Goal: Contribute content: Add original content to the website for others to see

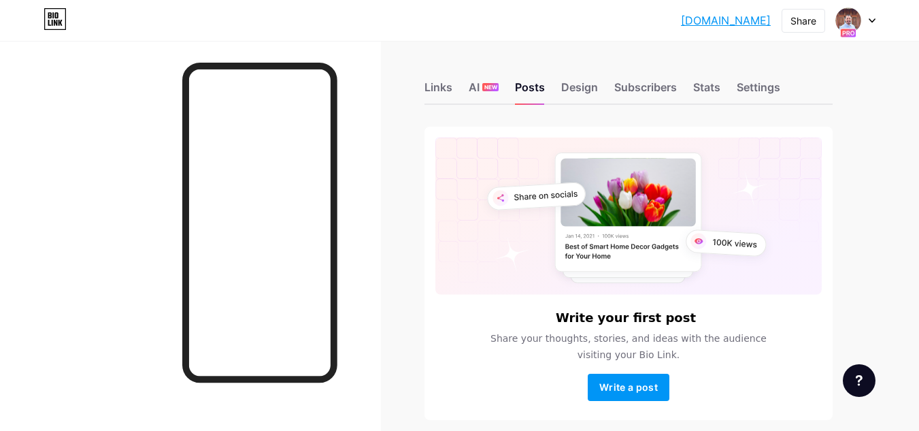
click at [510, 171] on rect at bounding box center [628, 215] width 386 height 157
click at [631, 392] on span "Write a post" at bounding box center [628, 387] width 59 height 12
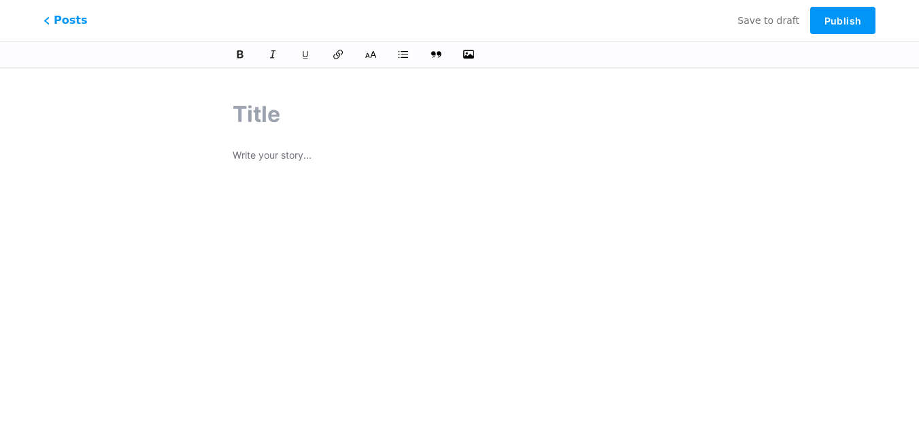
click at [301, 155] on p at bounding box center [460, 156] width 454 height 19
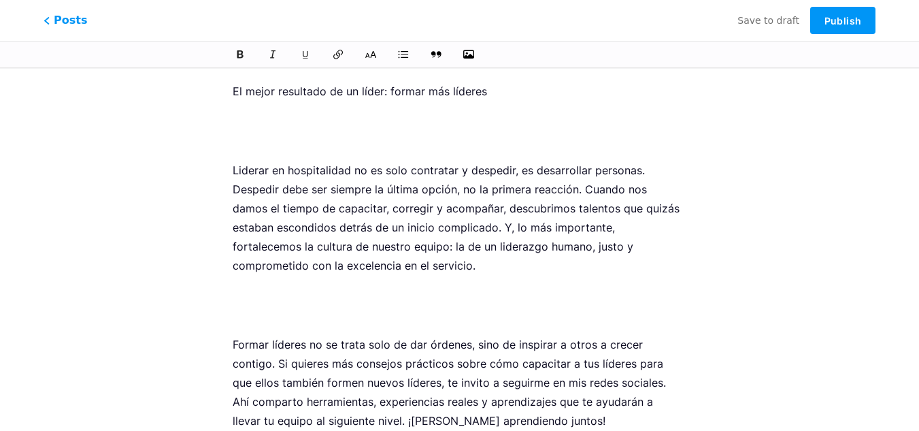
click at [301, 127] on p at bounding box center [460, 131] width 454 height 38
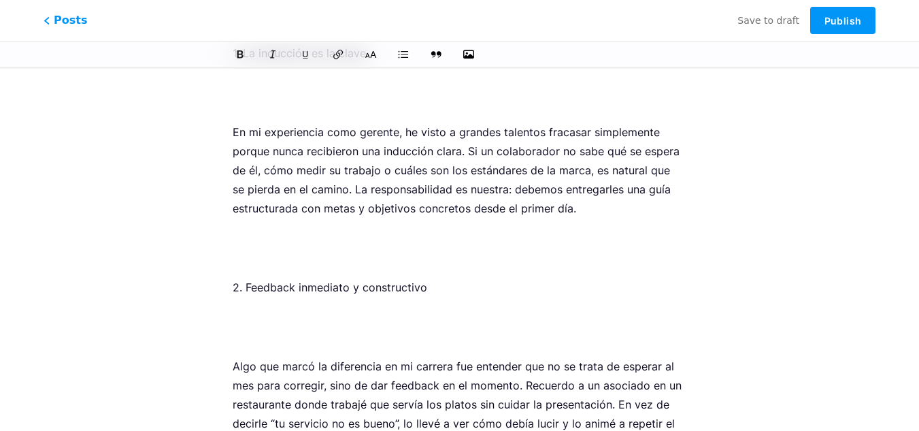
scroll to position [0, 0]
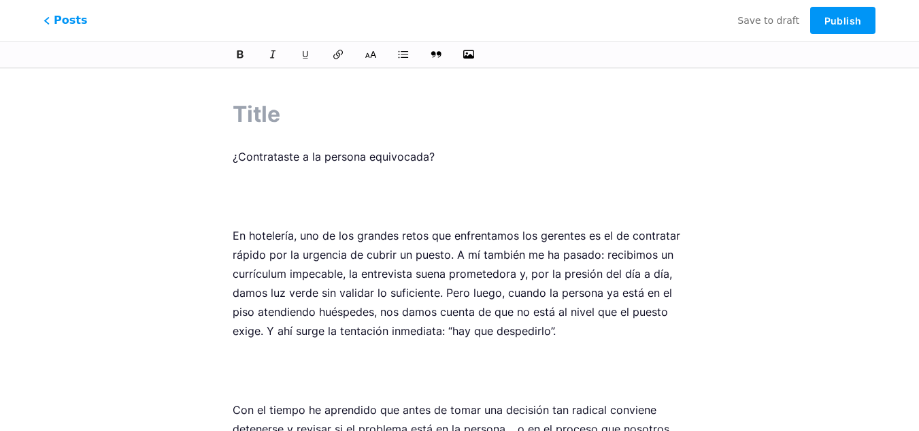
click at [312, 159] on p "¿Contrataste a la persona equivocada?" at bounding box center [460, 156] width 454 height 19
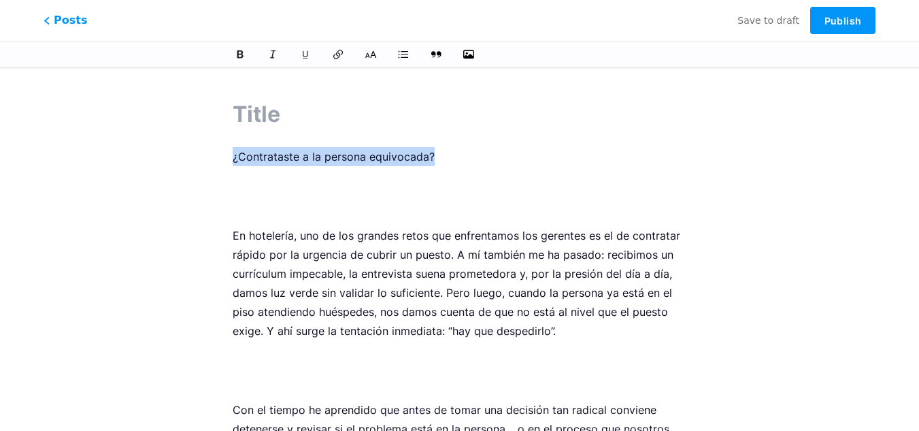
click at [312, 159] on p "¿Contrataste a la persona equivocada?" at bounding box center [460, 156] width 454 height 19
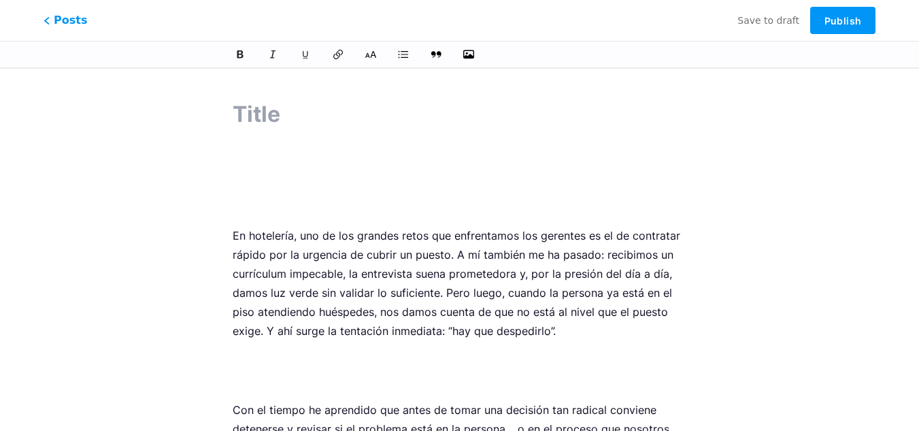
click at [296, 107] on input "text" at bounding box center [460, 114] width 454 height 33
paste input "¿Contrataste a la persona equivocada?"
type input "¿Contrataste a la persona equivocada?"
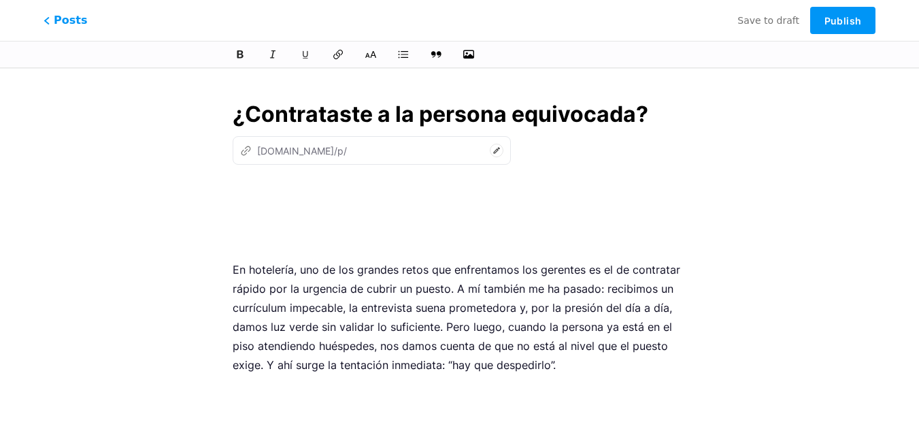
type input "contrataste-a-la-persona-equivocada"
type input "¿Contrataste a la persona equivocada?"
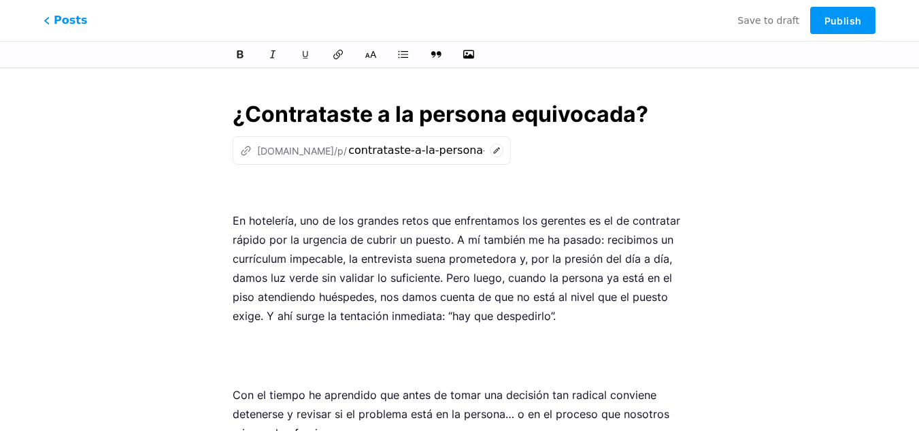
click at [337, 314] on p "En hotelería, uno de los grandes retos que enfrentamos los gerentes es el de co…" at bounding box center [460, 268] width 454 height 114
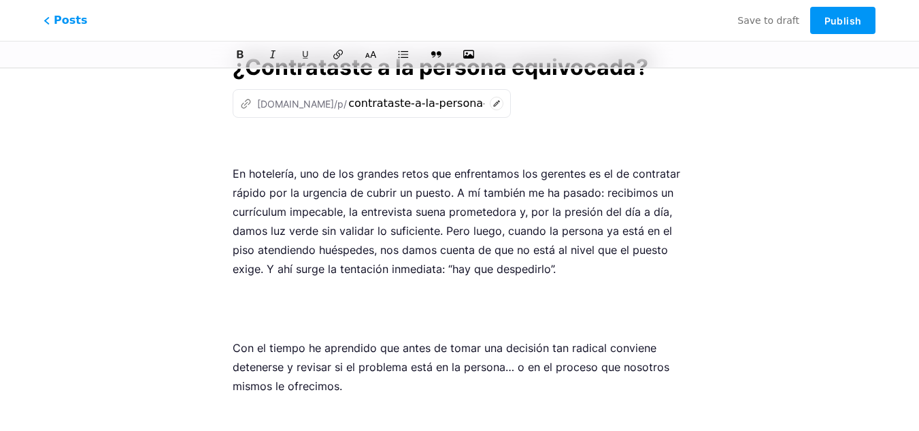
scroll to position [48, 0]
click at [524, 352] on p "Con el tiempo he aprendido que antes de tomar una decisión tan radical conviene…" at bounding box center [460, 365] width 454 height 57
click at [355, 295] on p at bounding box center [460, 307] width 454 height 38
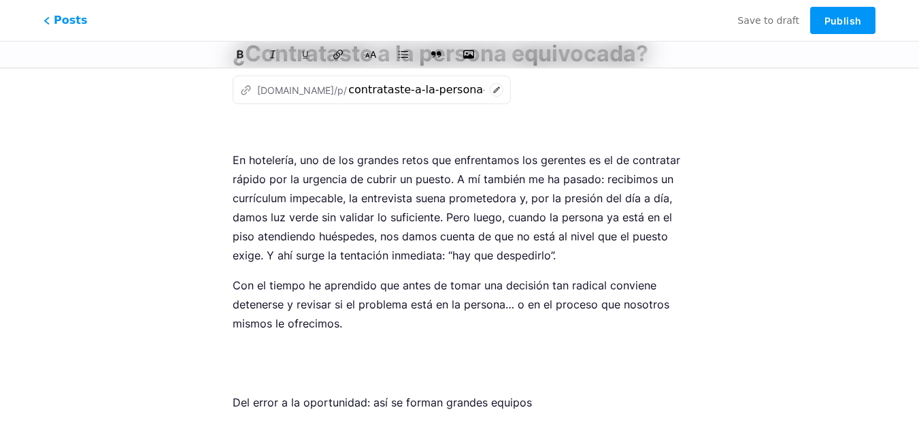
scroll to position [82, 0]
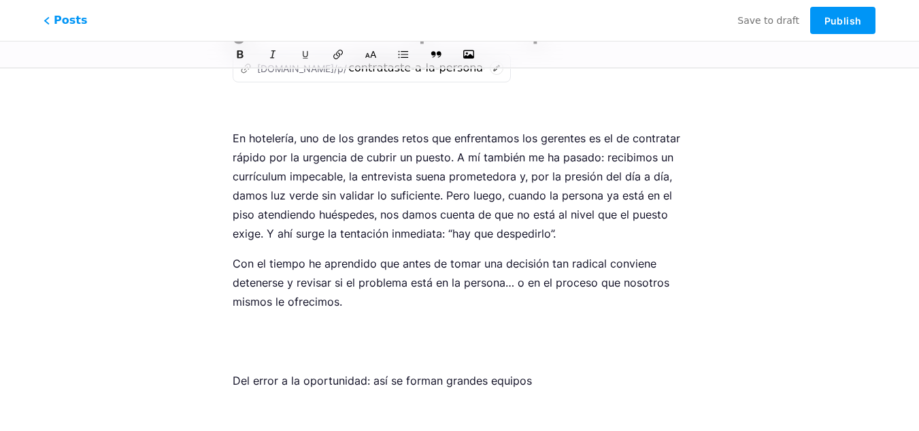
click at [410, 333] on p at bounding box center [460, 341] width 454 height 38
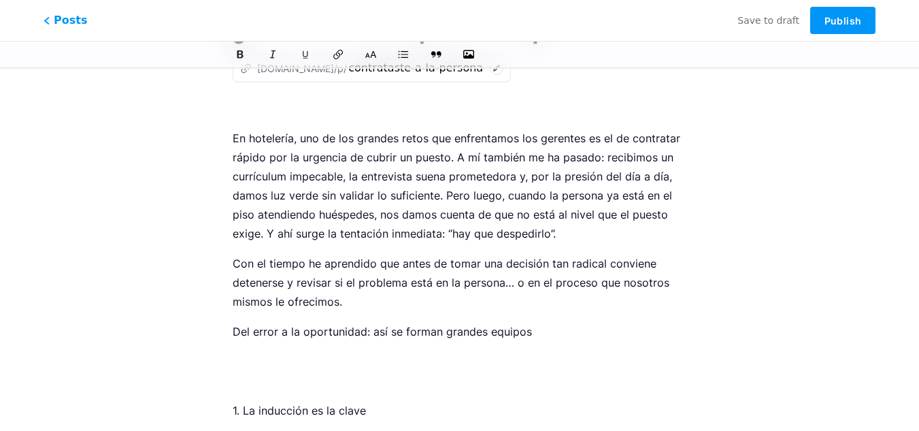
click at [398, 332] on p "Del error a la oportunidad: así se forman grandes equipos" at bounding box center [460, 331] width 454 height 19
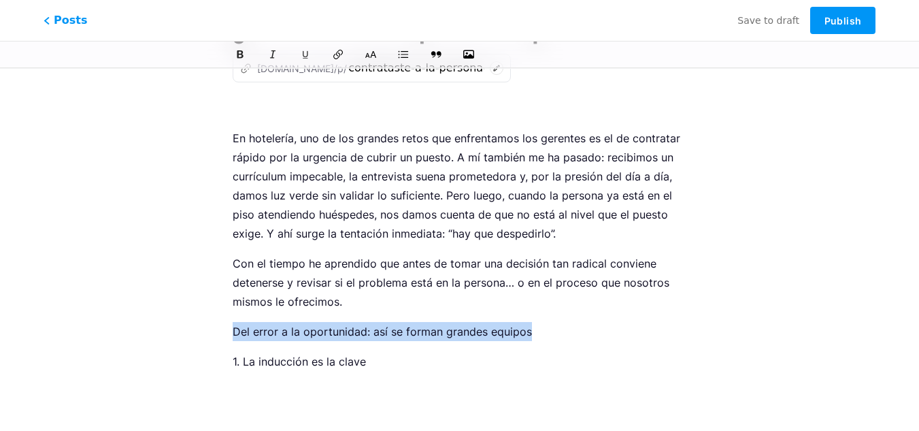
click at [398, 332] on p "Del error a la oportunidad: así se forman grandes equipos" at bounding box center [460, 331] width 454 height 19
click at [243, 54] on icon at bounding box center [240, 55] width 8 height 10
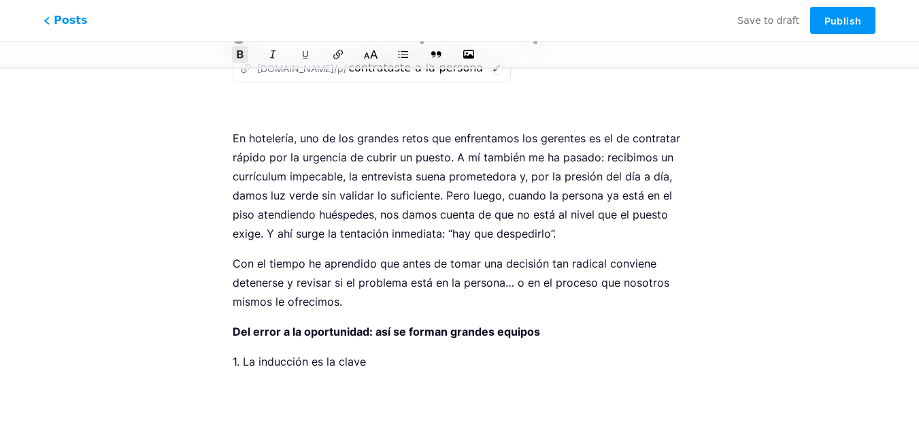
click at [367, 55] on icon at bounding box center [370, 54] width 13 height 9
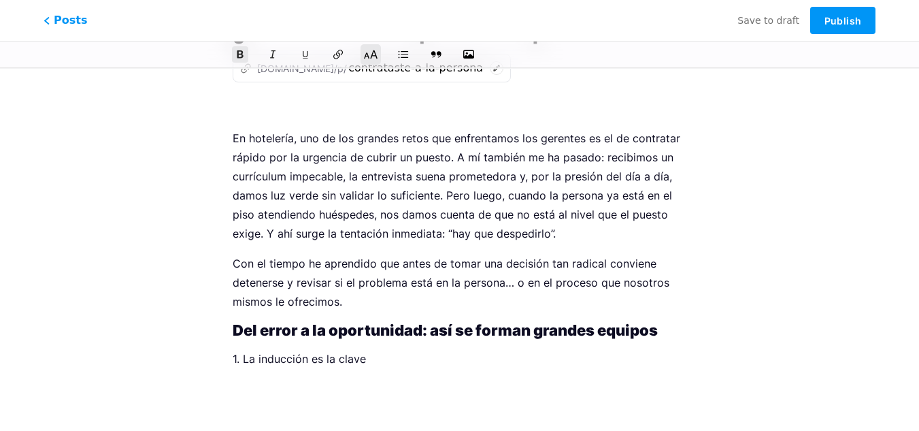
click at [375, 55] on icon at bounding box center [371, 55] width 14 height 14
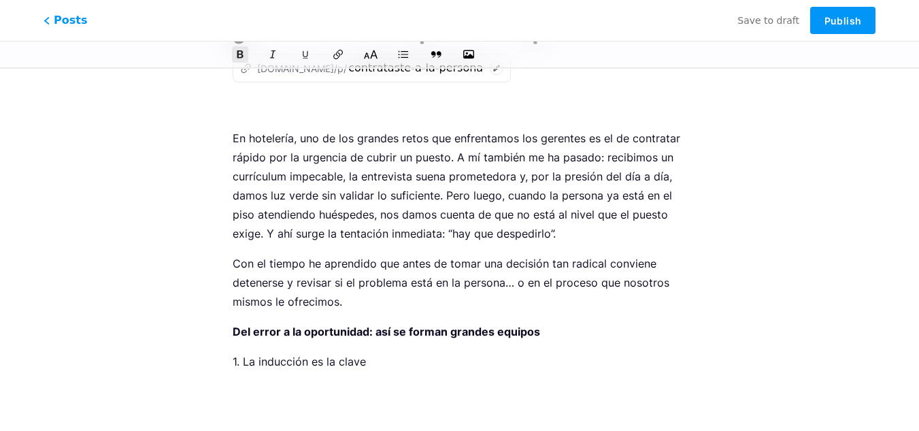
click at [375, 55] on icon at bounding box center [371, 55] width 14 height 14
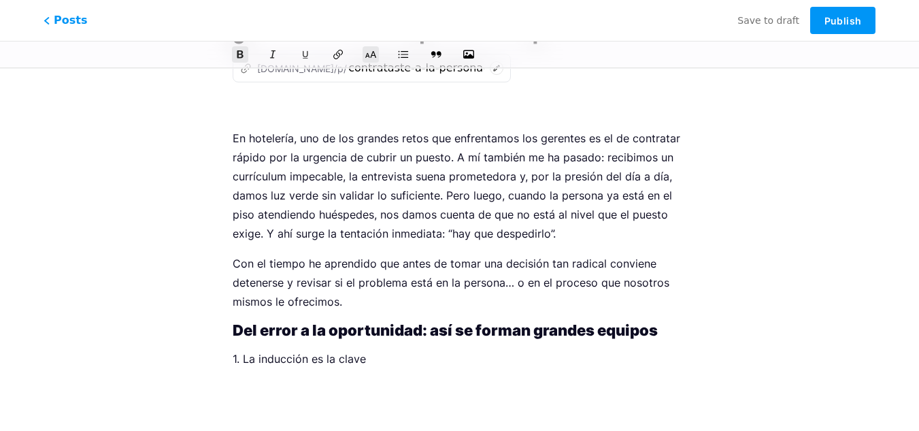
click at [432, 335] on strong "Del error a la oportunidad: así se forman grandes equipos" at bounding box center [445, 330] width 425 height 18
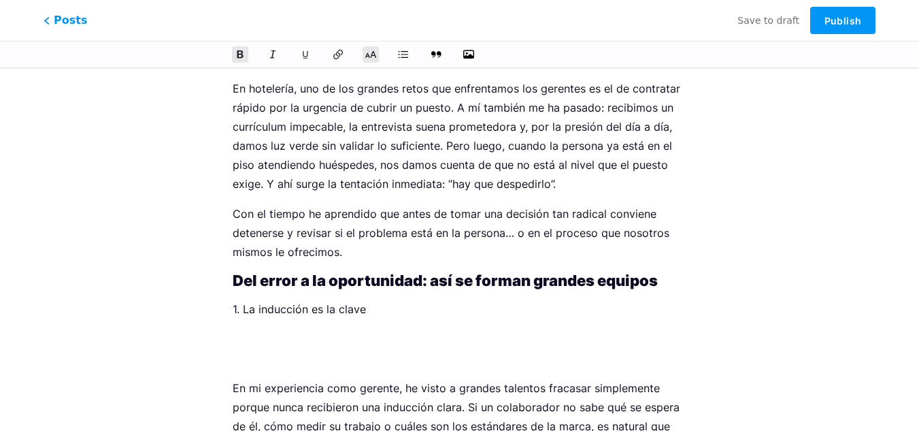
scroll to position [136, 0]
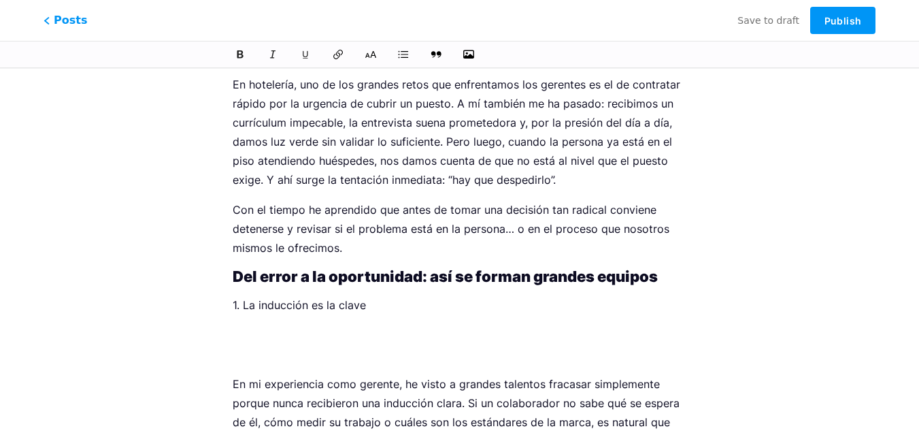
click at [603, 212] on p "Con el tiempo he aprendido que antes de tomar una decisión tan radical conviene…" at bounding box center [460, 228] width 454 height 57
click at [393, 331] on p at bounding box center [460, 344] width 454 height 38
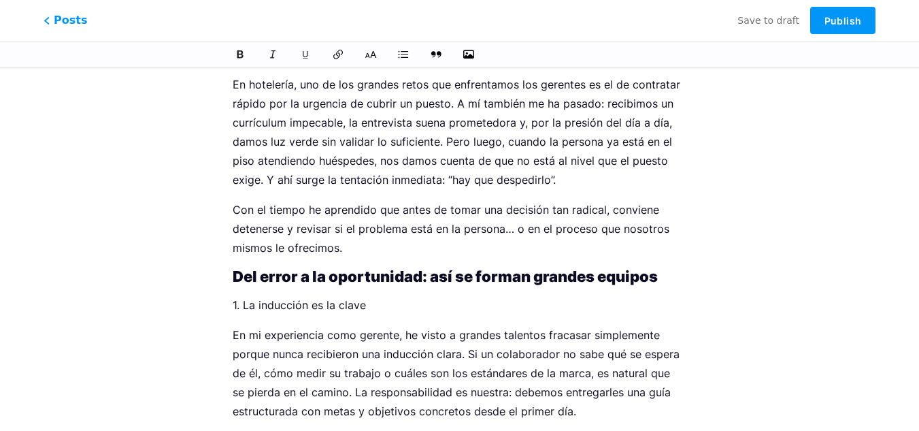
click at [315, 248] on p "Con el tiempo he aprendido que antes de tomar una decisión tan radical, convien…" at bounding box center [460, 228] width 454 height 57
click at [401, 337] on p "En mi experiencia como gerente, he visto a grandes talentos fracasar simplement…" at bounding box center [460, 372] width 454 height 95
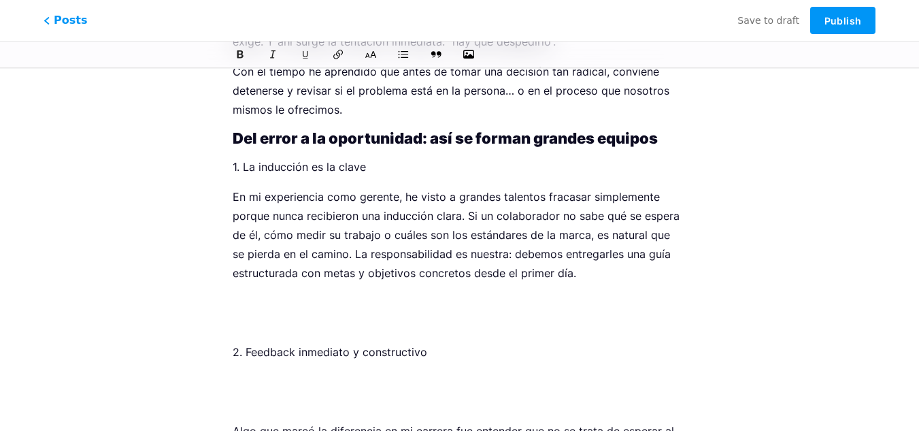
scroll to position [275, 0]
click at [374, 314] on p at bounding box center [460, 312] width 454 height 38
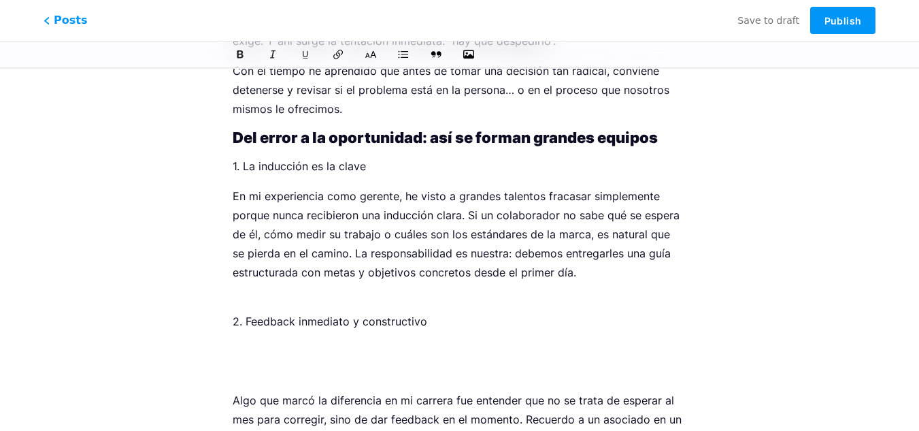
click at [319, 295] on p "2. Feedback inmediato y constructivo" at bounding box center [460, 312] width 454 height 38
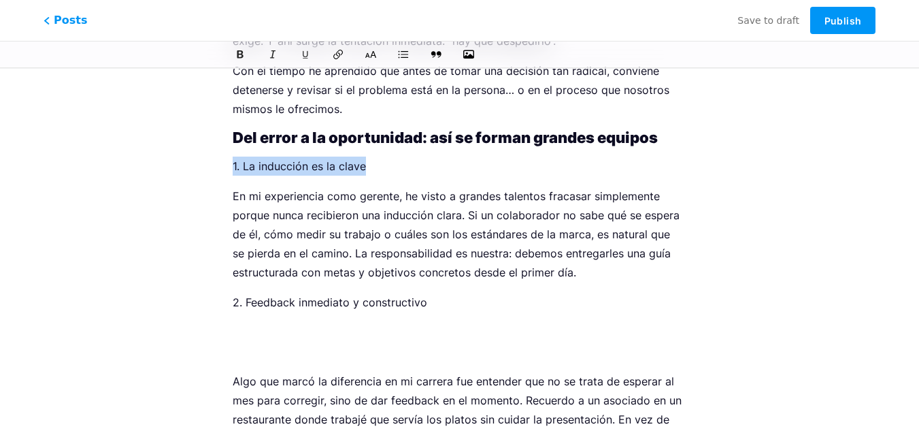
drag, startPoint x: 366, startPoint y: 161, endPoint x: 225, endPoint y: 173, distance: 141.4
click at [243, 54] on icon at bounding box center [240, 55] width 10 height 10
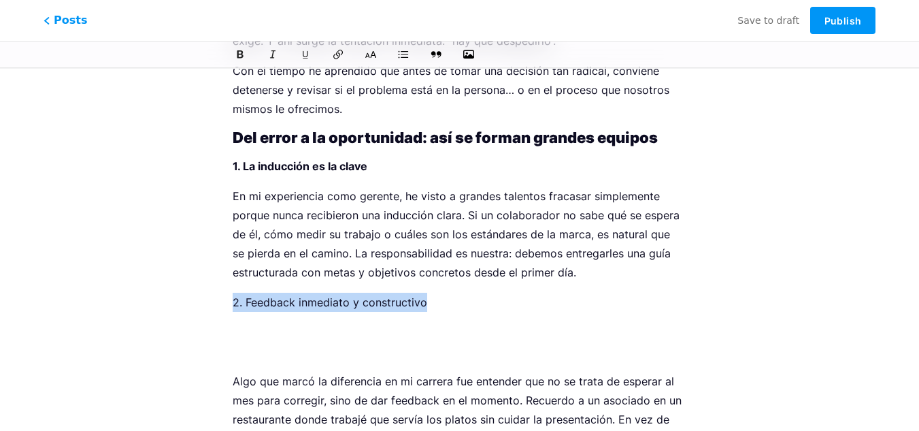
drag, startPoint x: 426, startPoint y: 301, endPoint x: 229, endPoint y: 299, distance: 197.3
click at [237, 53] on icon at bounding box center [240, 55] width 8 height 10
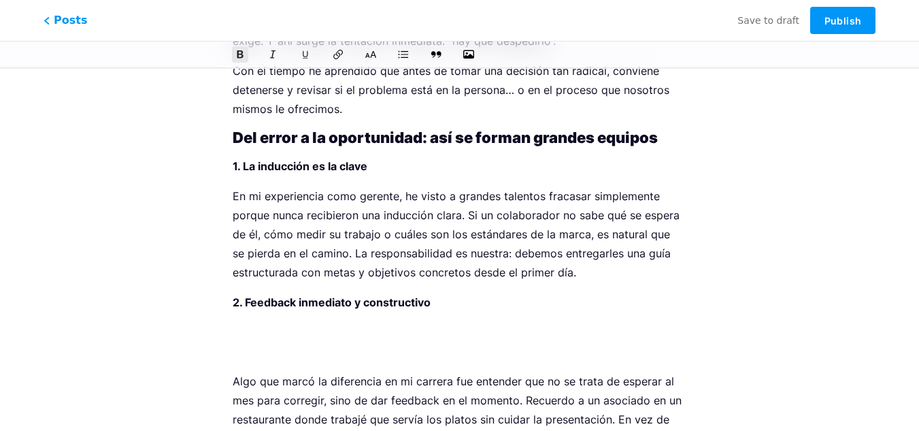
click at [270, 331] on p at bounding box center [460, 341] width 454 height 38
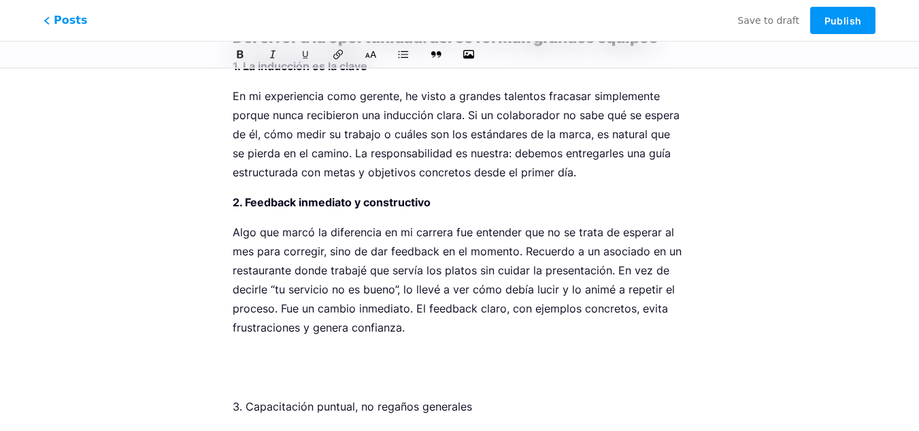
scroll to position [378, 0]
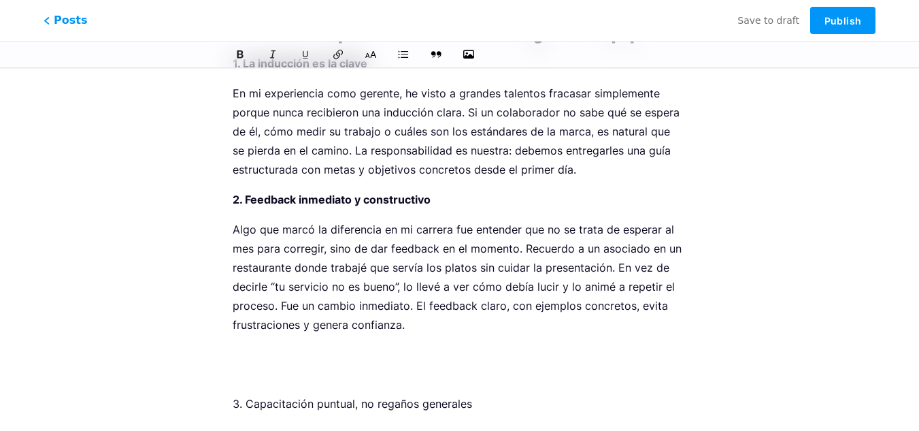
click at [265, 355] on p at bounding box center [460, 364] width 454 height 38
click at [267, 352] on p at bounding box center [460, 364] width 454 height 38
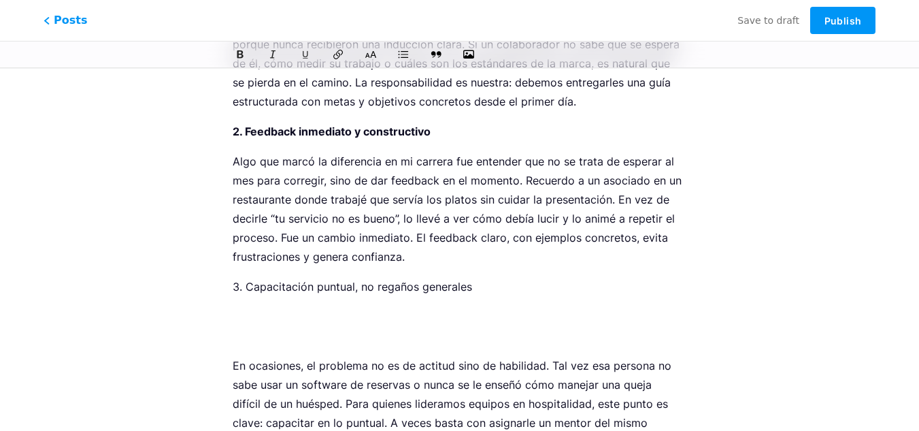
scroll to position [446, 0]
click at [282, 308] on p at bounding box center [460, 325] width 454 height 38
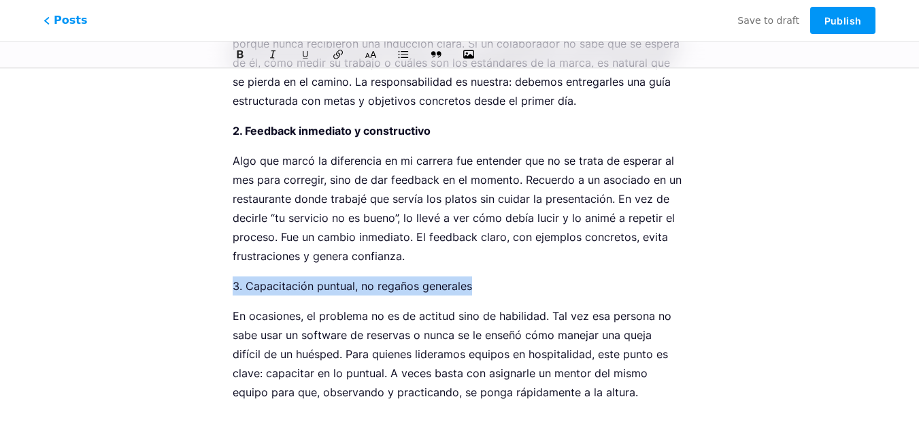
drag, startPoint x: 474, startPoint y: 288, endPoint x: 231, endPoint y: 287, distance: 243.6
click at [235, 50] on icon at bounding box center [240, 55] width 10 height 10
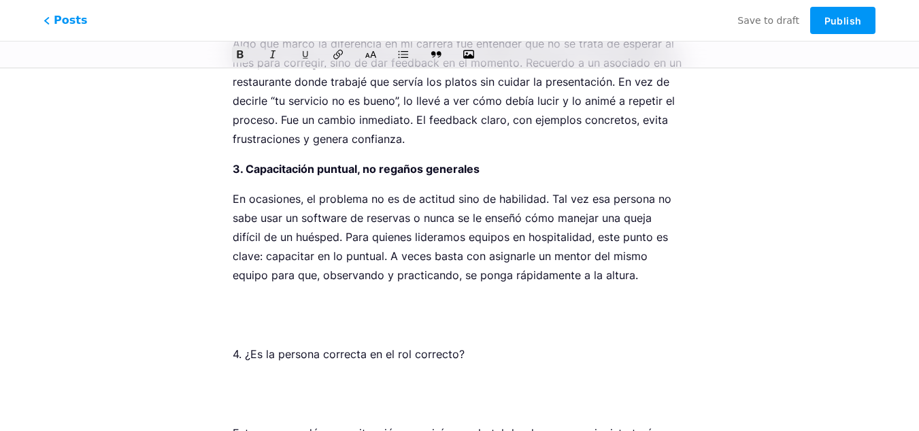
scroll to position [564, 0]
click at [583, 325] on p at bounding box center [460, 314] width 454 height 38
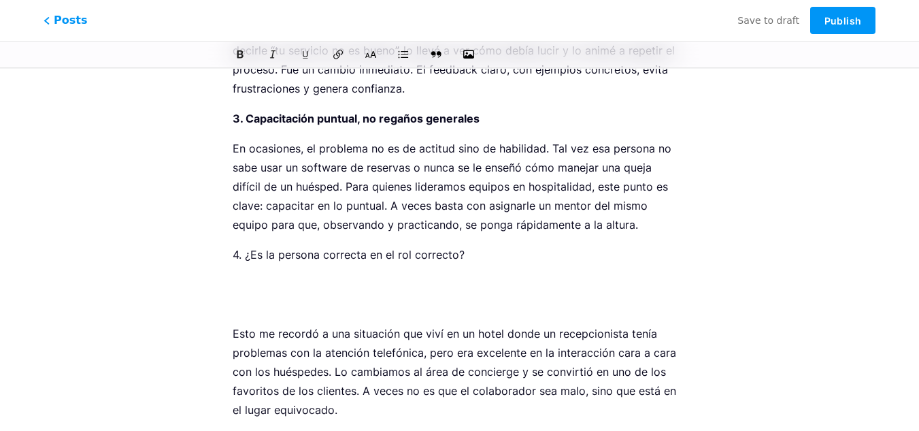
scroll to position [614, 0]
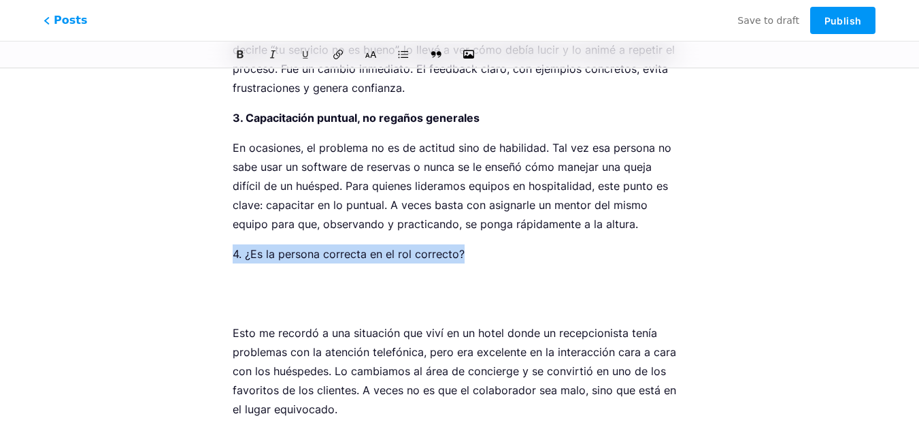
drag, startPoint x: 469, startPoint y: 256, endPoint x: 221, endPoint y: 255, distance: 248.3
click at [221, 255] on div "¿Contrataste a la persona equivocada? z jorgemendez.bio.link/p/ contrataste-a-l…" at bounding box center [460, 270] width 492 height 1607
click at [233, 50] on button at bounding box center [240, 54] width 20 height 20
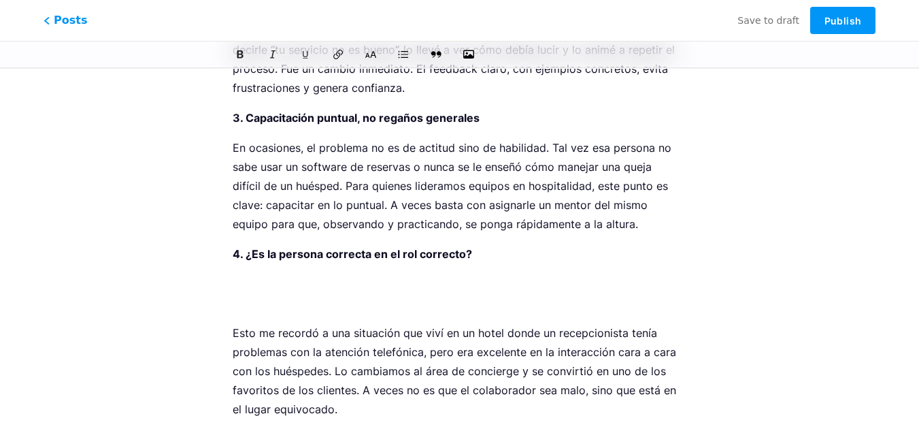
click at [309, 289] on p at bounding box center [460, 293] width 454 height 38
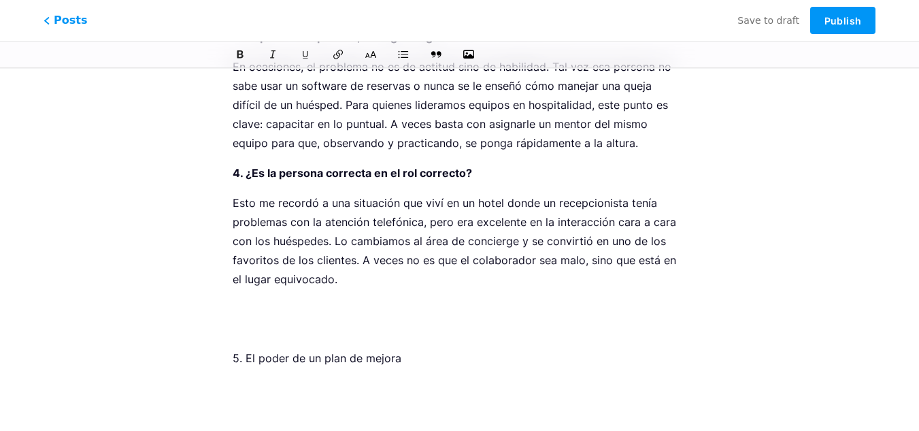
scroll to position [697, 0]
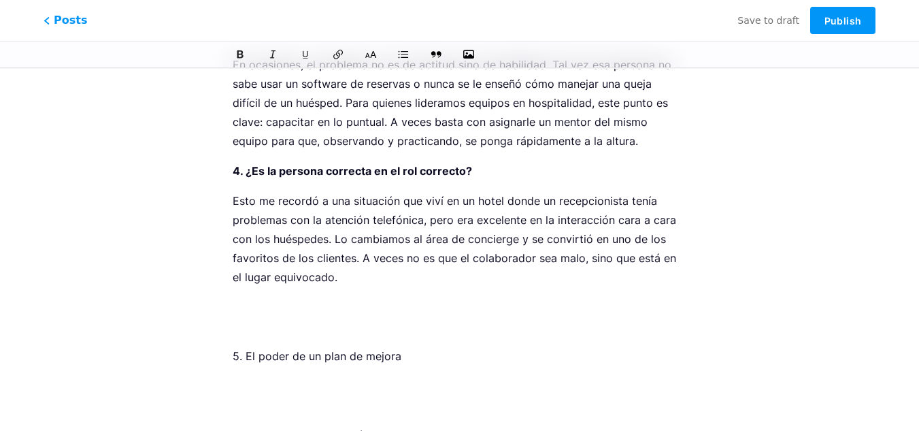
click at [363, 320] on p at bounding box center [460, 316] width 454 height 38
click at [491, 242] on p "Esto me recordó a una situación que viví en un hotel donde un recepcionista ten…" at bounding box center [460, 238] width 454 height 95
click at [344, 299] on p at bounding box center [460, 316] width 454 height 38
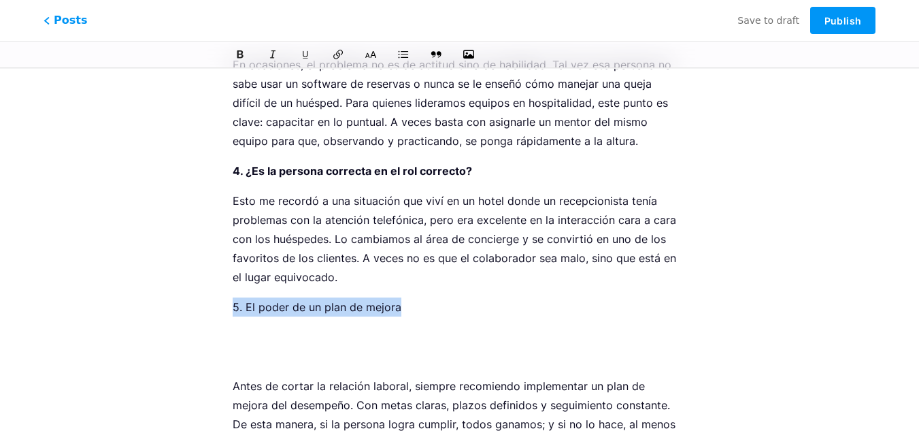
drag, startPoint x: 413, startPoint y: 308, endPoint x: 193, endPoint y: 303, distance: 219.8
click at [193, 303] on div "¿Contrataste a la persona equivocada? z jorgemendez.bio.link/p/ contrataste-a-l…" at bounding box center [460, 138] width 552 height 1509
click at [242, 54] on icon at bounding box center [240, 55] width 8 height 10
click at [331, 331] on p at bounding box center [460, 346] width 454 height 38
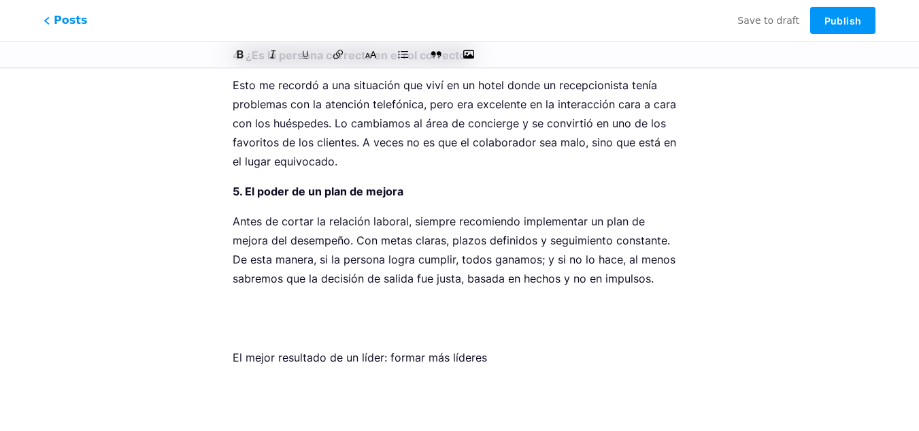
scroll to position [816, 0]
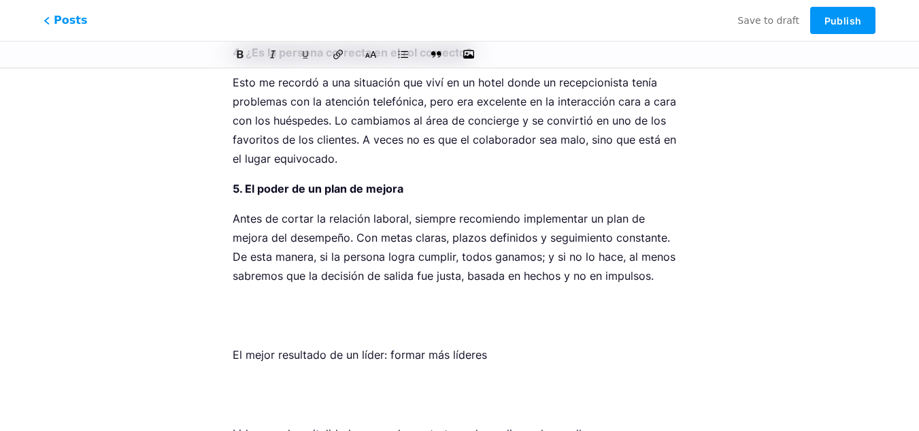
click at [370, 297] on p at bounding box center [460, 315] width 454 height 38
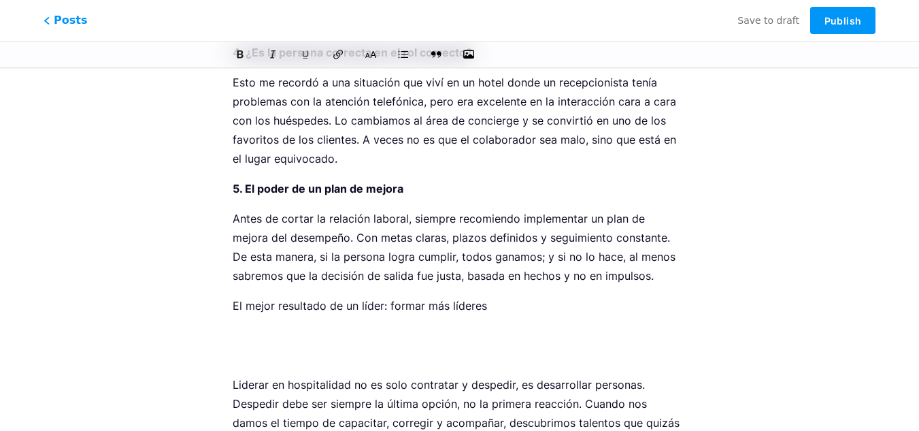
click at [354, 328] on p at bounding box center [460, 345] width 454 height 38
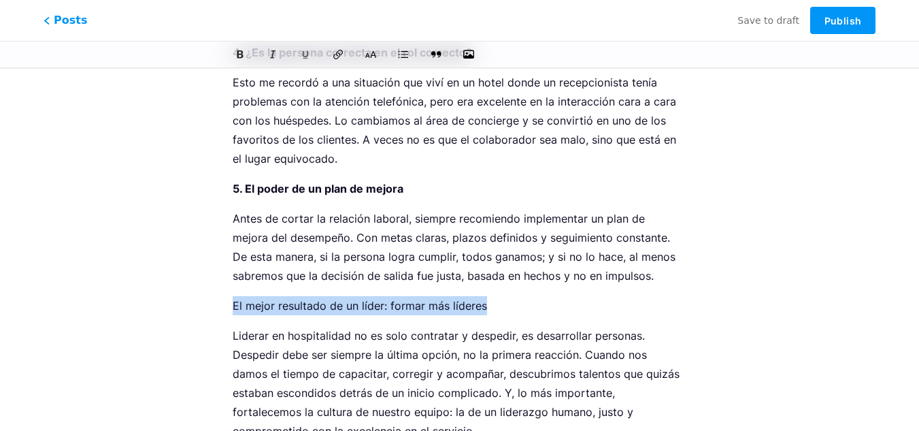
drag, startPoint x: 482, startPoint y: 308, endPoint x: 222, endPoint y: 296, distance: 260.9
click at [239, 52] on icon at bounding box center [240, 55] width 10 height 10
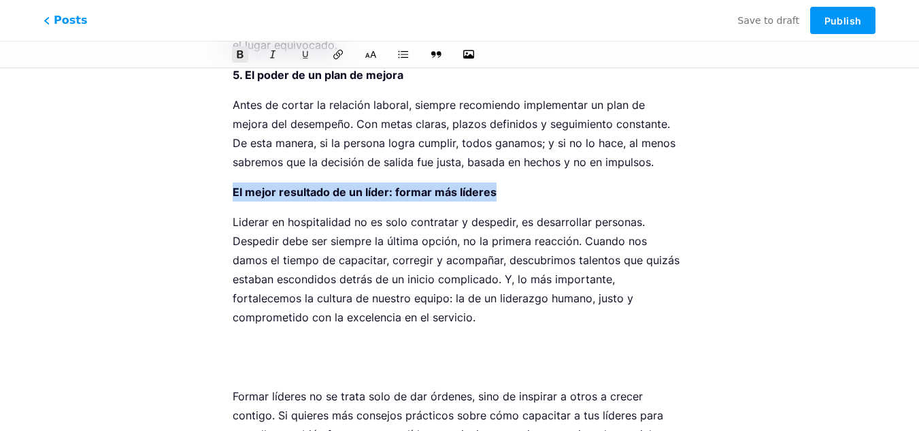
scroll to position [930, 0]
click at [374, 59] on icon at bounding box center [371, 55] width 14 height 14
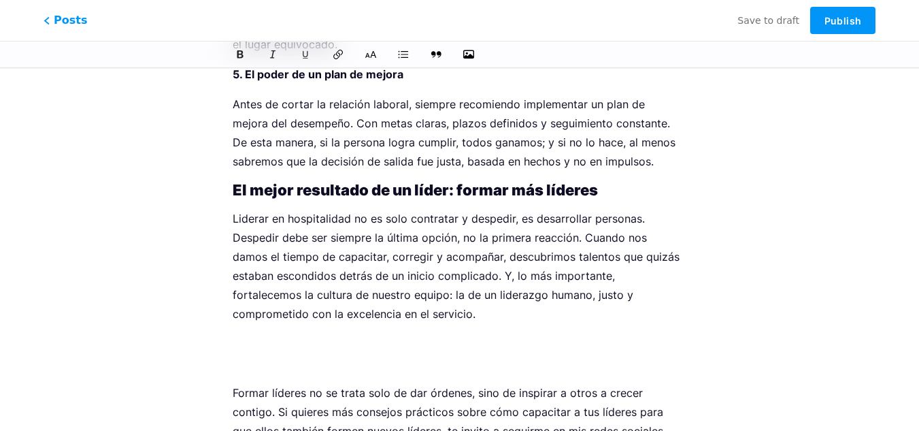
click at [505, 300] on p "Liderar en hospitalidad no es solo contratar y despedir, es desarrollar persona…" at bounding box center [460, 266] width 454 height 114
click at [499, 313] on p "Liderar en hospitalidad no es solo contratar y despedir, es desarrollar persona…" at bounding box center [460, 266] width 454 height 114
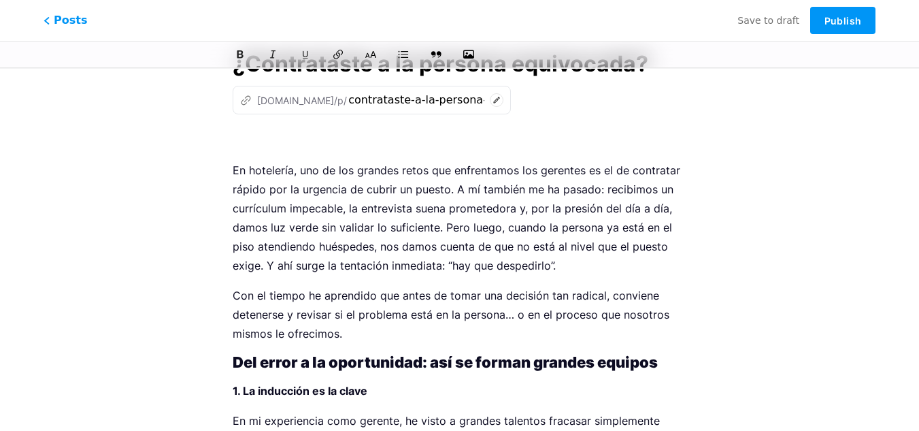
scroll to position [0, 0]
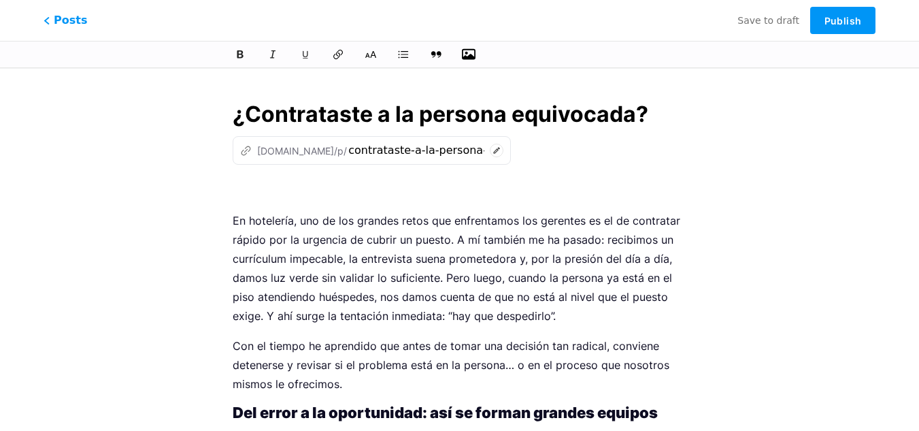
click at [470, 51] on icon "button" at bounding box center [469, 55] width 14 height 14
click at [0, 0] on input "file" at bounding box center [0, 0] width 0 height 0
click at [470, 57] on icon "button" at bounding box center [469, 54] width 14 height 11
click at [0, 0] on input "file" at bounding box center [0, 0] width 0 height 0
click at [308, 186] on p at bounding box center [460, 190] width 454 height 19
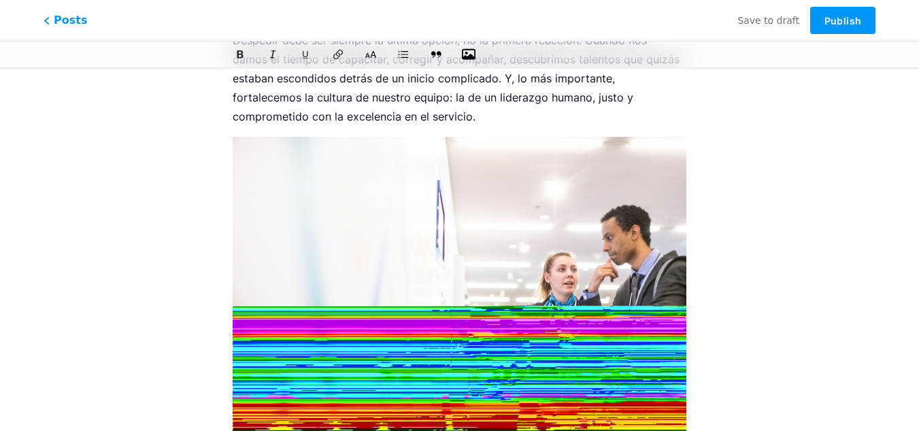
scroll to position [1244, 0]
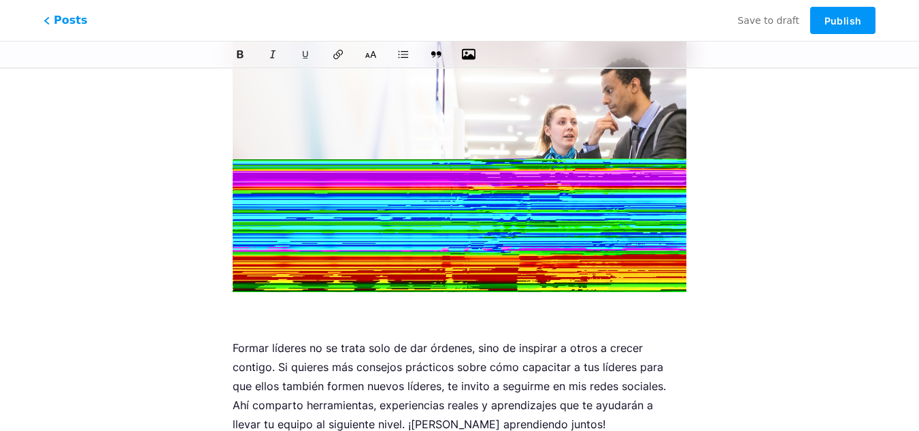
click at [596, 242] on img at bounding box center [460, 141] width 454 height 302
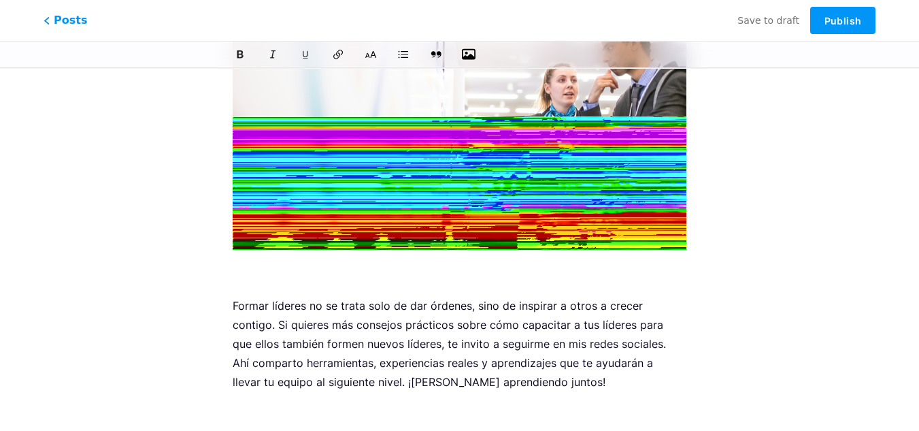
scroll to position [1287, 0]
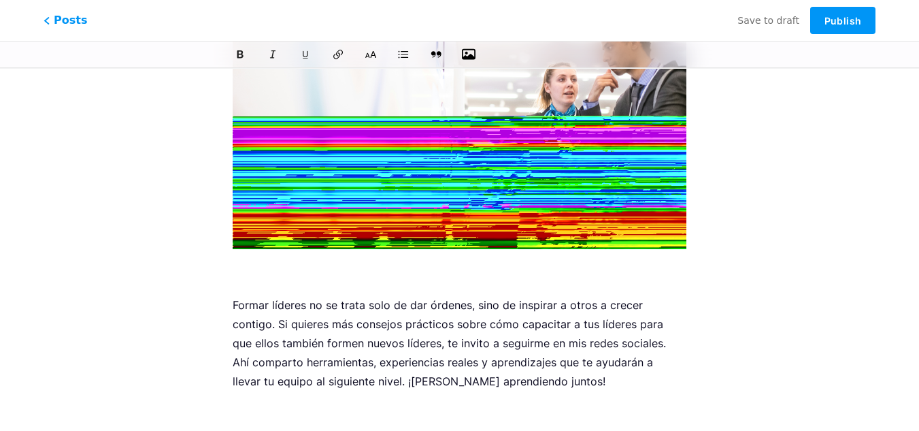
click at [578, 171] on img at bounding box center [460, 98] width 454 height 302
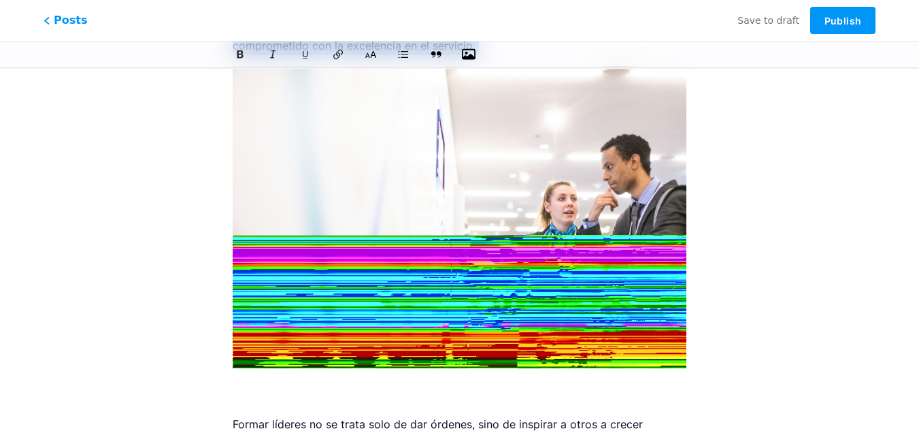
click at [466, 50] on icon "button" at bounding box center [469, 55] width 14 height 14
click at [0, 0] on input "file" at bounding box center [0, 0] width 0 height 0
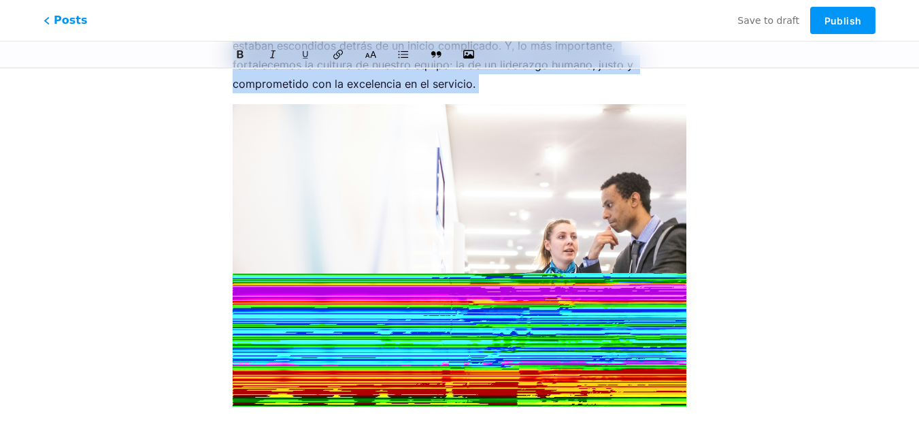
scroll to position [1131, 0]
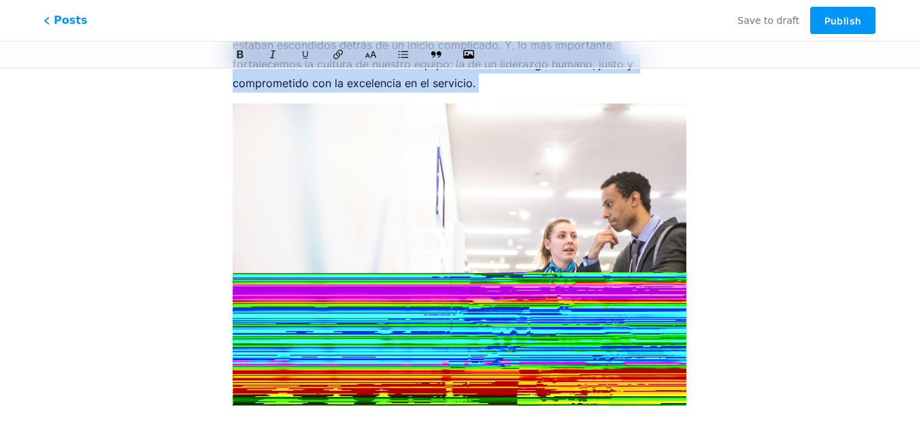
click at [589, 238] on img at bounding box center [460, 254] width 454 height 302
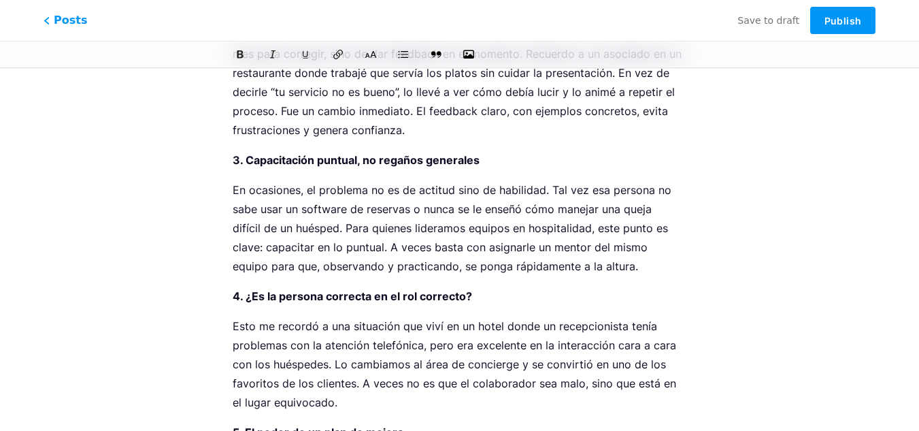
scroll to position [503, 0]
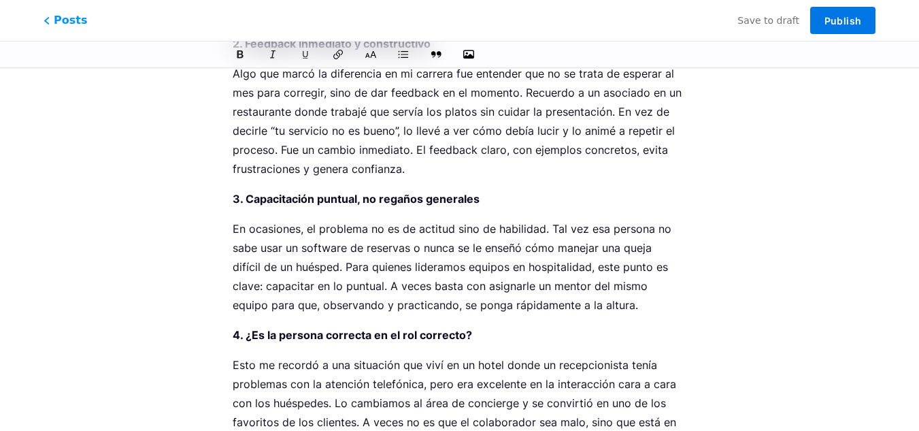
click at [842, 18] on span "Publish" at bounding box center [843, 21] width 37 height 12
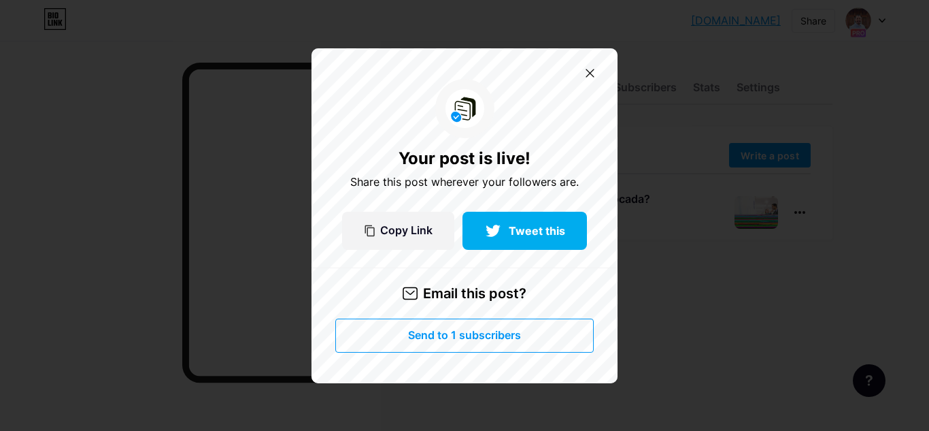
click at [476, 334] on span "Send to 1 subscribers" at bounding box center [464, 335] width 113 height 12
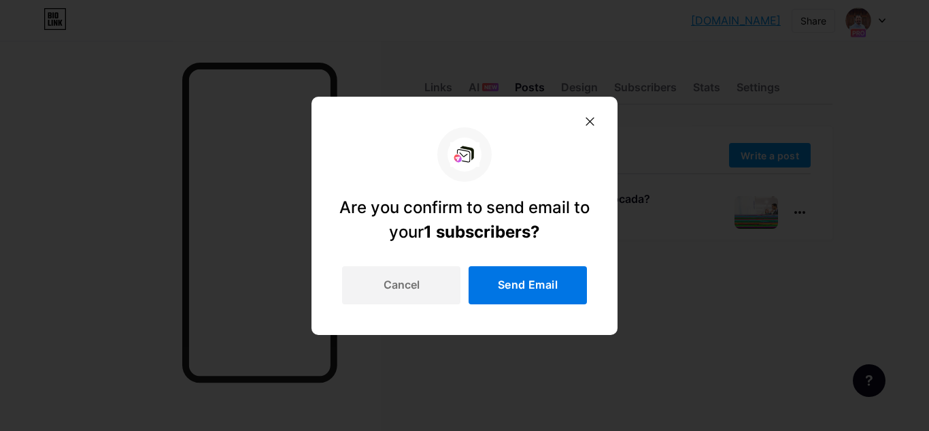
click at [531, 287] on span "Send Email" at bounding box center [528, 285] width 60 height 12
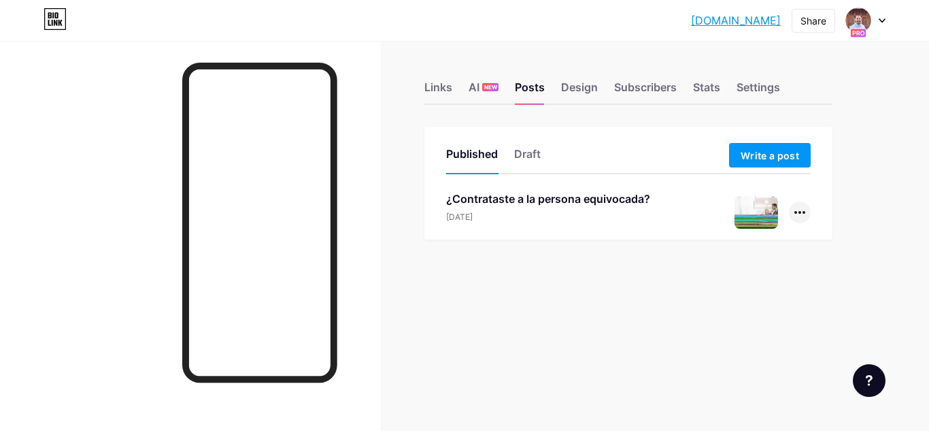
click at [799, 210] on div at bounding box center [800, 212] width 22 height 22
click at [743, 297] on li "Edit" at bounding box center [758, 299] width 104 height 28
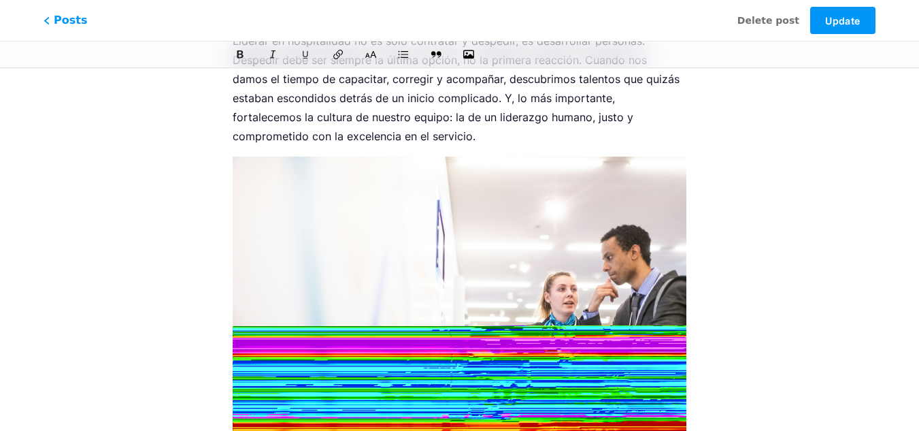
scroll to position [1172, 0]
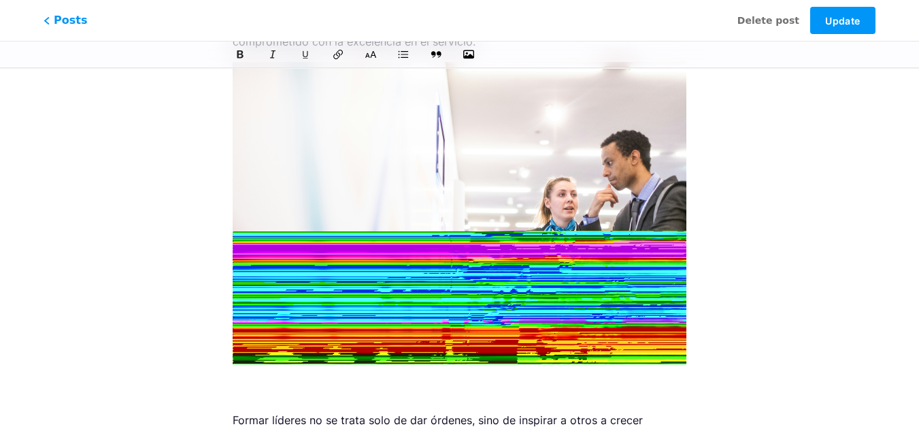
click at [487, 232] on img at bounding box center [460, 213] width 454 height 302
click at [592, 274] on img at bounding box center [460, 213] width 454 height 302
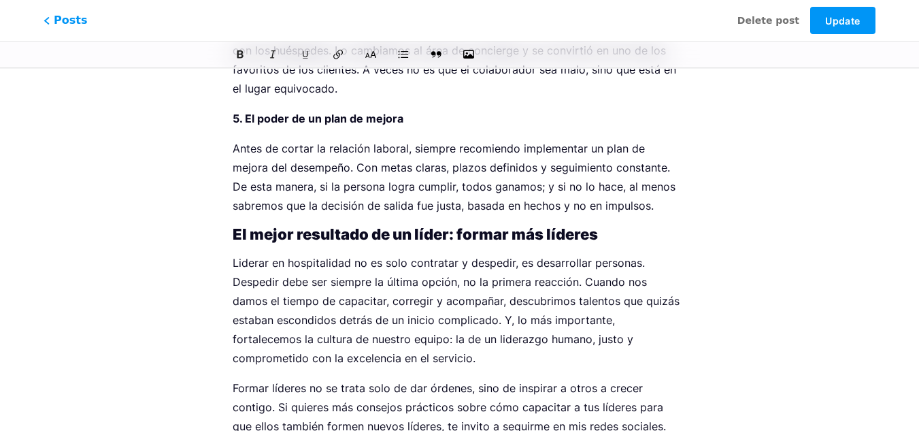
scroll to position [953, 0]
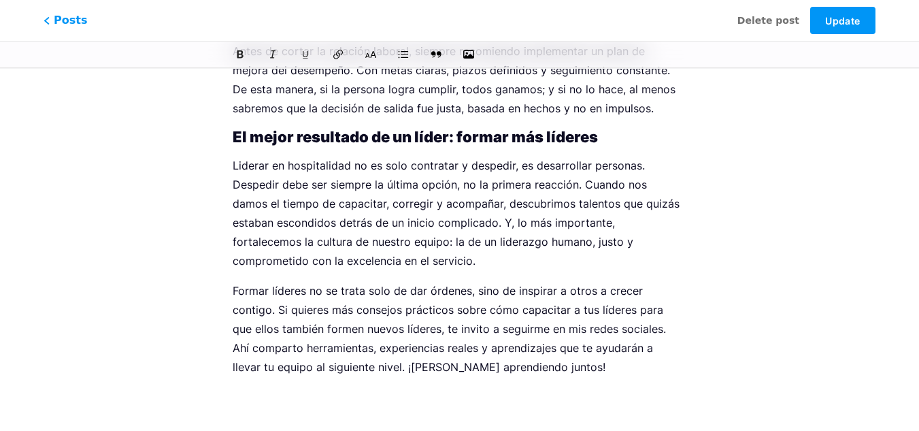
click at [527, 369] on p "Formar líderes no se trata solo de dar órdenes, sino de inspirar a otros a crec…" at bounding box center [460, 328] width 454 height 95
click at [259, 388] on p at bounding box center [460, 396] width 454 height 19
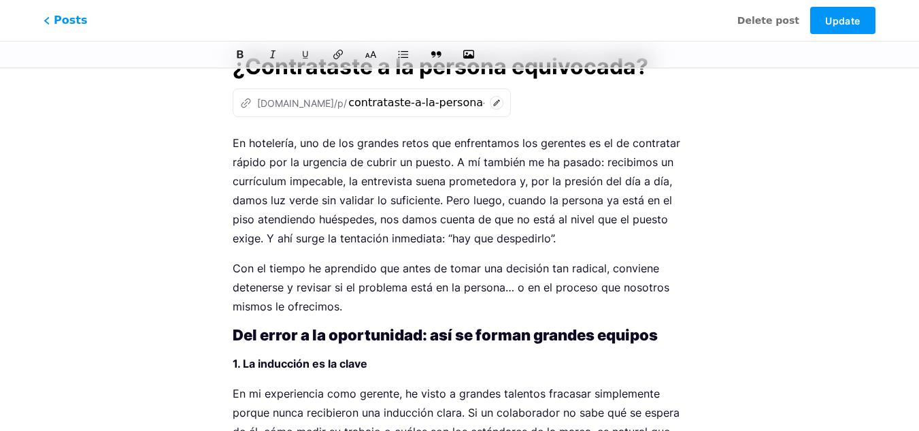
scroll to position [0, 0]
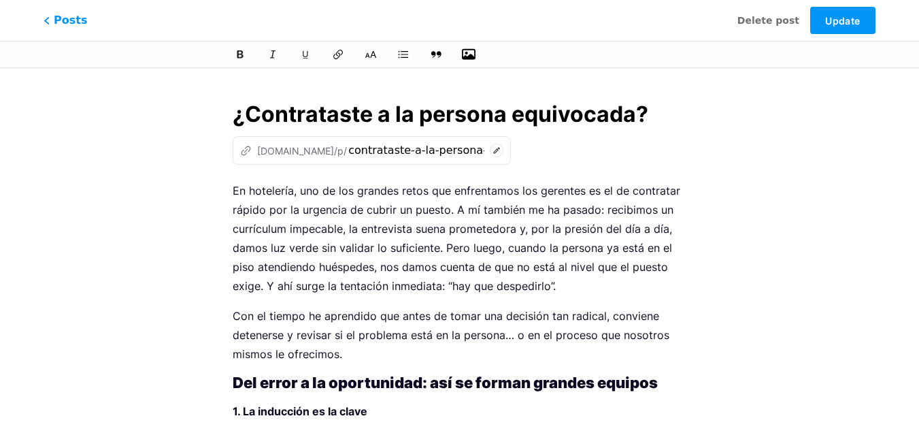
click at [471, 56] on icon "button" at bounding box center [469, 54] width 14 height 11
click at [0, 0] on input "file" at bounding box center [0, 0] width 0 height 0
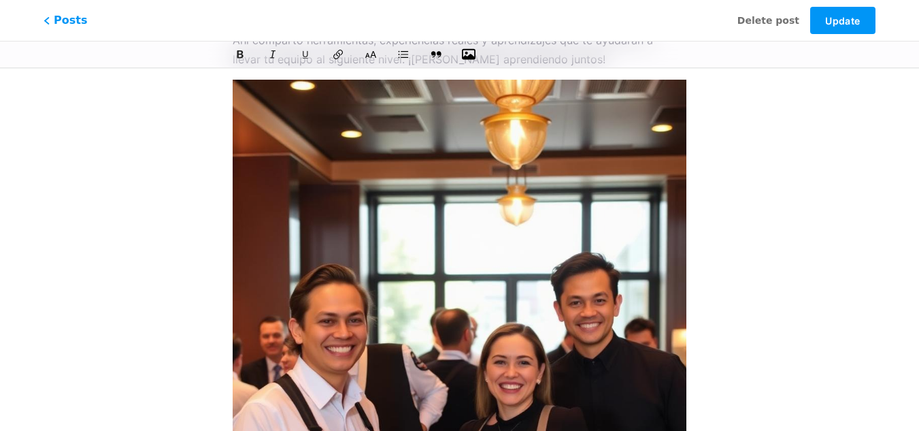
scroll to position [1264, 0]
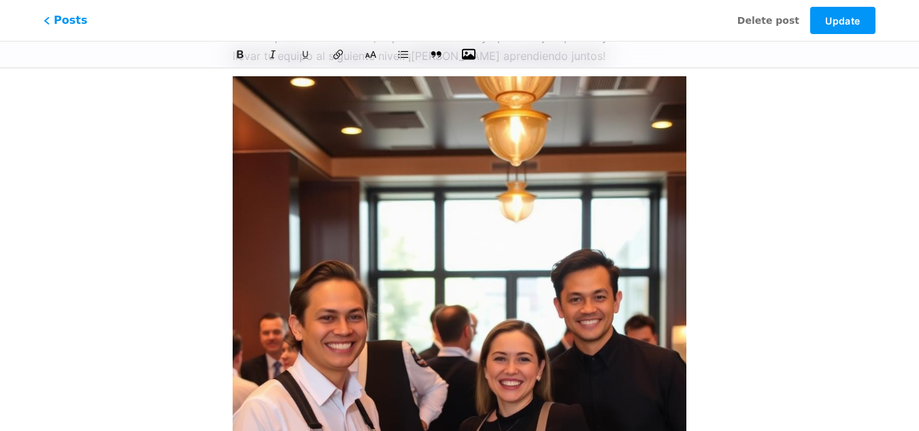
click at [618, 284] on img at bounding box center [460, 367] width 454 height 583
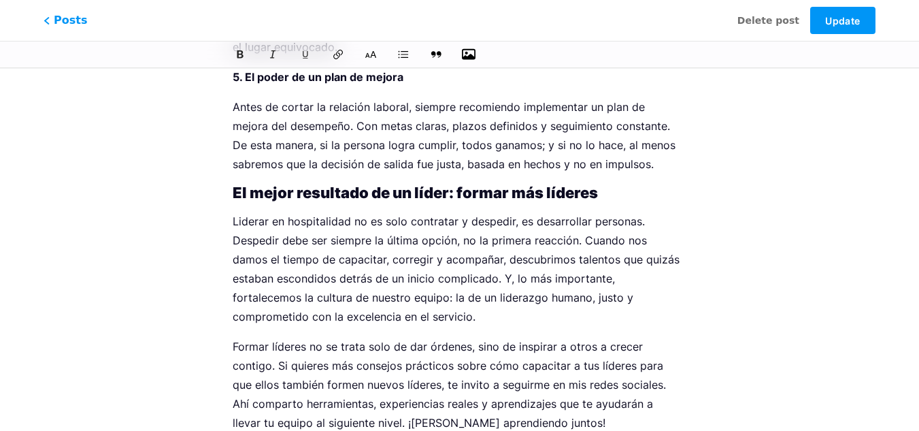
scroll to position [983, 0]
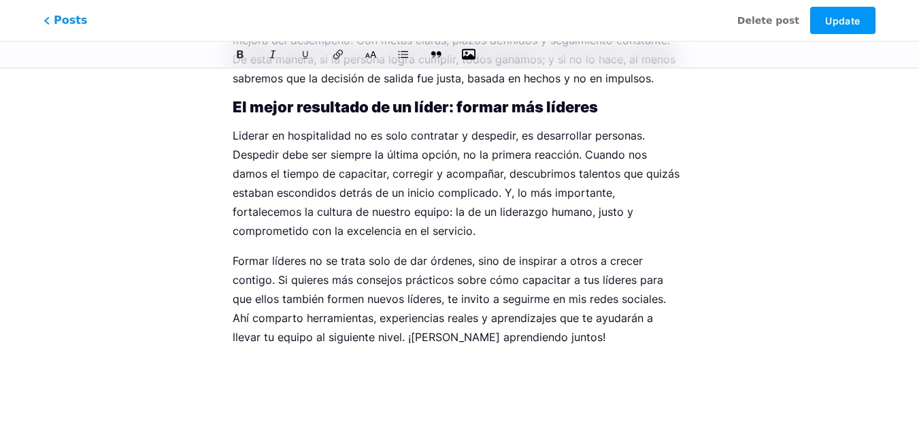
click at [468, 50] on icon "button" at bounding box center [469, 54] width 14 height 11
click at [0, 0] on input "file" at bounding box center [0, 0] width 0 height 0
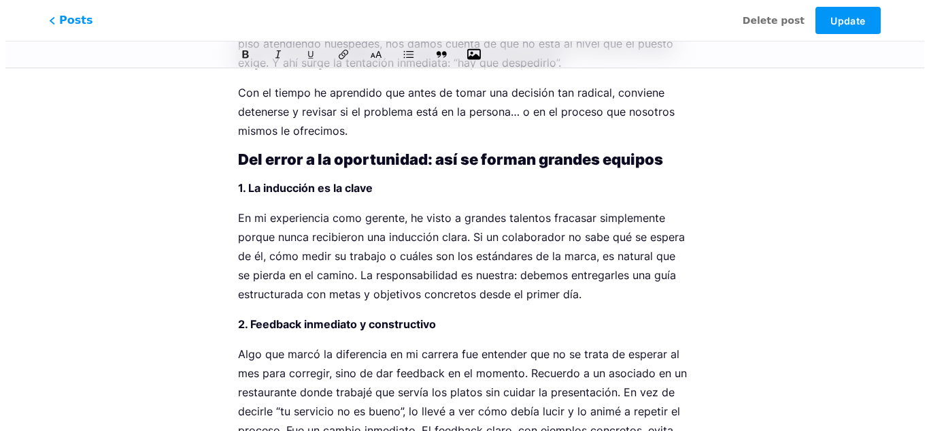
scroll to position [0, 0]
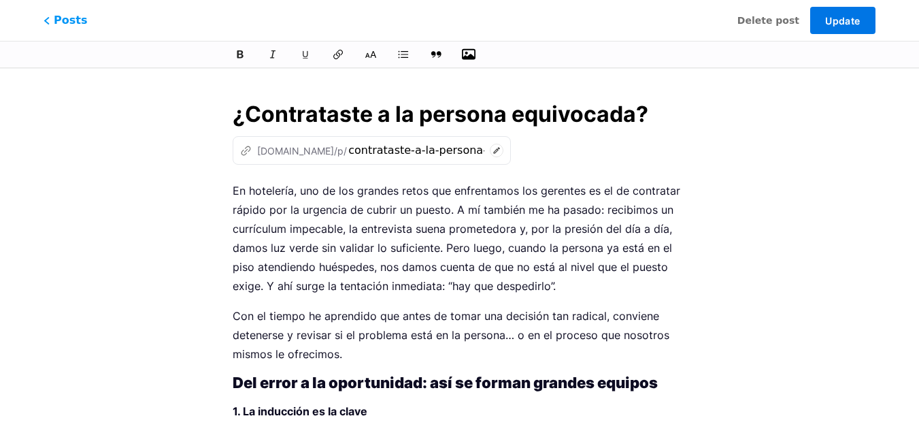
click at [844, 23] on span "Update" at bounding box center [842, 21] width 35 height 12
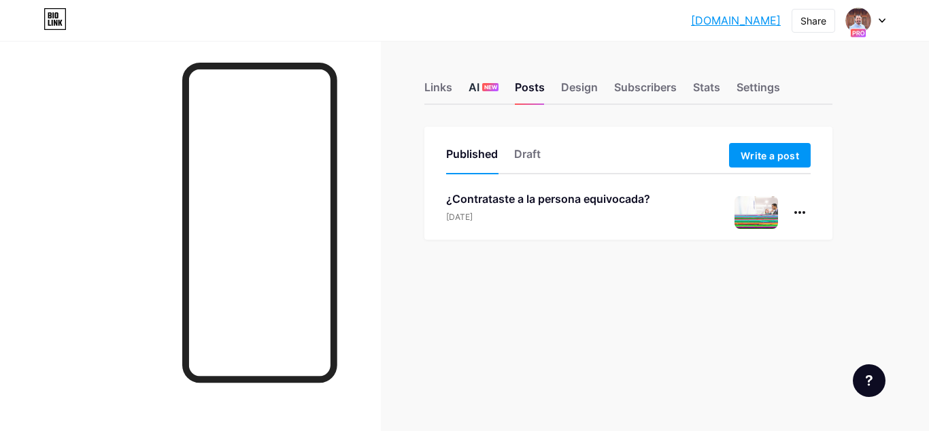
click at [475, 86] on div "AI NEW" at bounding box center [484, 91] width 30 height 24
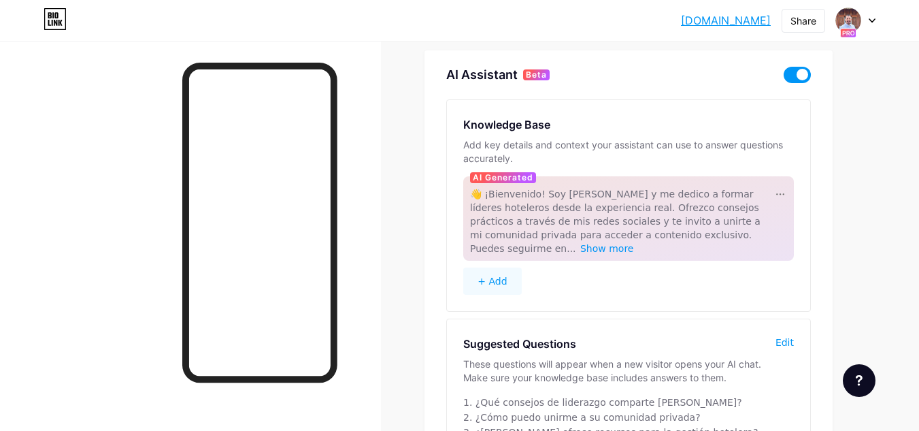
scroll to position [77, 0]
click at [634, 242] on span "Show more" at bounding box center [607, 247] width 54 height 11
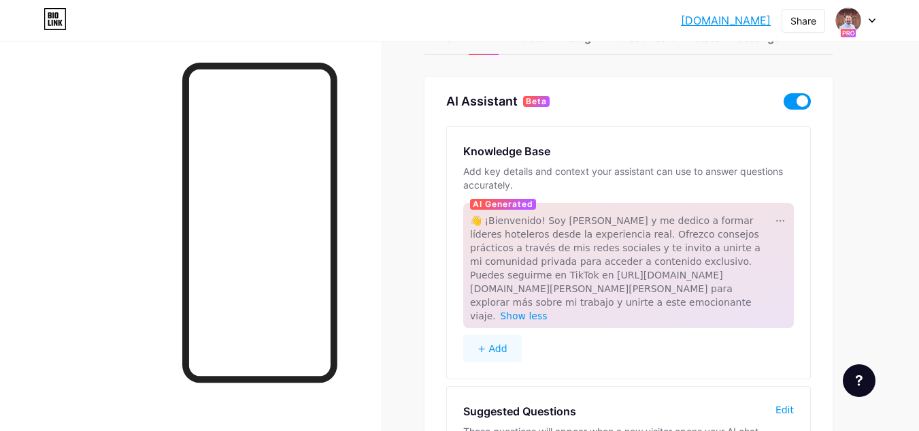
scroll to position [0, 0]
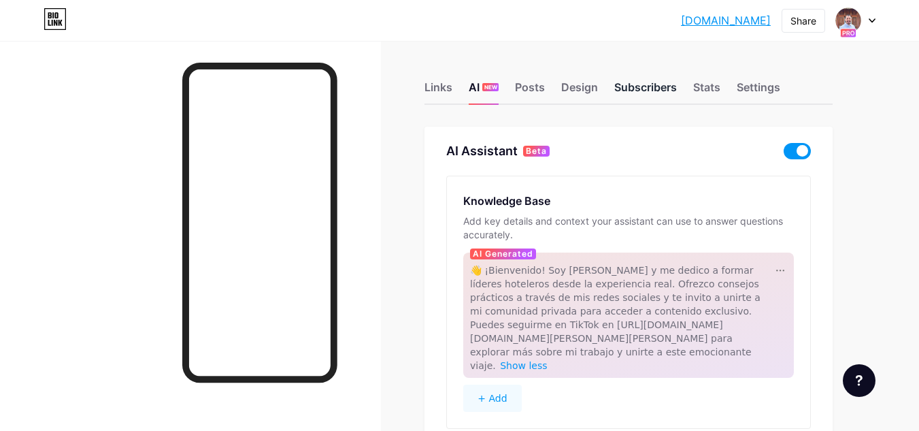
click at [646, 93] on div "Subscribers" at bounding box center [645, 91] width 63 height 24
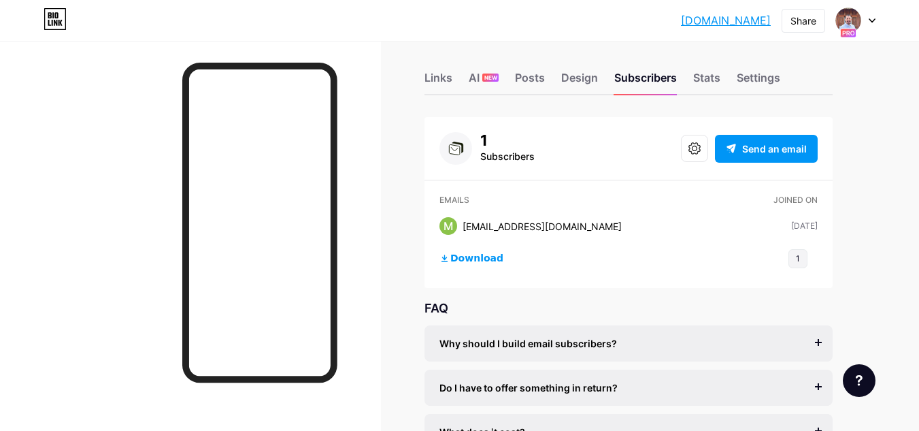
scroll to position [9, 0]
click at [769, 152] on span "Send an email" at bounding box center [774, 149] width 65 height 14
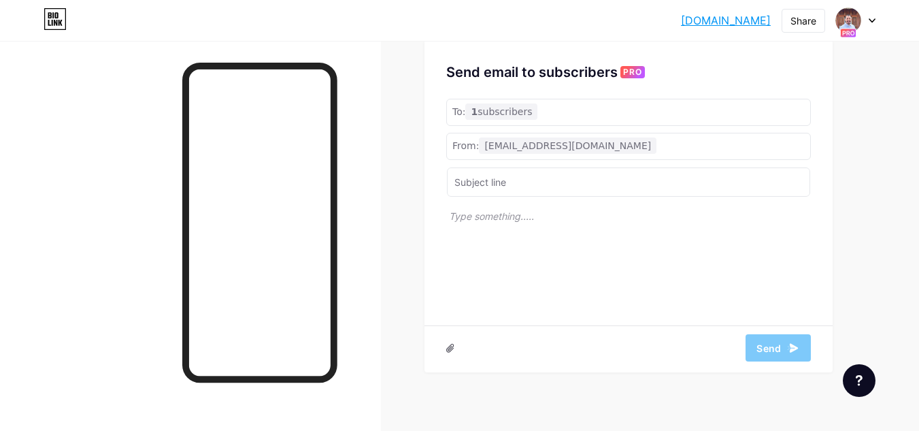
scroll to position [123, 0]
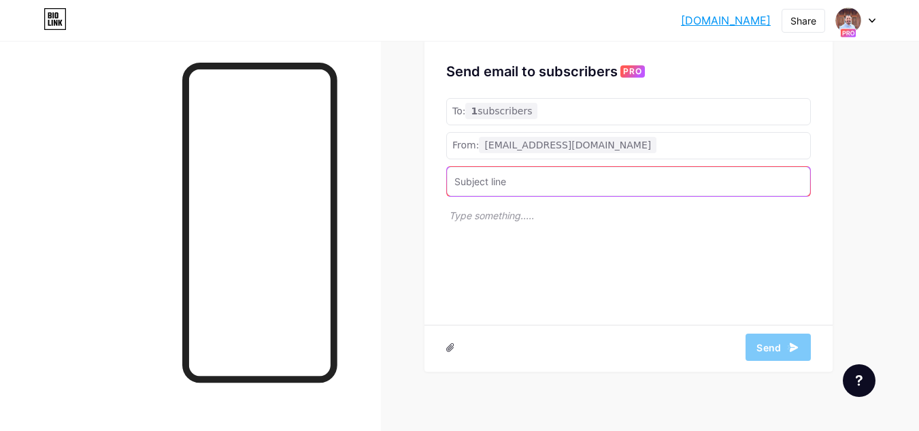
click at [552, 191] on input "text" at bounding box center [628, 181] width 363 height 29
paste input "¿Contrataste a la persona equivocada?"
type input "¿Contrataste a la persona equivocada?"
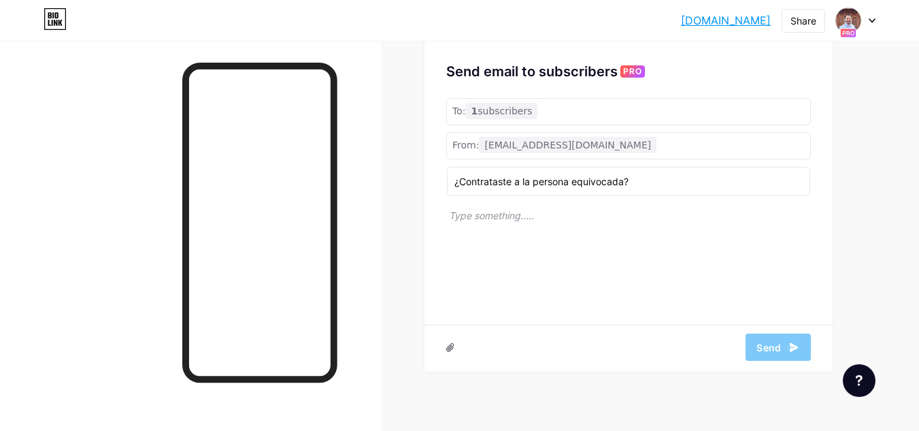
click at [544, 227] on p at bounding box center [630, 261] width 362 height 106
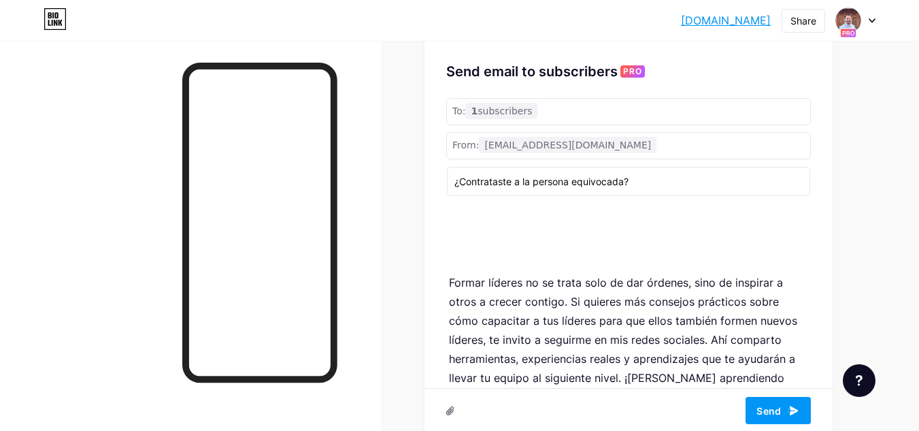
click at [508, 228] on p at bounding box center [630, 209] width 362 height 106
click at [491, 267] on div "¿Contrataste a la persona equivocada? En hotelería, uno de los grandes retos qu…" at bounding box center [630, 298] width 362 height 180
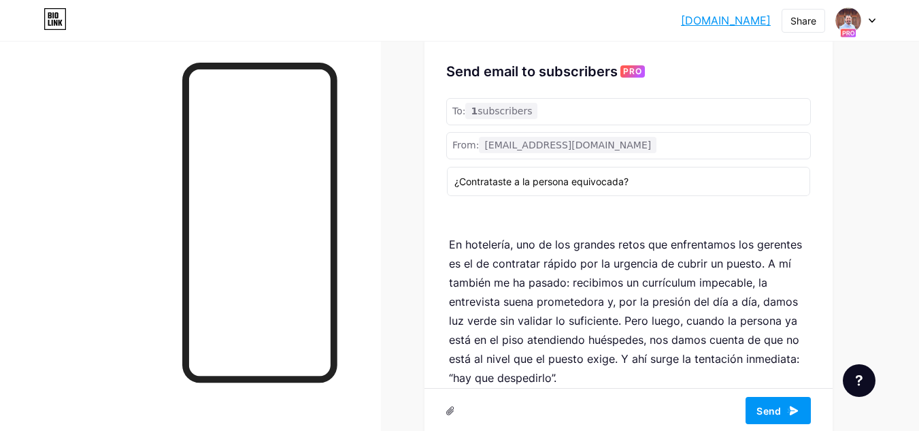
scroll to position [0, 0]
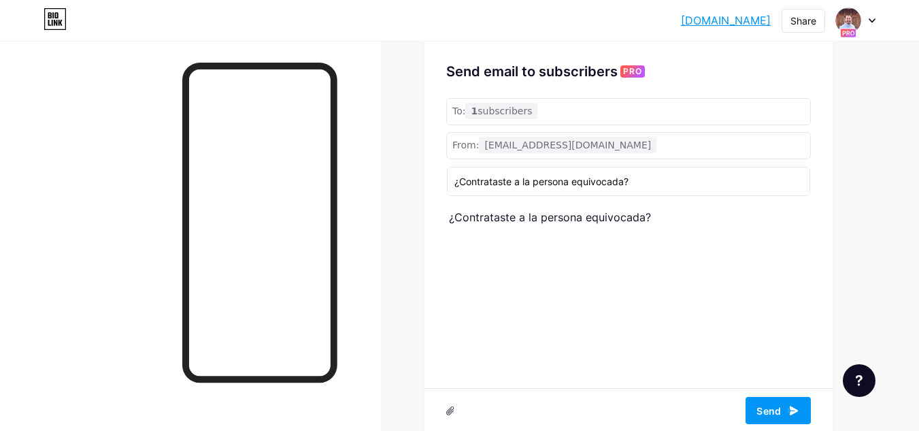
click at [529, 243] on p "¿Contrataste a la persona equivocada?" at bounding box center [630, 261] width 362 height 106
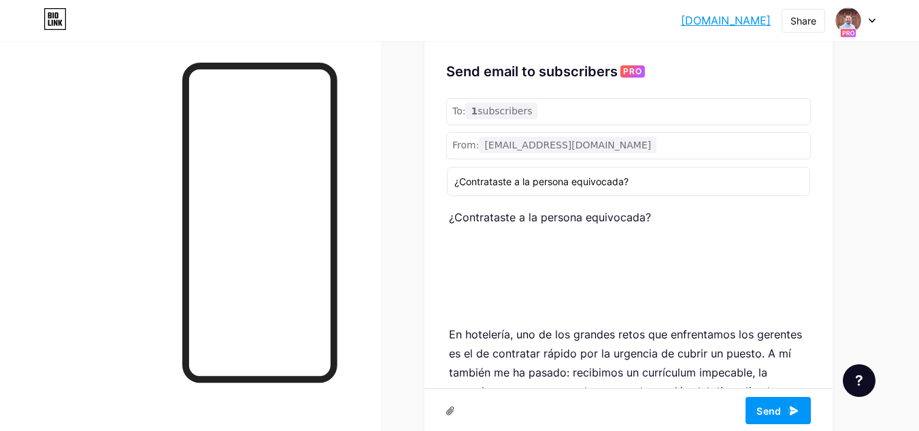
click at [529, 243] on p "¿Contrataste a la persona equivocada?" at bounding box center [630, 261] width 362 height 106
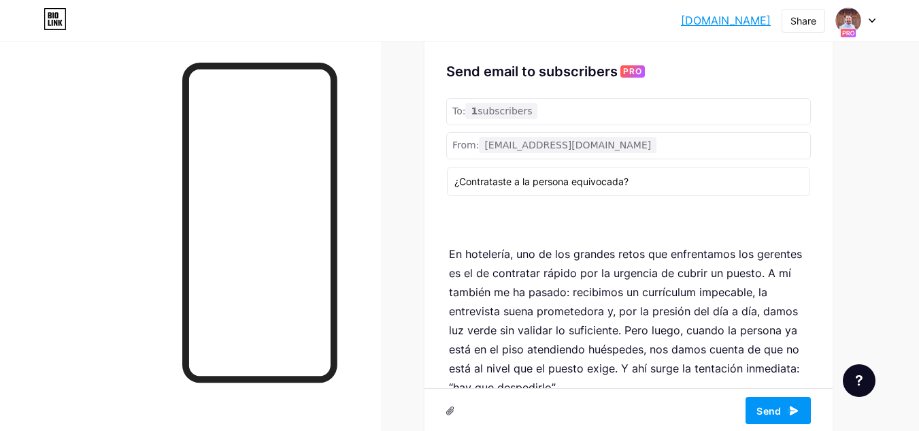
scroll to position [76, 0]
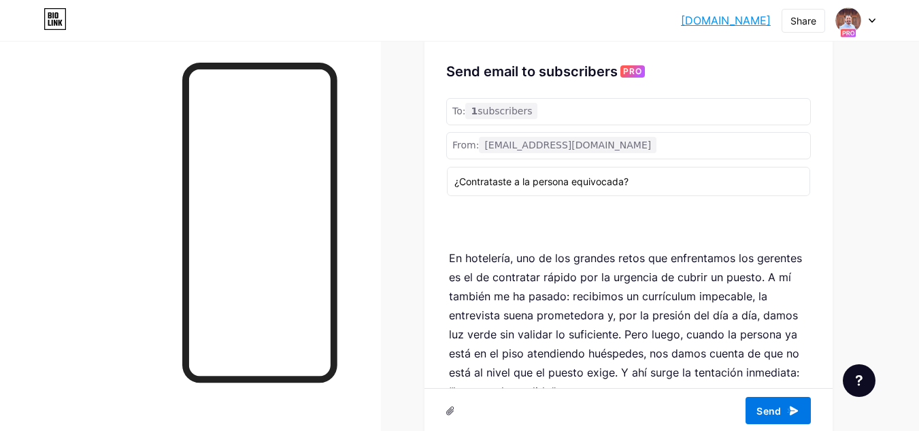
click at [778, 416] on span "Send" at bounding box center [778, 411] width 43 height 16
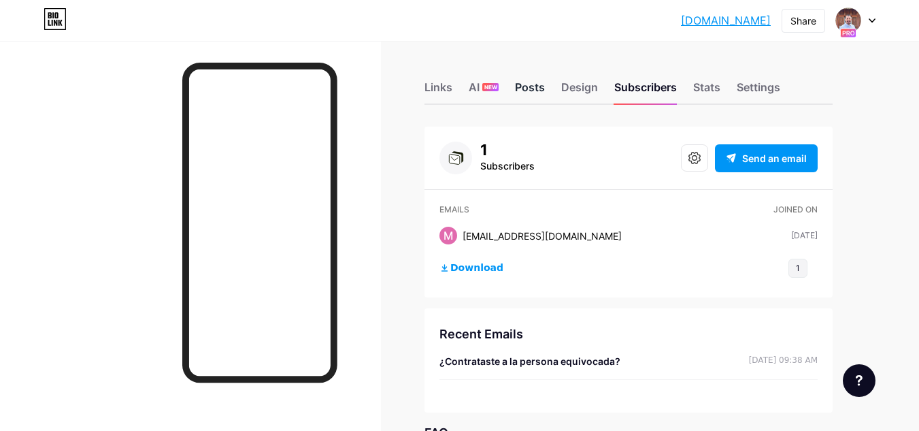
click at [533, 89] on div "Posts" at bounding box center [530, 91] width 30 height 24
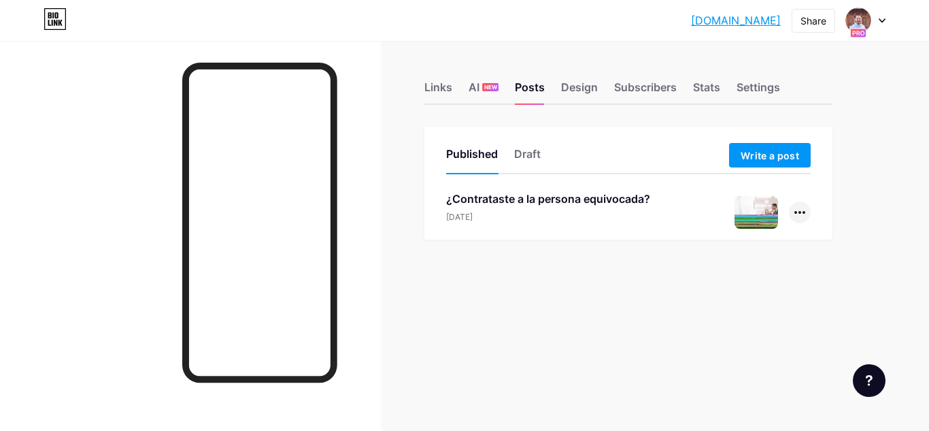
click at [796, 211] on icon at bounding box center [800, 212] width 11 height 3
click at [750, 265] on li "View" at bounding box center [758, 271] width 104 height 28
click at [798, 210] on div at bounding box center [800, 212] width 22 height 22
click at [745, 322] on li "Delete" at bounding box center [758, 326] width 104 height 27
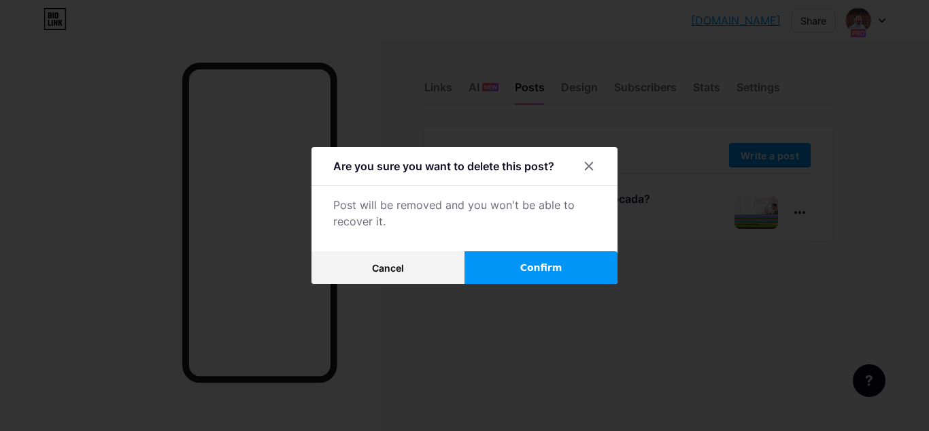
click at [521, 267] on button "Confirm" at bounding box center [541, 267] width 153 height 33
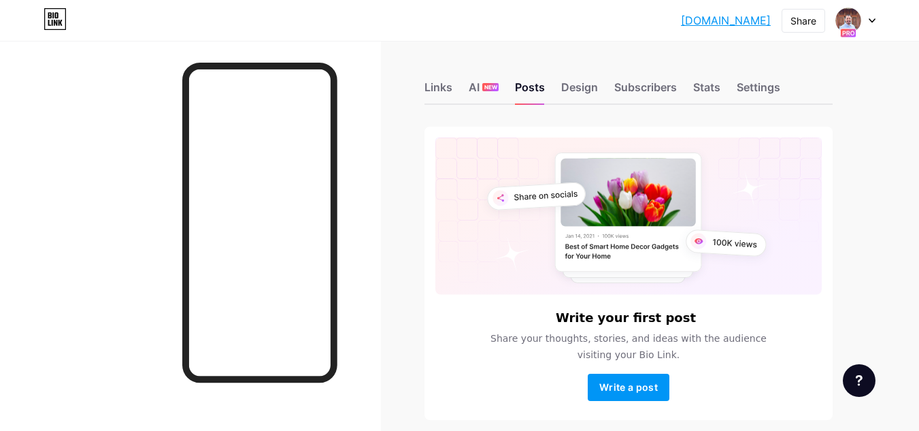
scroll to position [57, 0]
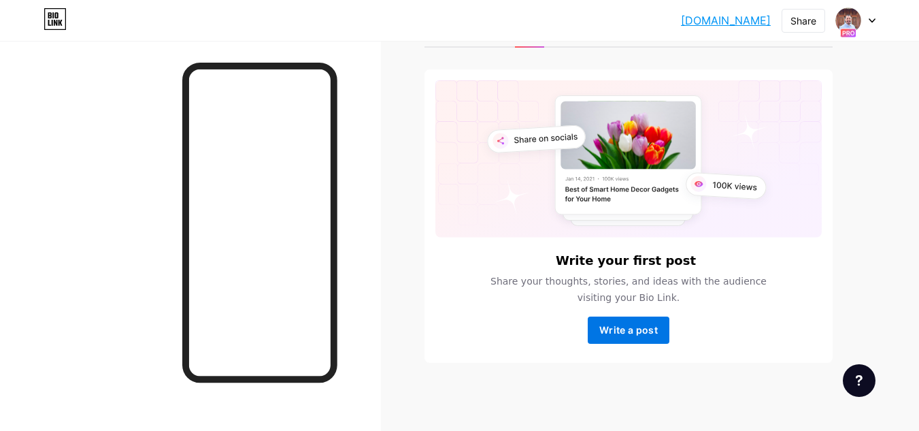
click at [635, 332] on span "Write a post" at bounding box center [628, 330] width 59 height 12
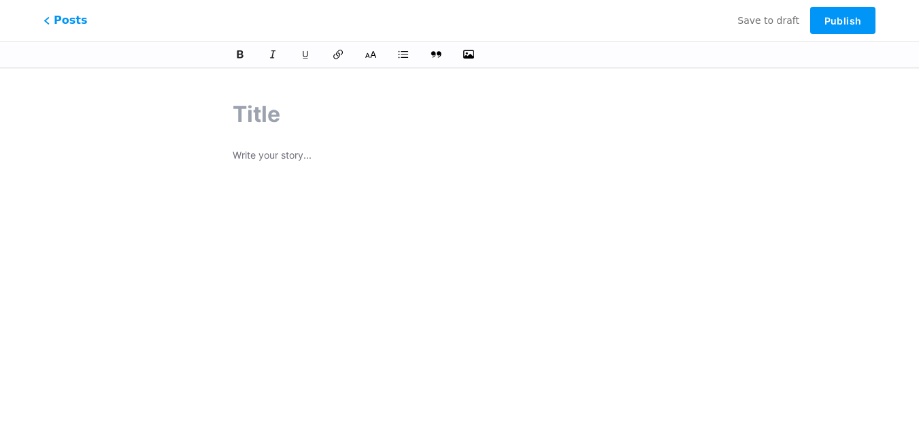
click at [315, 154] on p at bounding box center [460, 156] width 454 height 19
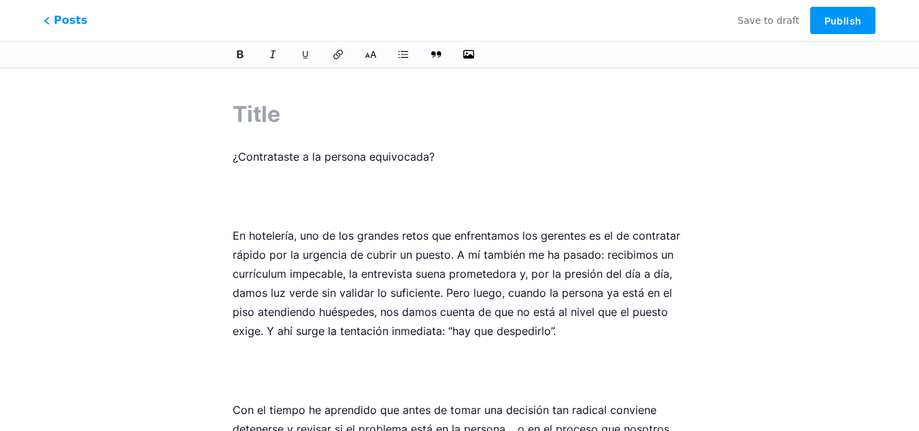
click at [319, 156] on p "¿Contrataste a la persona equivocada?" at bounding box center [460, 156] width 454 height 19
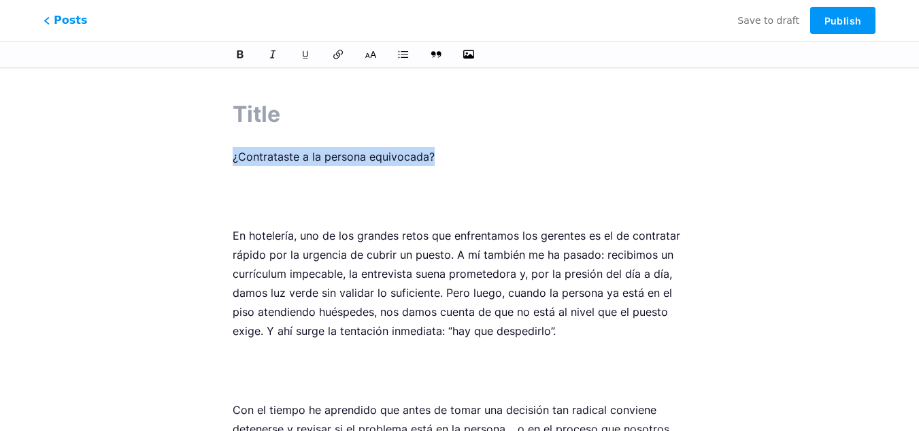
click at [319, 156] on p "¿Contrataste a la persona equivocada?" at bounding box center [460, 156] width 454 height 19
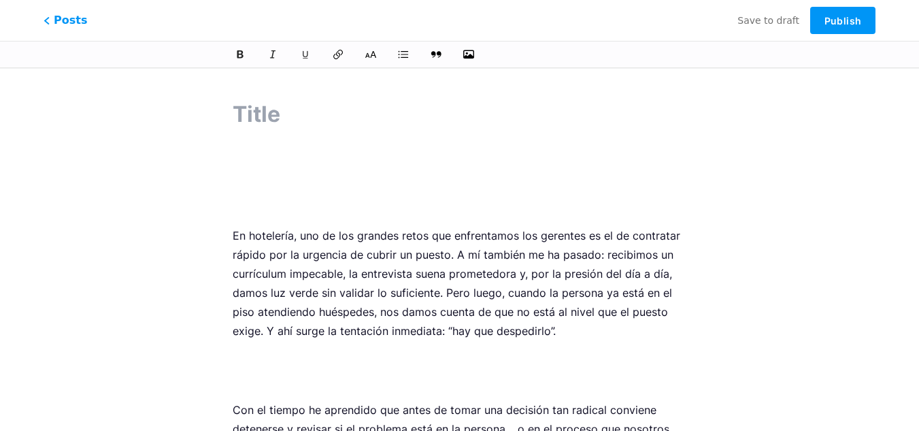
click at [301, 116] on input "text" at bounding box center [460, 114] width 454 height 33
paste input "¿Contrataste a la persona equivocada?"
type input "¿Contrataste a la persona equivocada?"
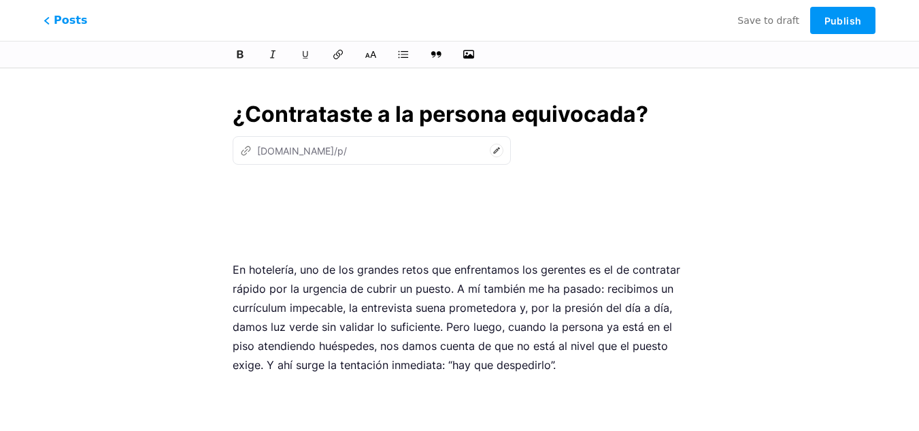
type input "contrataste-a-la-persona-equivocada"
type input "¿Contrataste a la persona equivocada?"
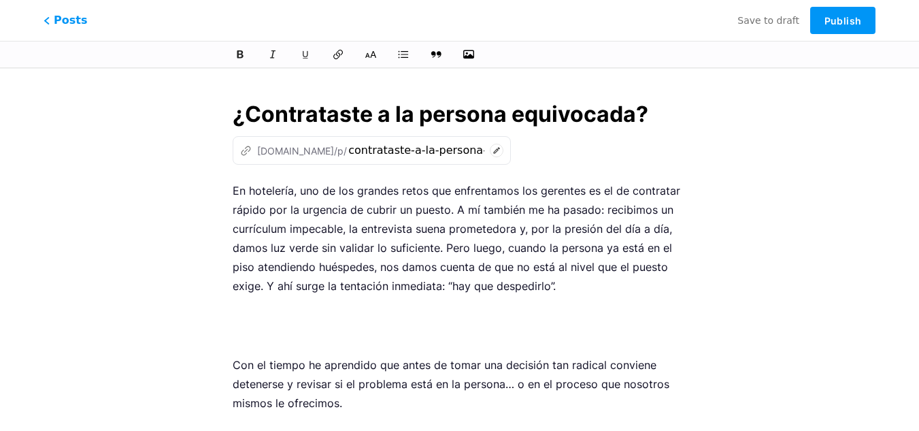
click at [343, 307] on p at bounding box center [460, 325] width 454 height 38
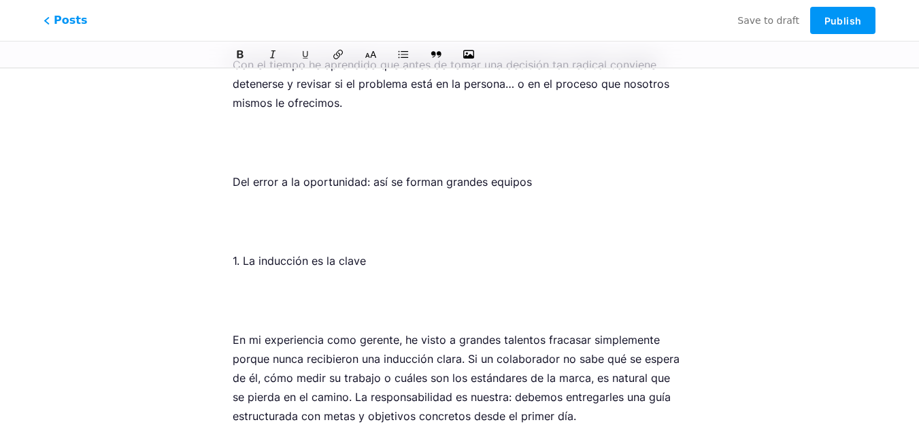
scroll to position [252, 0]
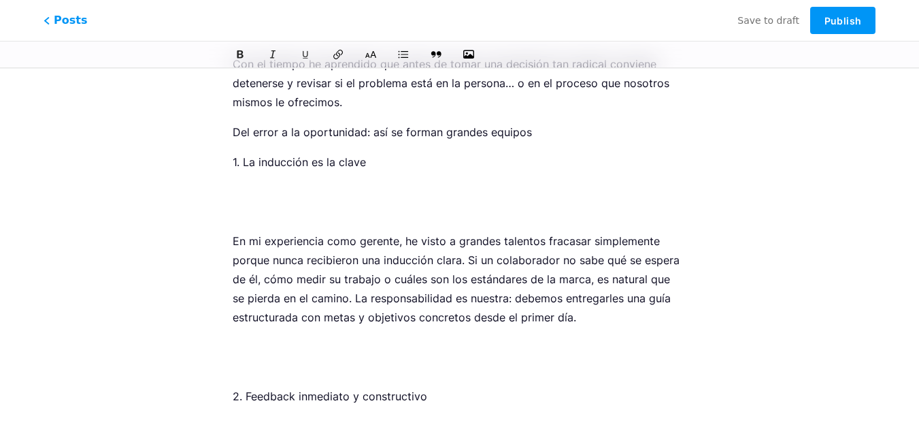
click at [452, 132] on p "Del error a la oportunidad: así se forman grandes equipos" at bounding box center [460, 131] width 454 height 19
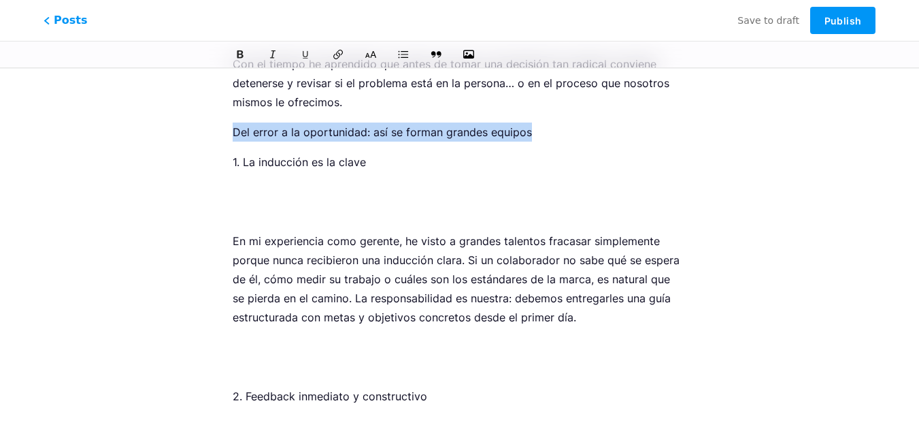
click at [452, 132] on p "Del error a la oportunidad: así se forman grandes equipos" at bounding box center [460, 131] width 454 height 19
click at [239, 48] on button at bounding box center [240, 54] width 20 height 20
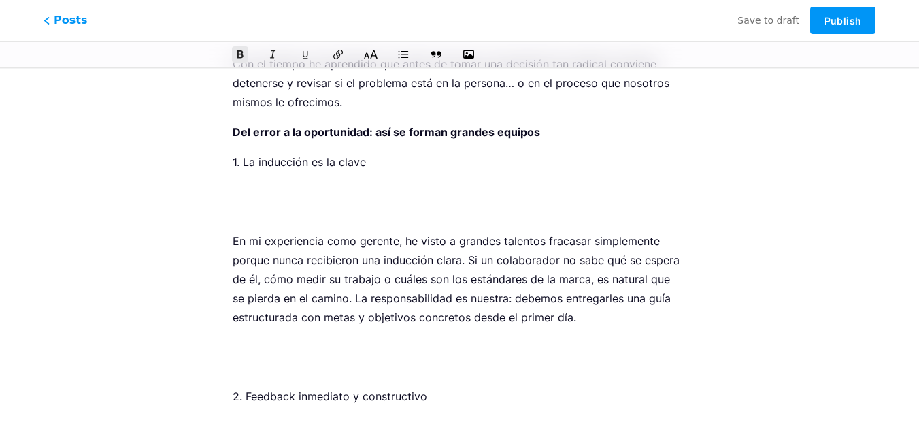
click at [371, 54] on icon at bounding box center [371, 55] width 14 height 14
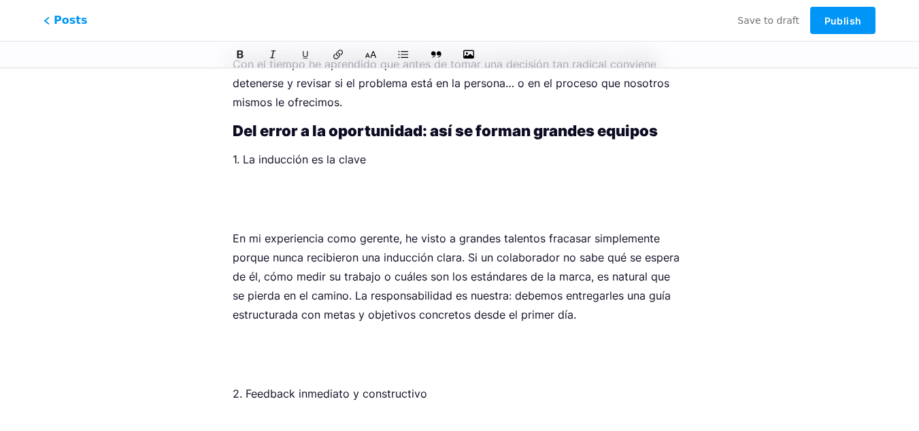
click at [318, 166] on p "1. La inducción es la clave" at bounding box center [460, 159] width 454 height 19
click at [239, 59] on icon at bounding box center [240, 55] width 10 height 10
click at [251, 180] on p at bounding box center [460, 199] width 454 height 38
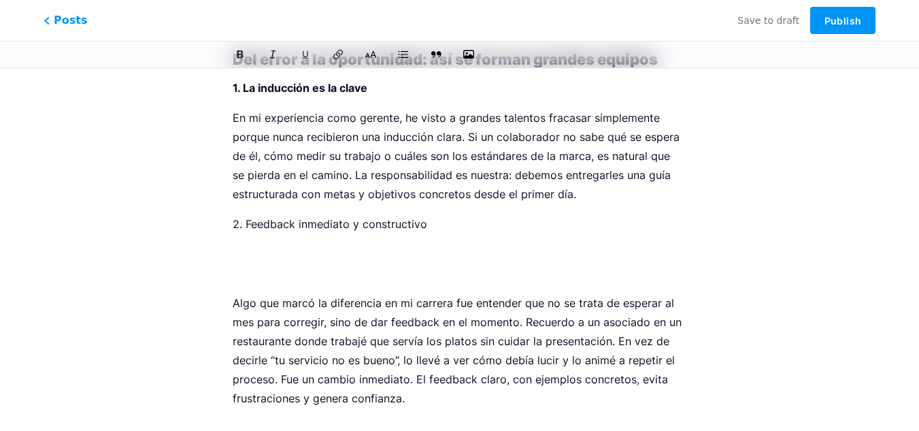
scroll to position [331, 0]
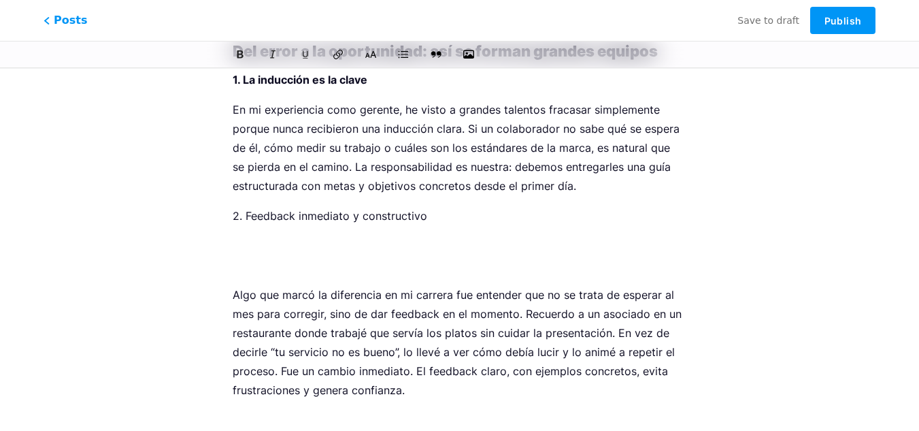
click at [295, 218] on p "2. Feedback inmediato y constructivo" at bounding box center [460, 215] width 454 height 19
click at [240, 59] on icon at bounding box center [240, 55] width 8 height 10
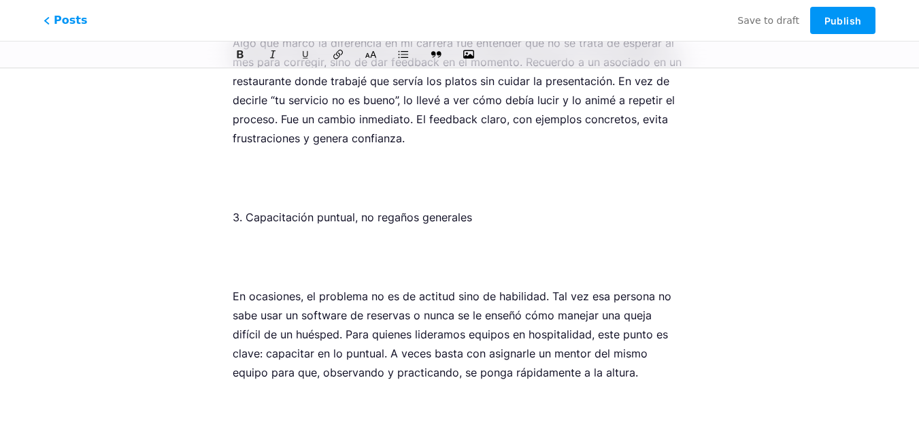
scroll to position [535, 0]
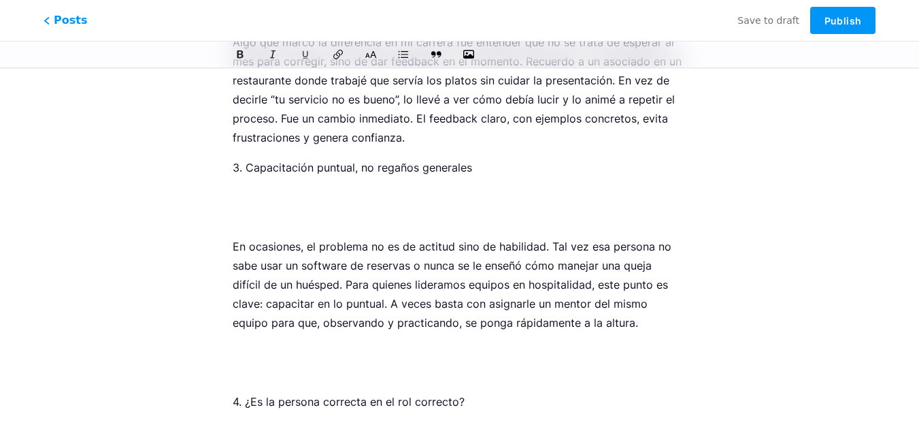
click at [254, 167] on p "3. Capacitación puntual, no regaños generales" at bounding box center [460, 167] width 454 height 19
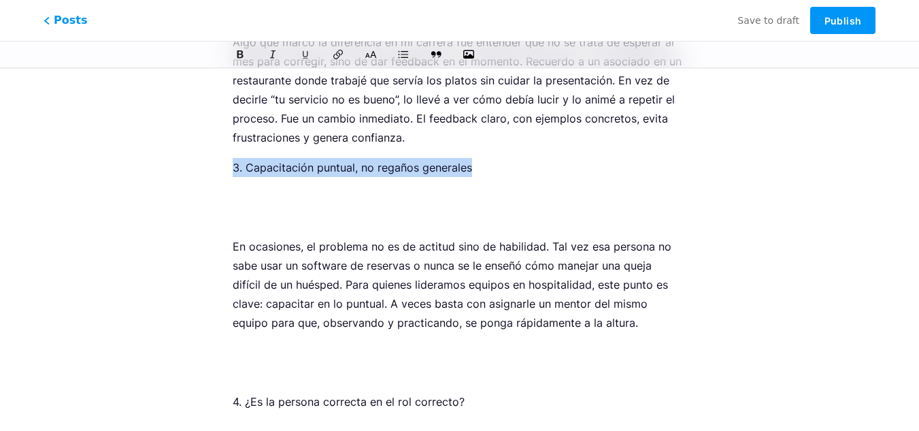
click at [254, 167] on p "3. Capacitación puntual, no regaños generales" at bounding box center [460, 167] width 454 height 19
click at [237, 56] on icon at bounding box center [240, 55] width 8 height 10
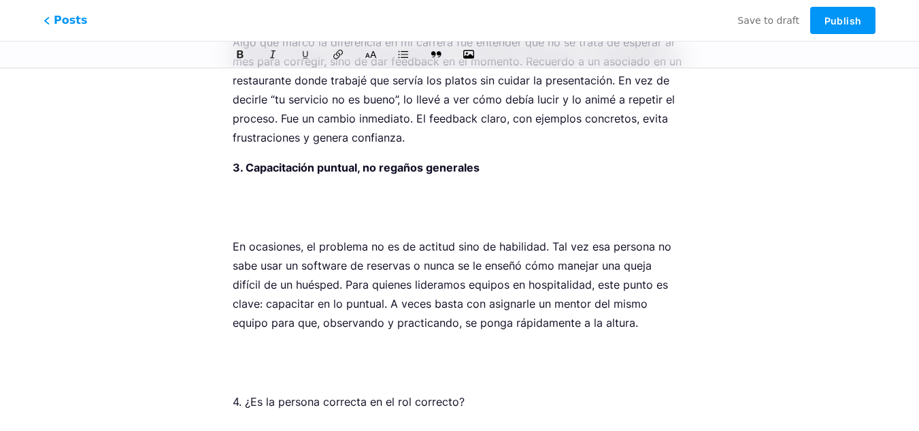
click at [249, 189] on p at bounding box center [460, 207] width 454 height 38
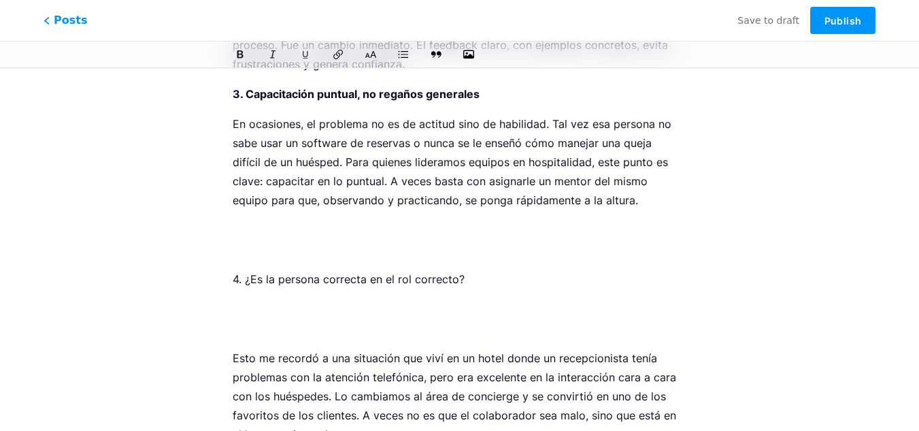
scroll to position [609, 0]
click at [254, 218] on div "En hotelería, uno de los grandes retos que enfrentamos los gerentes es el de co…" at bounding box center [460, 324] width 454 height 1505
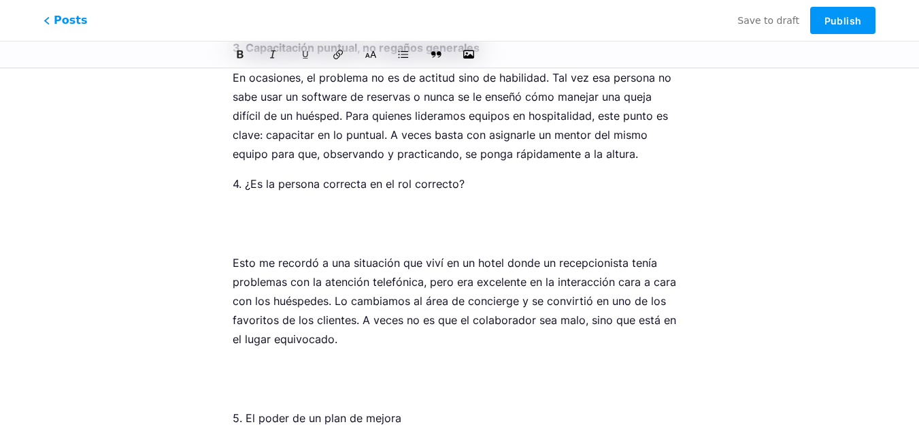
scroll to position [661, 0]
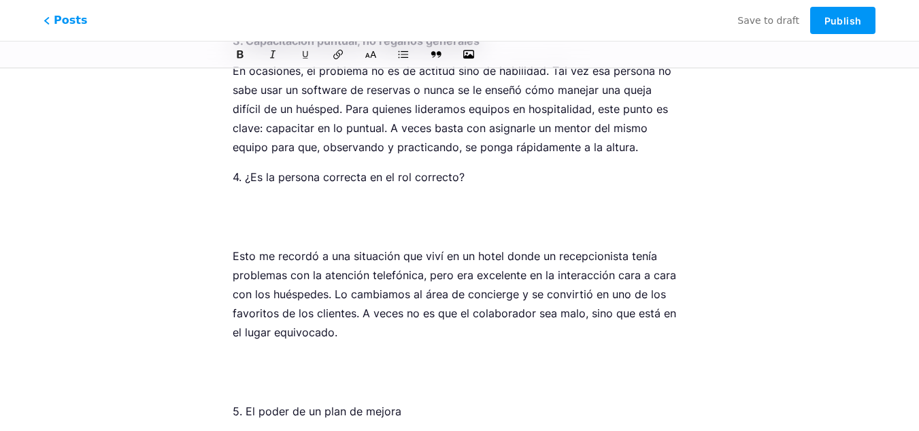
click at [297, 180] on p "4. ¿Es la persona correcta en el rol correcto?" at bounding box center [460, 176] width 454 height 19
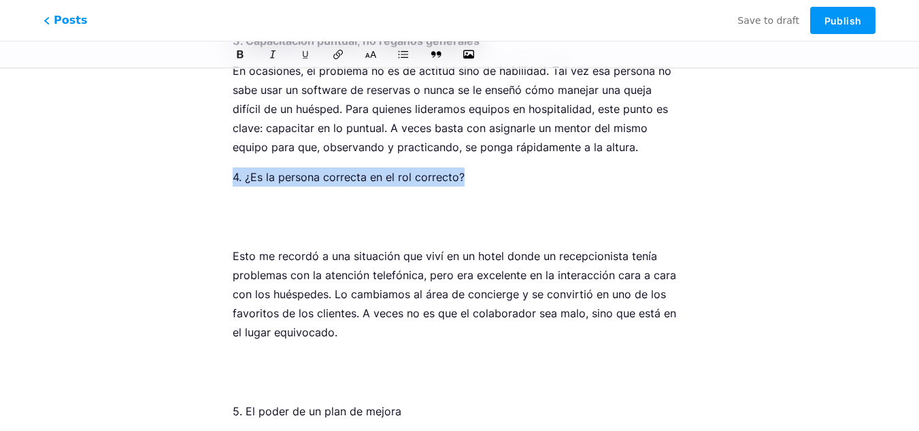
click at [297, 180] on p "4. ¿Es la persona correcta en el rol correcto?" at bounding box center [460, 176] width 454 height 19
click at [235, 54] on icon at bounding box center [240, 55] width 10 height 10
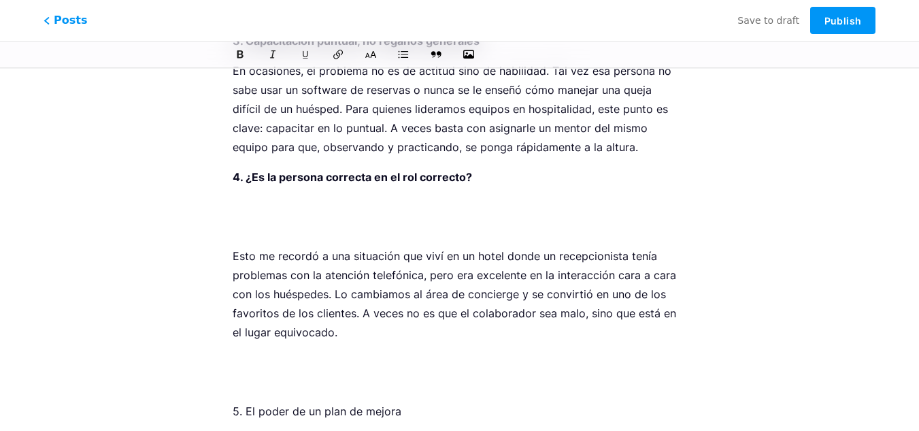
click at [247, 195] on div "En hotelería, uno de los grandes retos que enfrentamos los gerentes es el de co…" at bounding box center [460, 248] width 454 height 1456
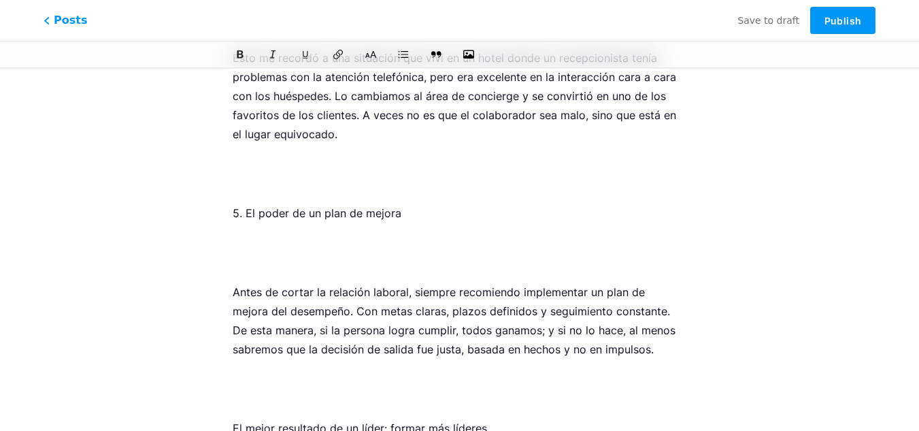
scroll to position [812, 0]
click at [252, 147] on div "En hotelería, uno de los grandes retos que enfrentamos los gerentes es el de co…" at bounding box center [460, 72] width 454 height 1407
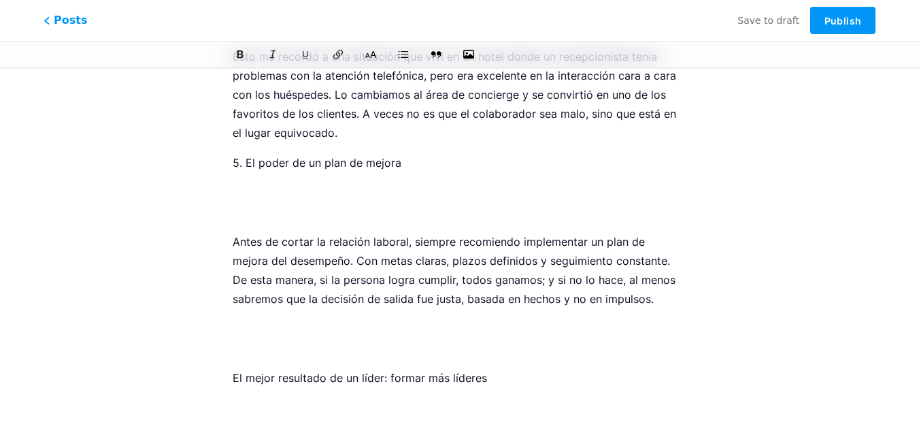
click at [256, 165] on p "5. El poder de un plan de mejora" at bounding box center [460, 162] width 454 height 19
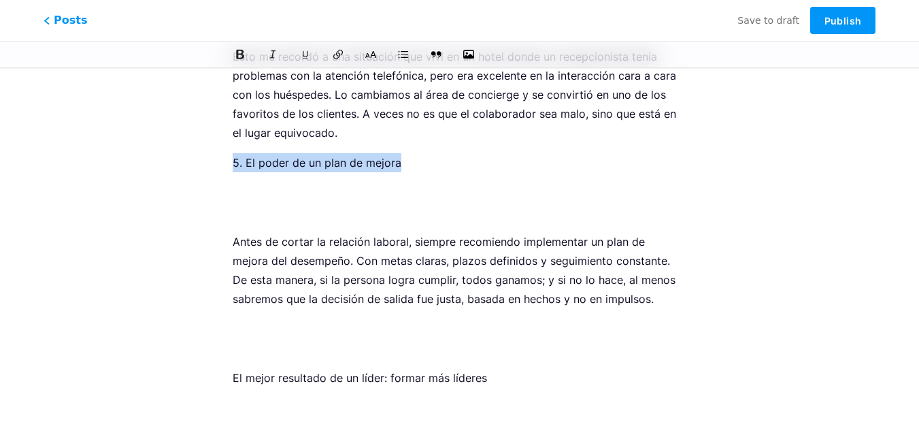
click at [236, 50] on icon at bounding box center [240, 55] width 10 height 10
click at [256, 182] on div "En hotelería, uno de los grandes retos que enfrentamos los gerentes es el de co…" at bounding box center [460, 48] width 454 height 1358
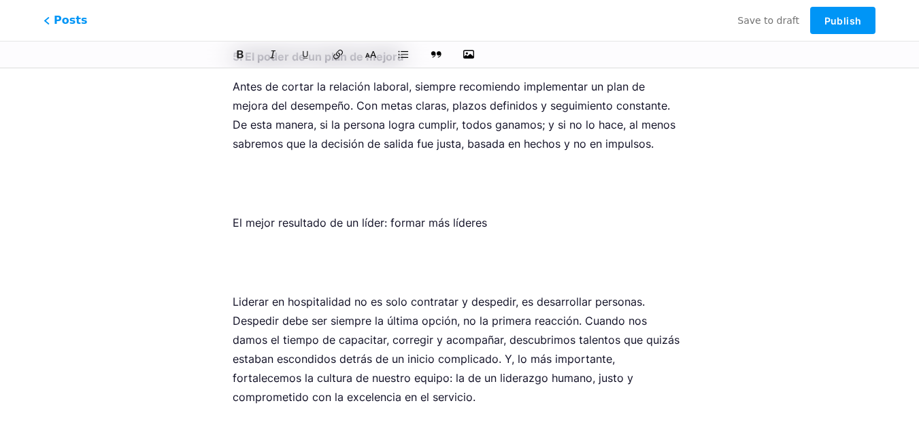
scroll to position [919, 0]
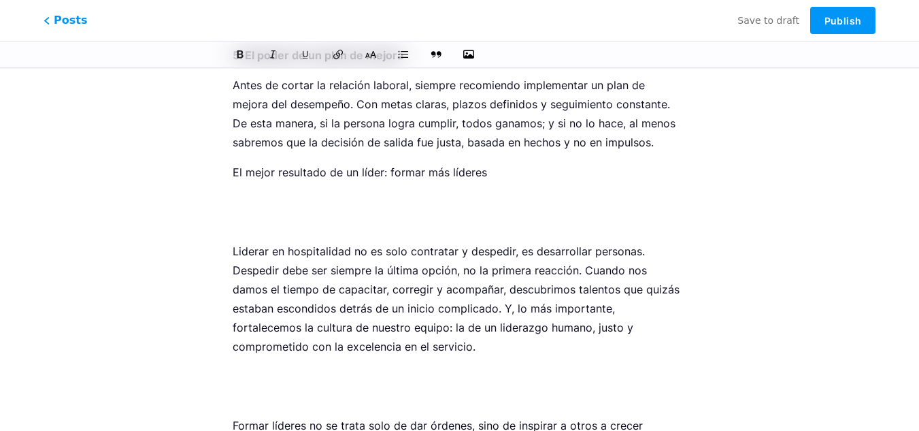
click at [264, 173] on p "El mejor resultado de un líder: formar más líderes" at bounding box center [460, 172] width 454 height 19
click at [239, 54] on icon at bounding box center [240, 55] width 8 height 10
click at [375, 55] on icon at bounding box center [371, 55] width 14 height 14
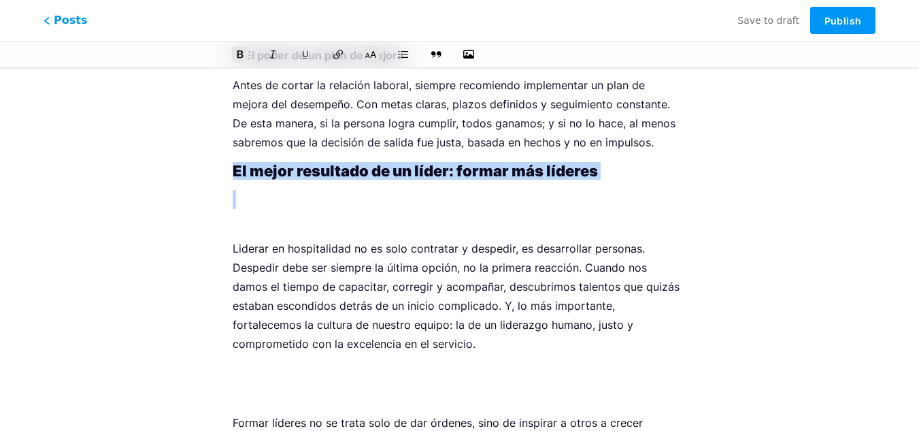
click at [301, 200] on p at bounding box center [460, 209] width 454 height 38
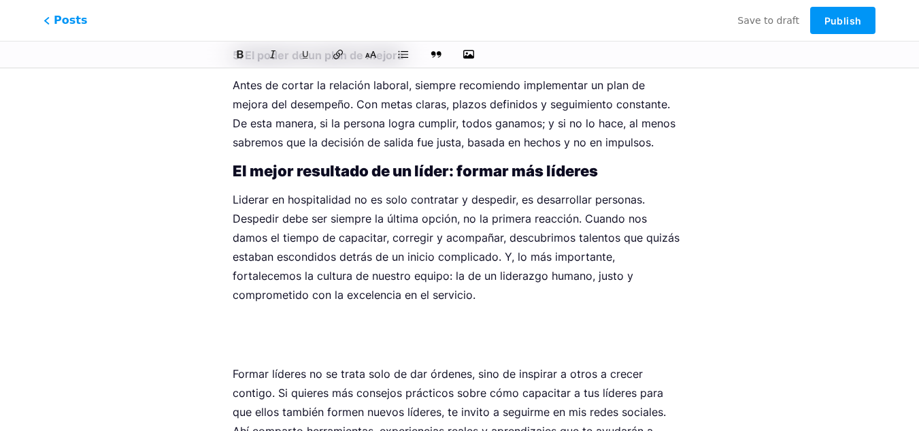
scroll to position [1002, 0]
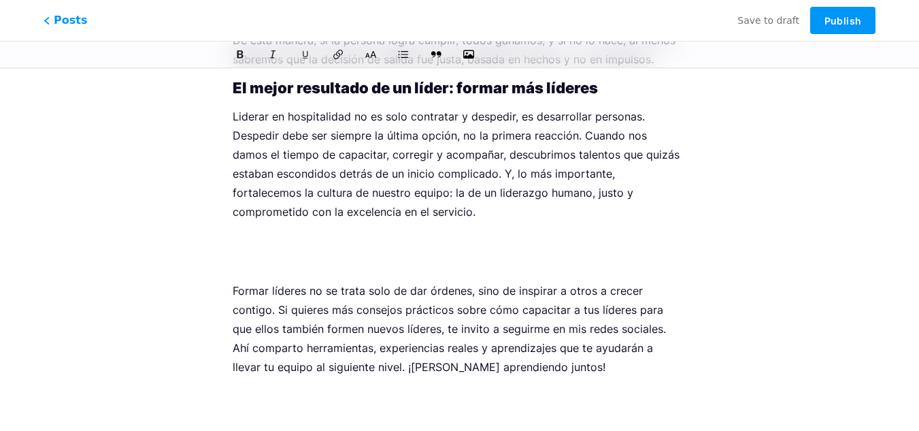
click at [286, 235] on p at bounding box center [460, 251] width 454 height 38
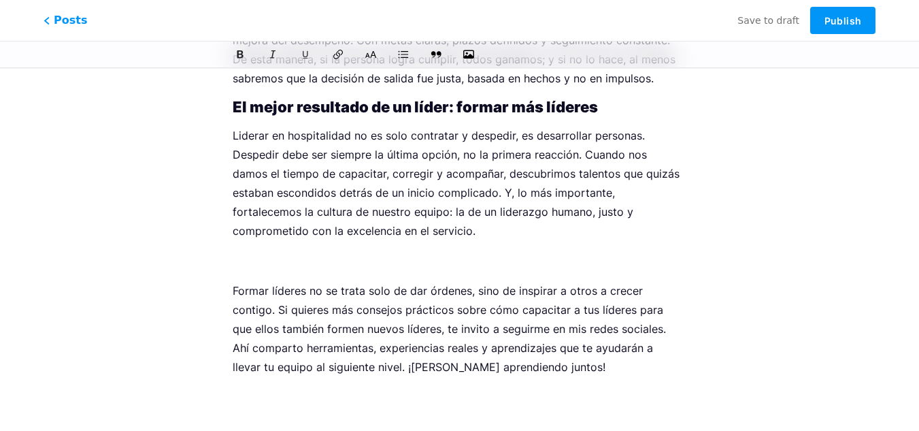
scroll to position [953, 0]
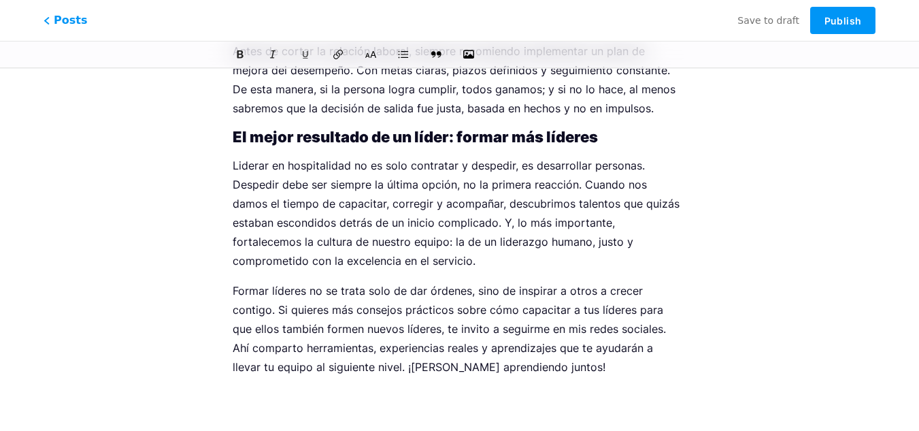
click at [531, 372] on p "Formar líderes no se trata solo de dar órdenes, sino de inspirar a otros a crec…" at bounding box center [460, 328] width 454 height 95
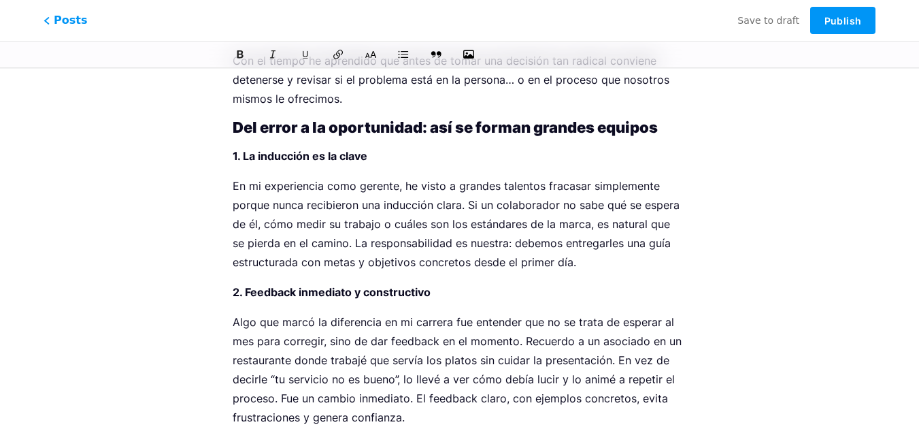
scroll to position [0, 0]
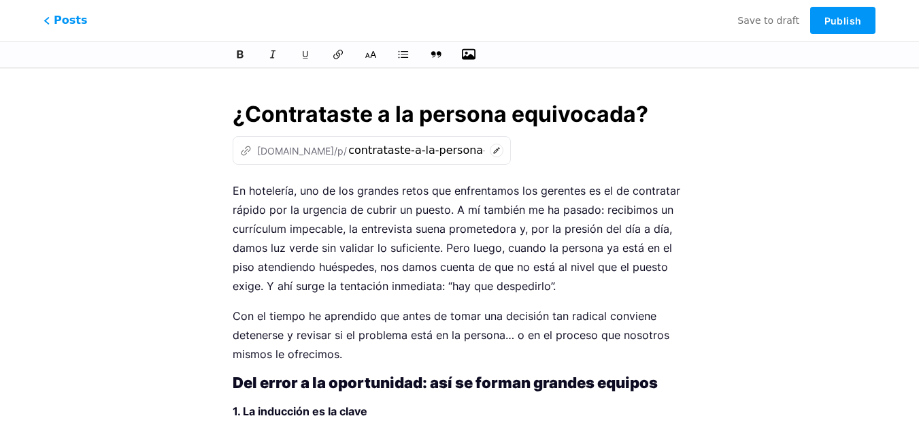
click at [470, 54] on icon "button" at bounding box center [469, 55] width 14 height 14
click at [0, 0] on input "file" at bounding box center [0, 0] width 0 height 0
click at [835, 19] on span "Publish" at bounding box center [843, 21] width 37 height 12
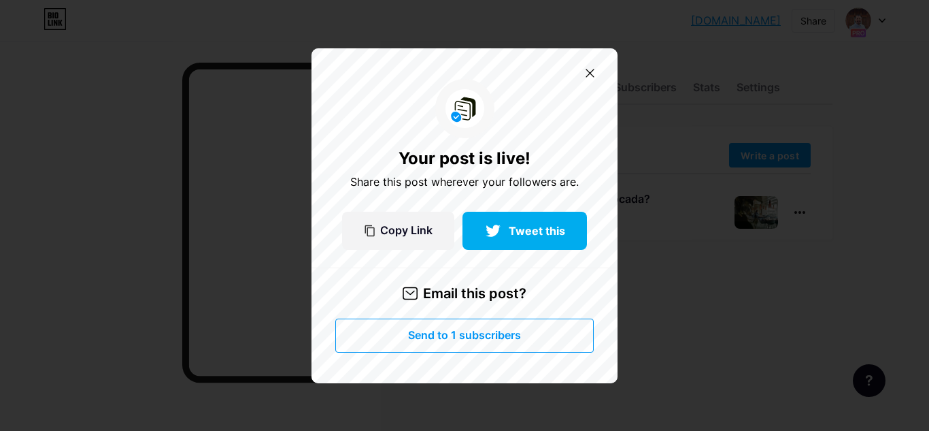
click at [454, 337] on span "Send to 1 subscribers" at bounding box center [464, 335] width 113 height 12
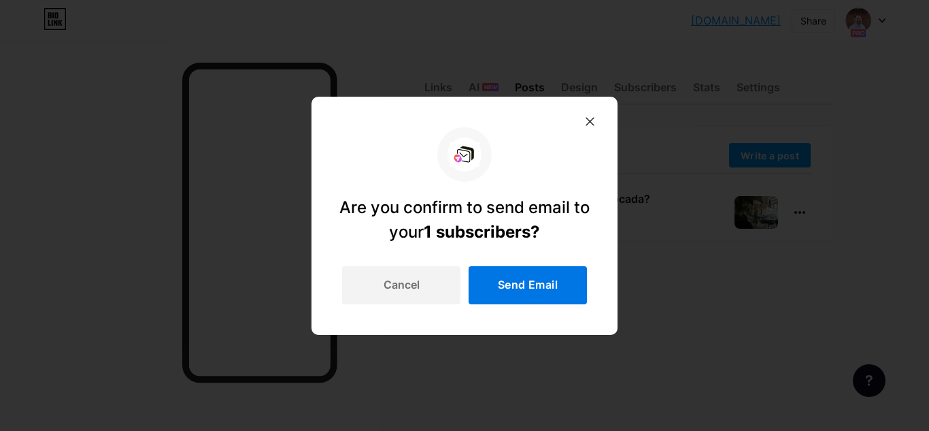
click at [510, 284] on span "Send Email" at bounding box center [528, 285] width 60 height 12
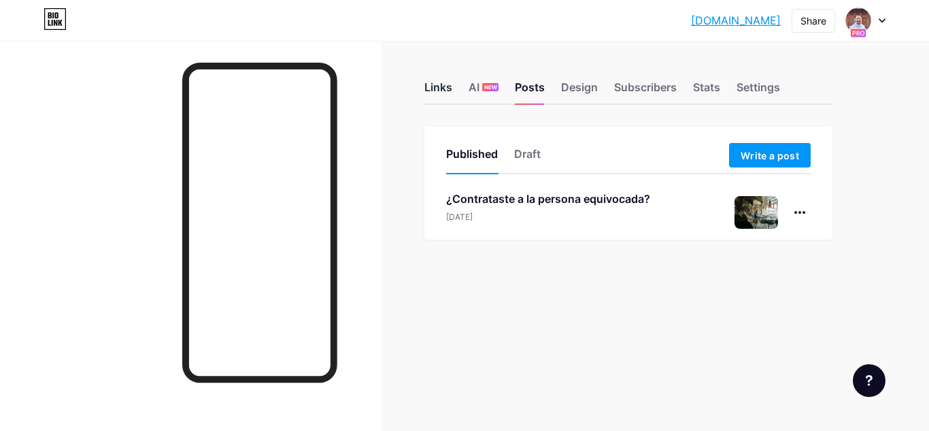
click at [440, 91] on div "Links" at bounding box center [439, 91] width 28 height 24
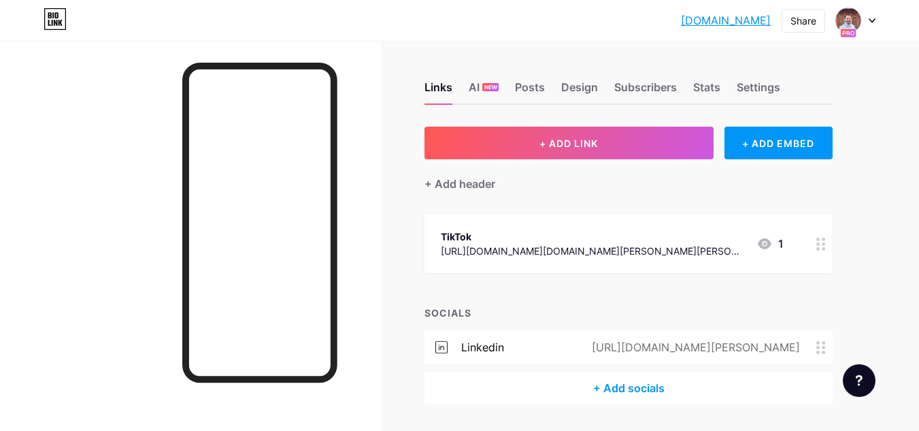
scroll to position [41, 0]
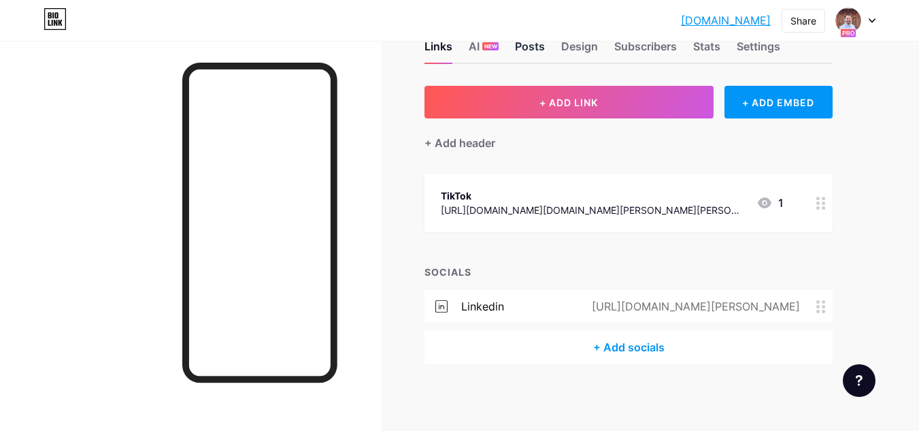
click at [527, 42] on div "Posts" at bounding box center [530, 50] width 30 height 24
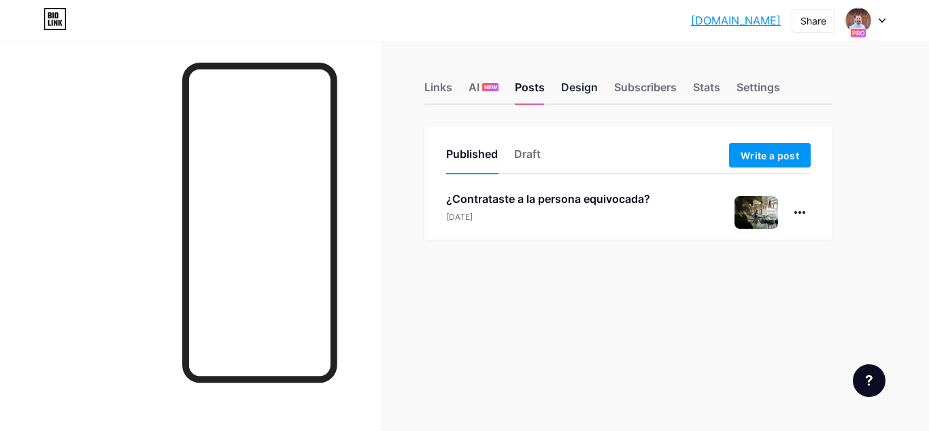
click at [575, 88] on div "Design" at bounding box center [579, 91] width 37 height 24
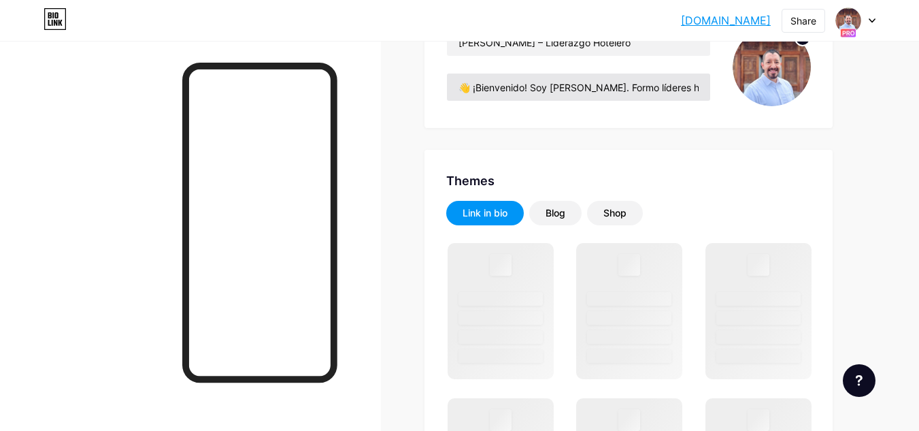
scroll to position [161, 0]
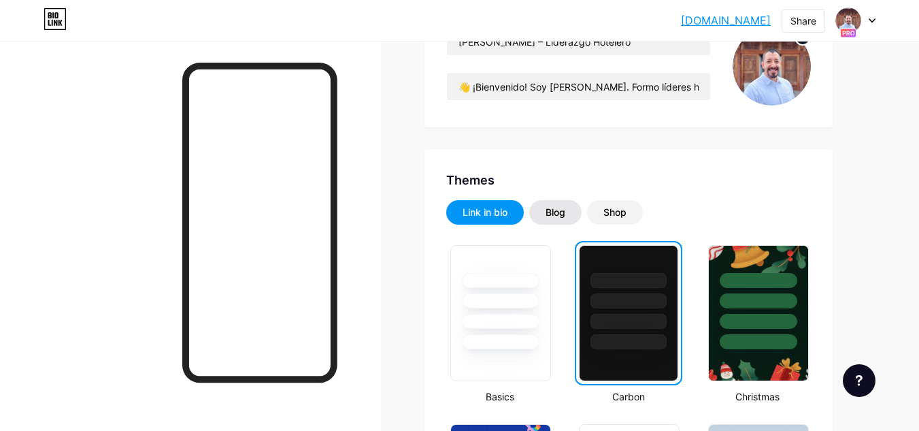
click at [552, 209] on div "Blog" at bounding box center [556, 212] width 20 height 14
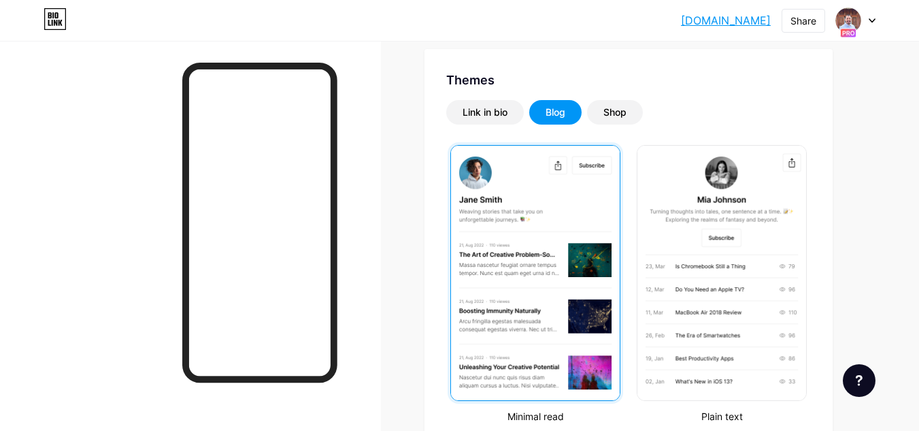
scroll to position [261, 0]
click at [512, 250] on img at bounding box center [535, 273] width 169 height 254
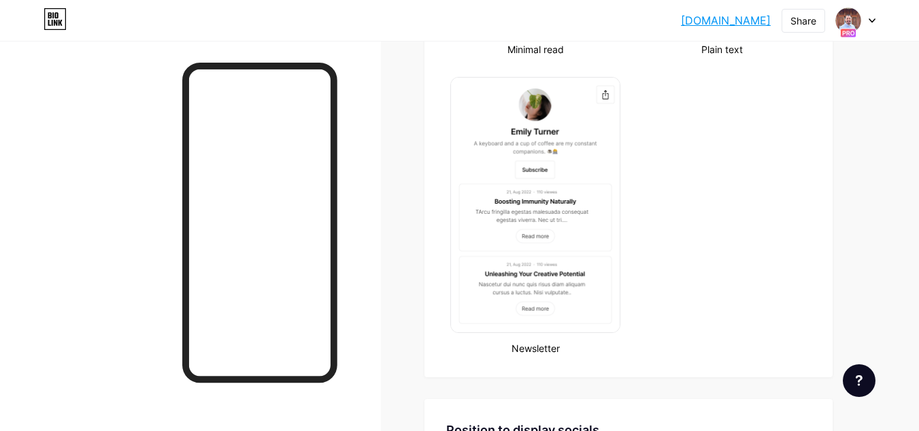
scroll to position [629, 0]
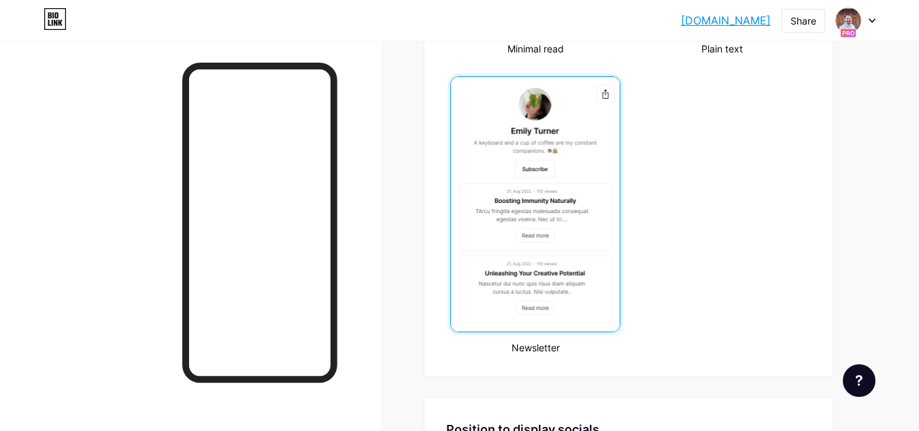
click at [554, 191] on img at bounding box center [535, 204] width 169 height 254
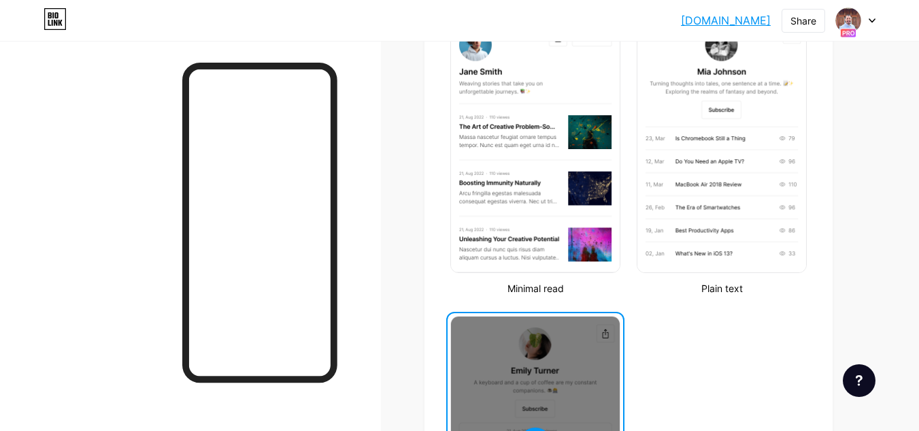
scroll to position [316, 0]
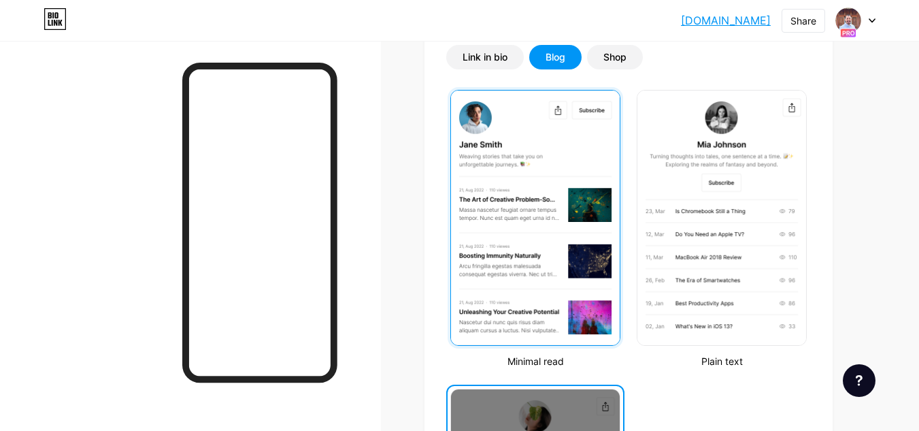
click at [537, 223] on img at bounding box center [535, 217] width 169 height 254
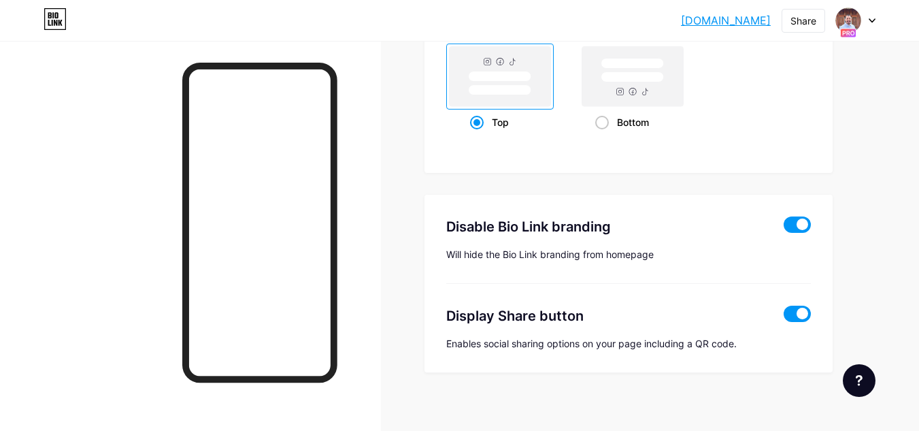
scroll to position [1041, 0]
click at [791, 225] on span at bounding box center [797, 224] width 27 height 16
click at [784, 227] on input "checkbox" at bounding box center [784, 227] width 0 height 0
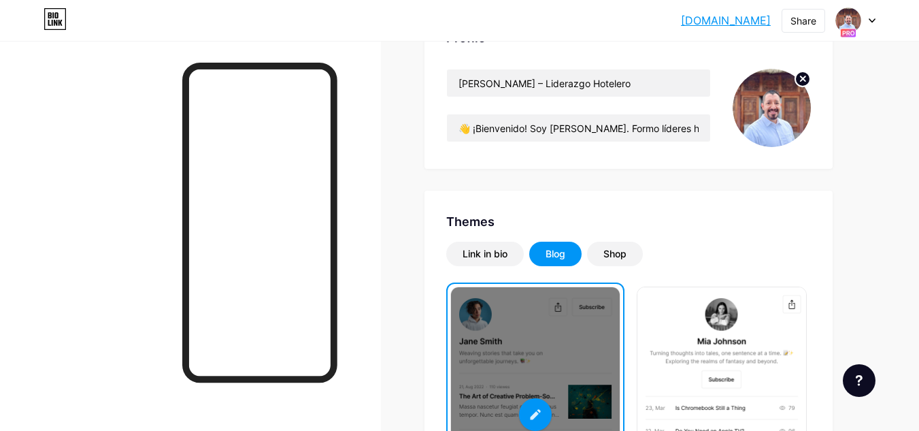
scroll to position [0, 0]
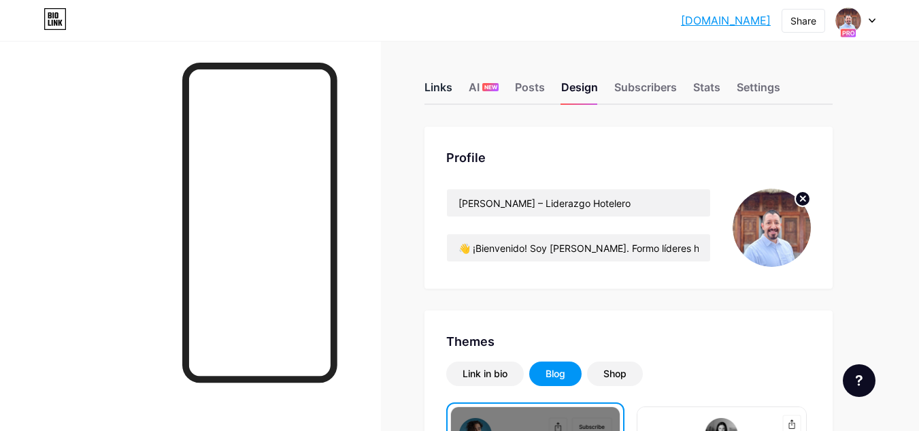
click at [435, 90] on div "Links" at bounding box center [439, 91] width 28 height 24
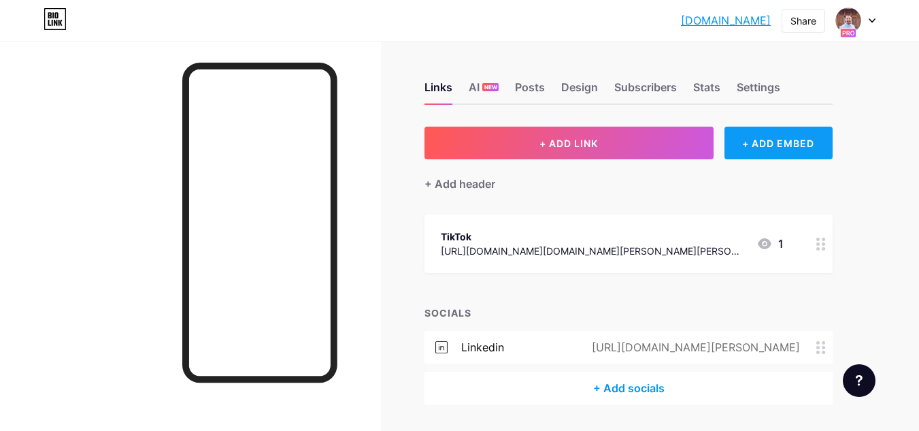
click at [757, 142] on div "+ ADD EMBED" at bounding box center [779, 143] width 108 height 33
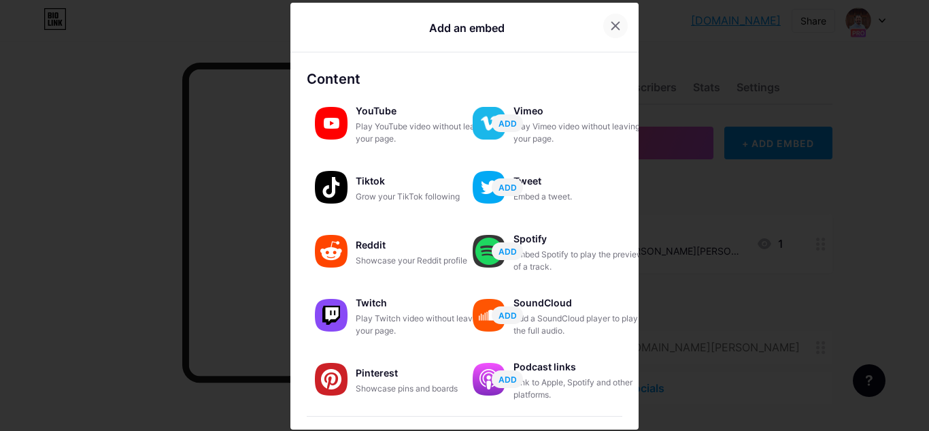
click at [610, 28] on icon at bounding box center [615, 25] width 11 height 11
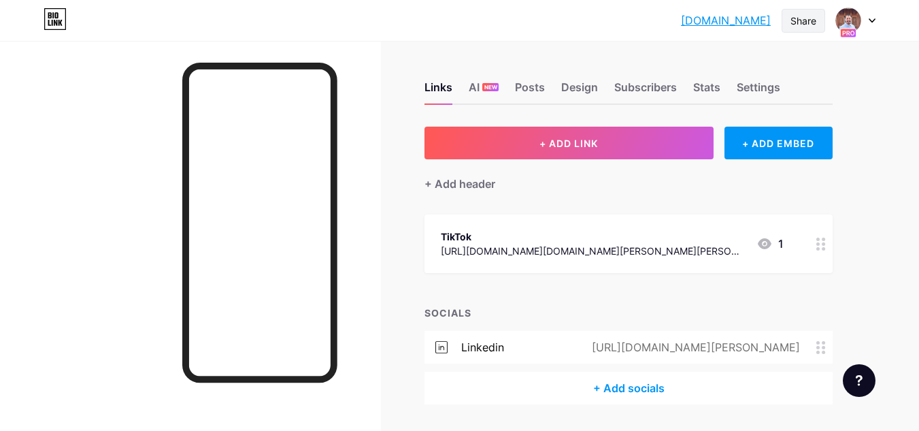
click at [801, 21] on div "Share" at bounding box center [804, 21] width 26 height 14
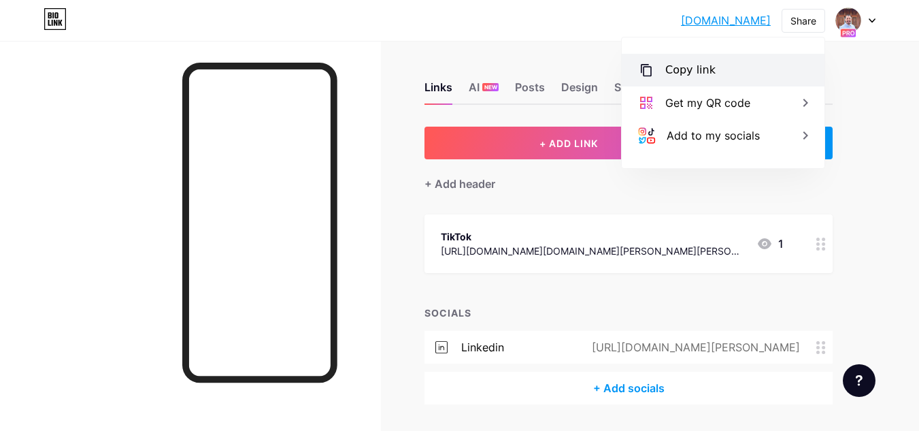
click at [706, 76] on div "Copy link" at bounding box center [690, 70] width 50 height 16
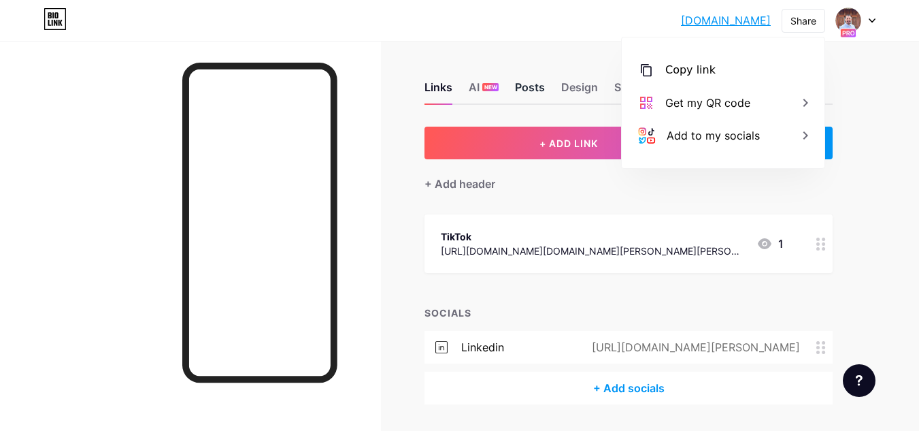
click at [535, 88] on div "Posts" at bounding box center [530, 91] width 30 height 24
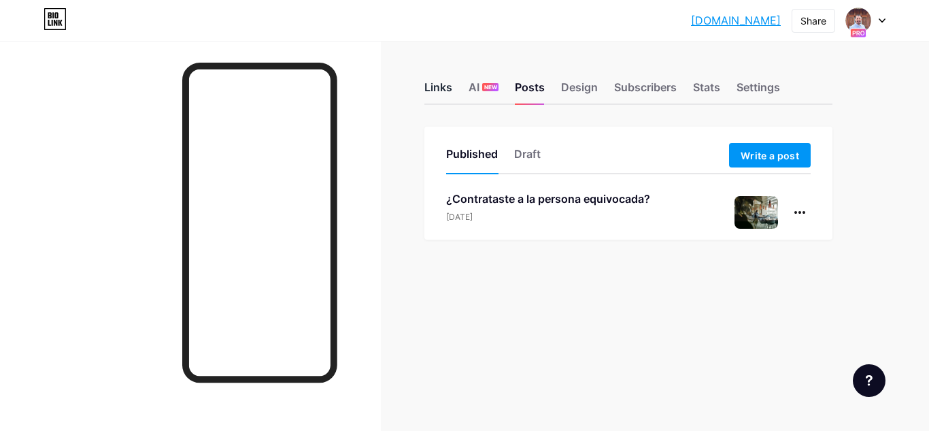
click at [437, 94] on div "Links" at bounding box center [439, 91] width 28 height 24
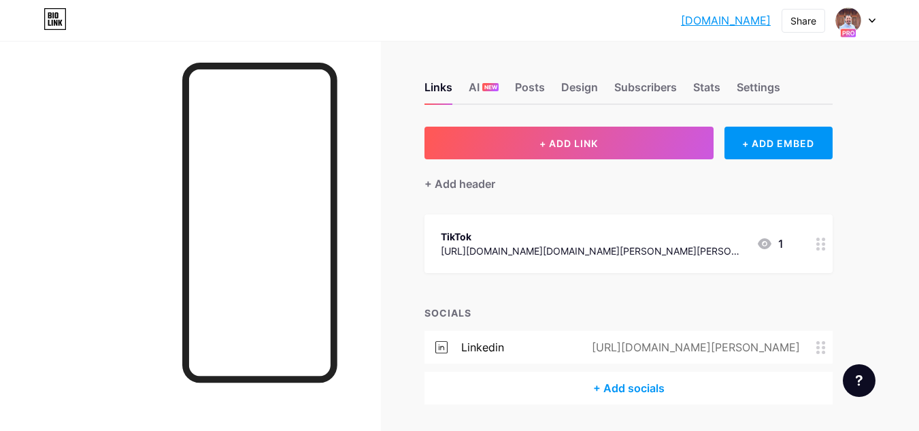
scroll to position [41, 0]
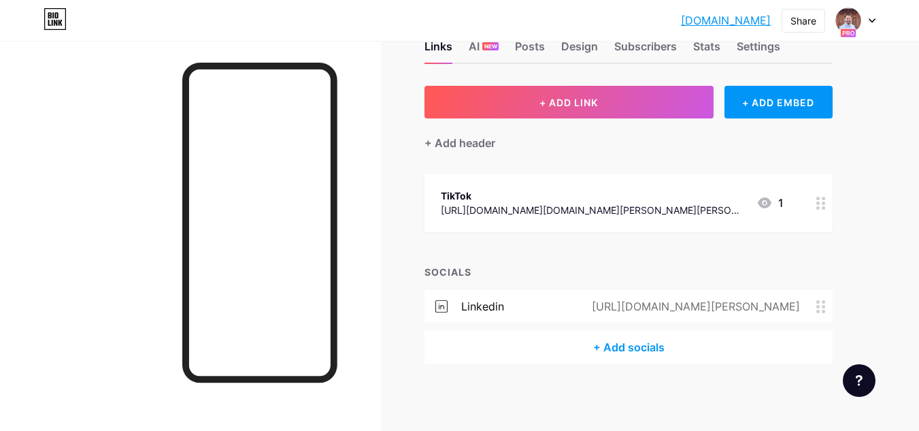
click at [821, 205] on icon at bounding box center [821, 203] width 10 height 13
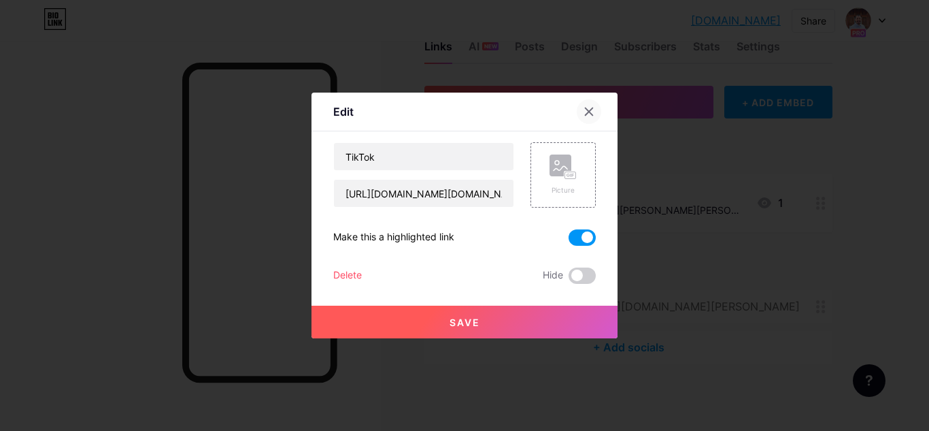
click at [591, 111] on icon at bounding box center [589, 111] width 7 height 7
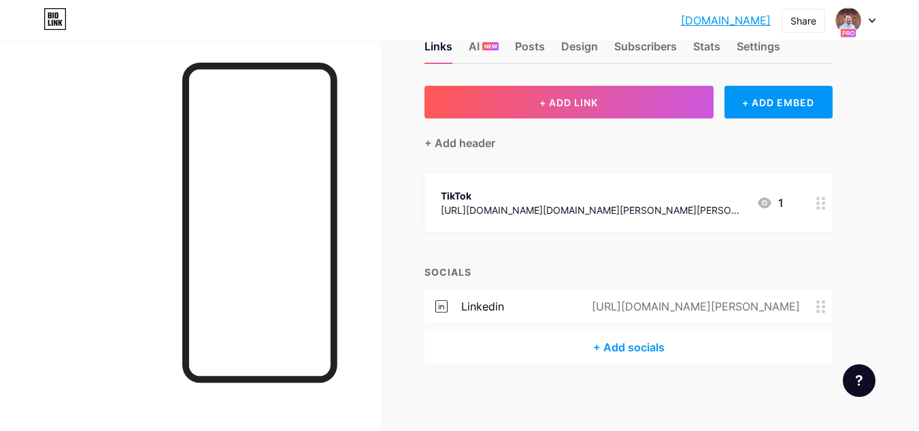
click at [823, 308] on icon at bounding box center [821, 306] width 10 height 13
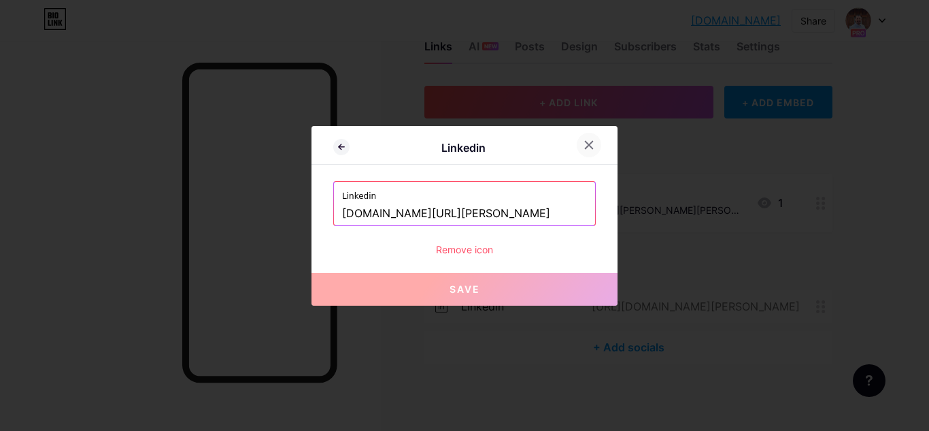
click at [588, 142] on icon at bounding box center [589, 144] width 11 height 11
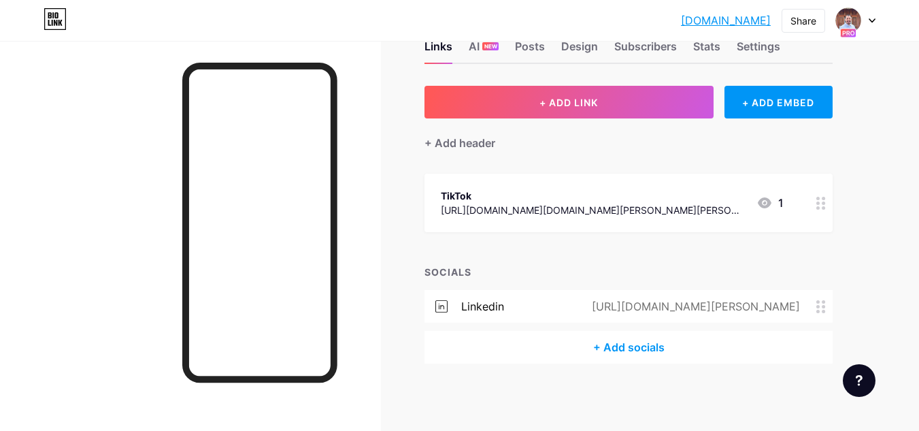
click at [816, 201] on div at bounding box center [821, 202] width 23 height 59
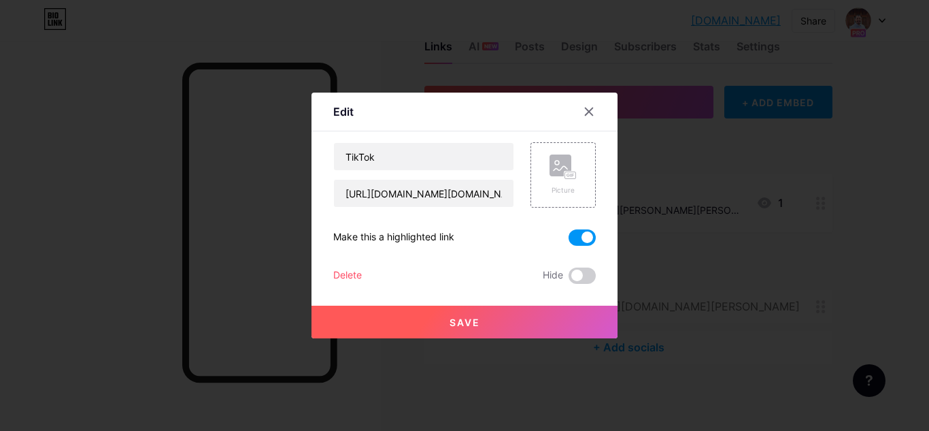
click at [584, 237] on span at bounding box center [582, 237] width 27 height 16
click at [569, 241] on input "checkbox" at bounding box center [569, 241] width 0 height 0
click at [589, 109] on icon at bounding box center [589, 111] width 11 height 11
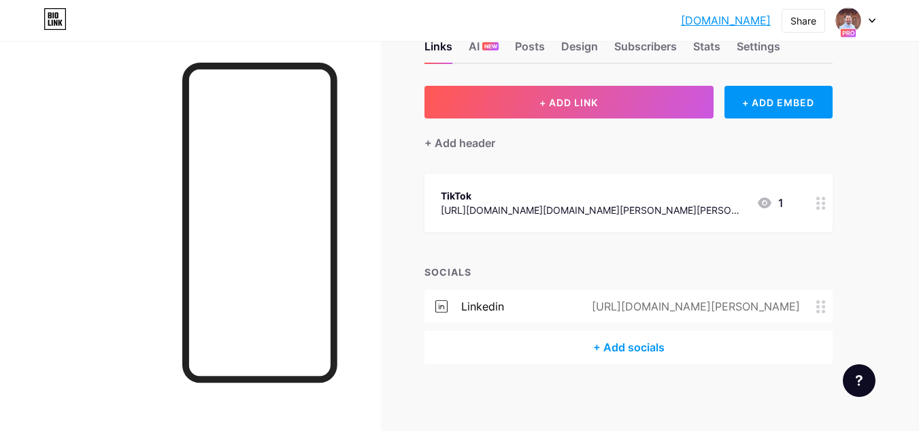
click at [818, 308] on icon at bounding box center [821, 306] width 10 height 13
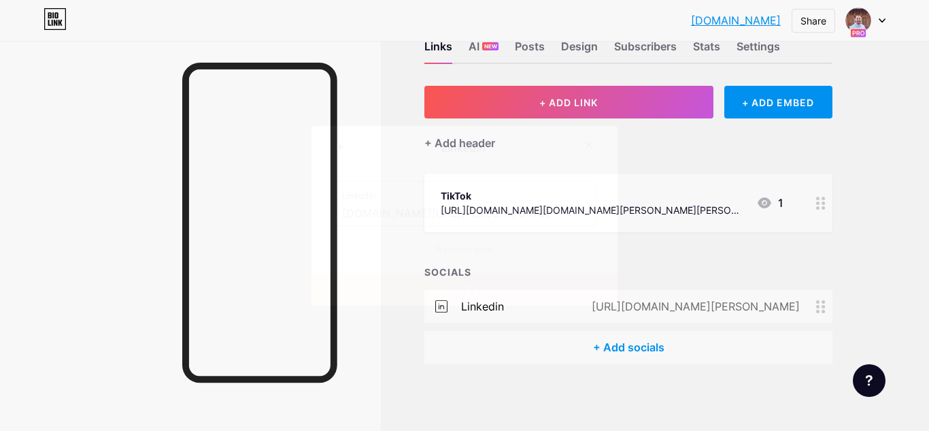
click at [593, 144] on icon at bounding box center [589, 144] width 11 height 11
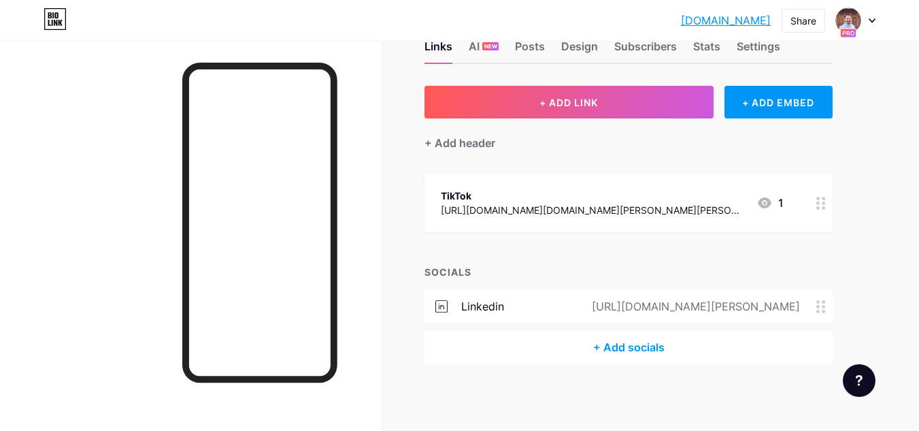
click at [821, 204] on icon at bounding box center [821, 203] width 10 height 13
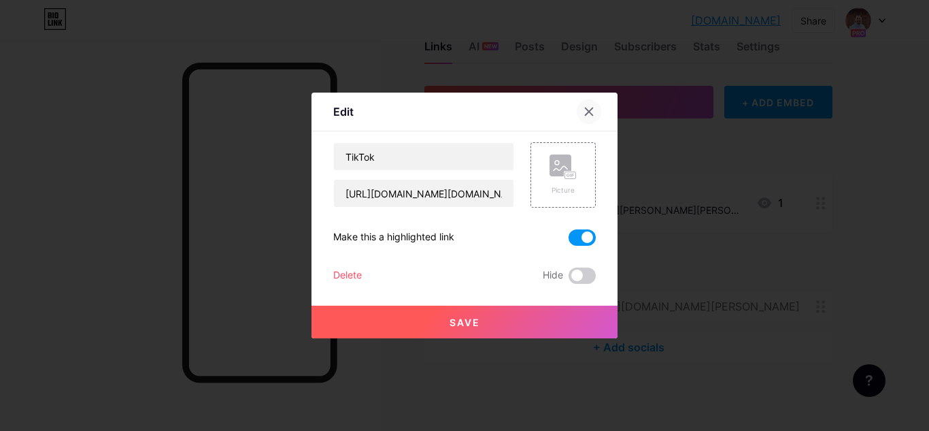
click at [586, 113] on icon at bounding box center [589, 111] width 11 height 11
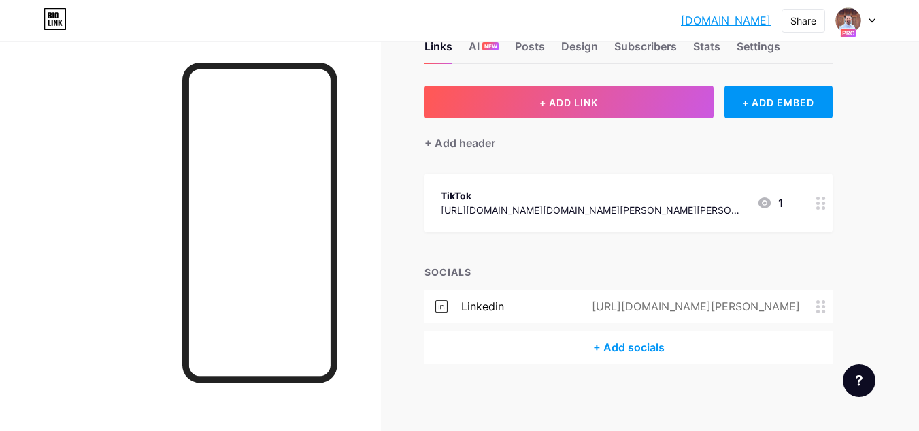
click at [819, 310] on circle at bounding box center [817, 311] width 3 height 3
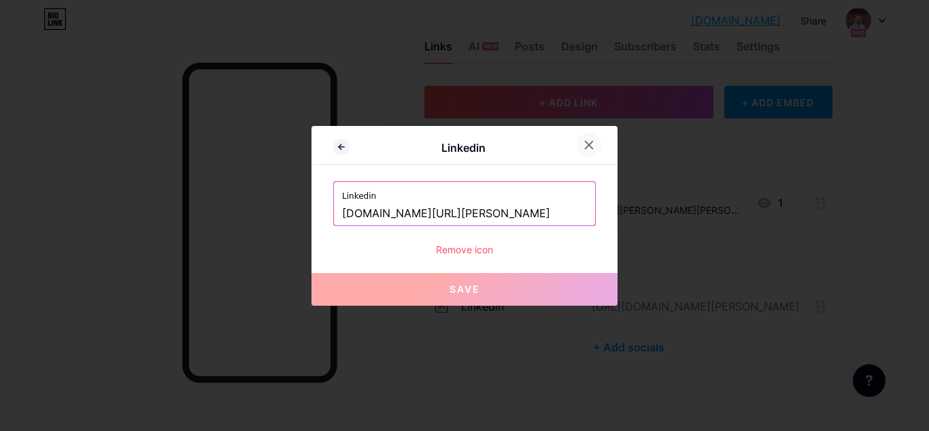
click at [593, 151] on div at bounding box center [589, 145] width 24 height 24
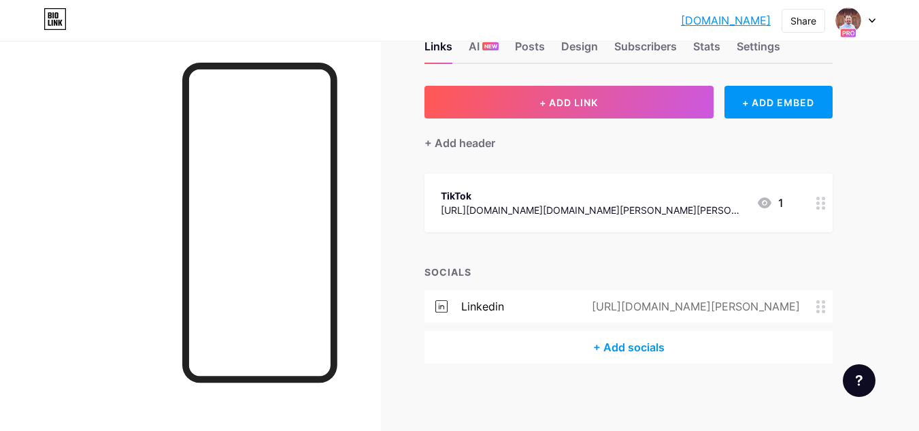
click at [821, 205] on icon at bounding box center [821, 203] width 10 height 13
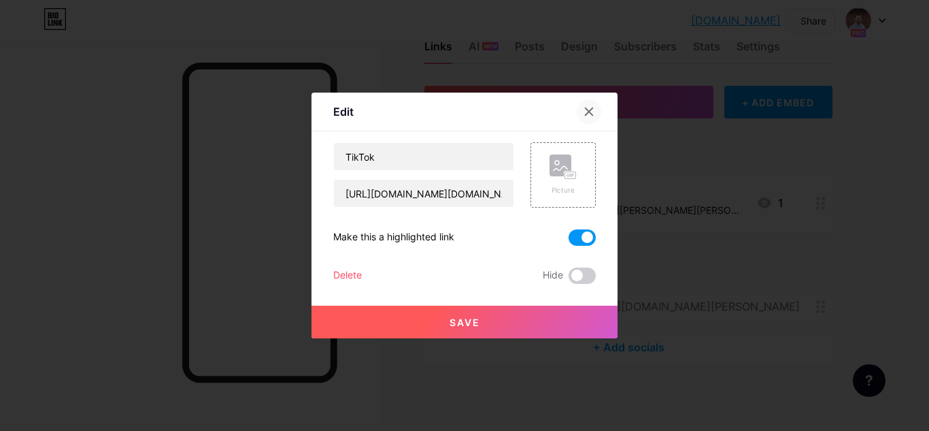
click at [589, 114] on icon at bounding box center [589, 111] width 11 height 11
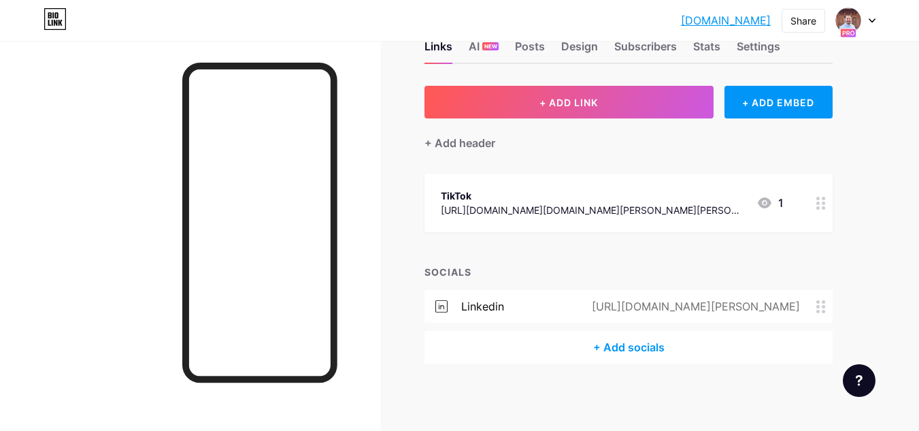
click at [821, 201] on icon at bounding box center [821, 203] width 10 height 13
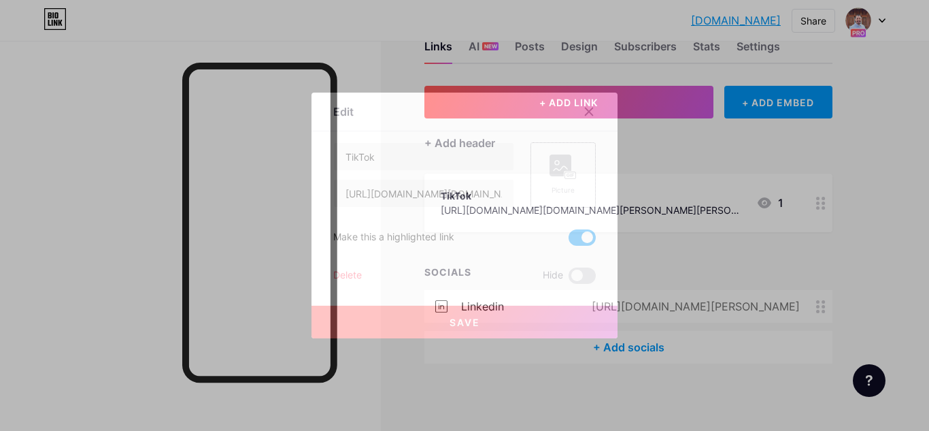
click at [561, 179] on icon at bounding box center [563, 166] width 27 height 25
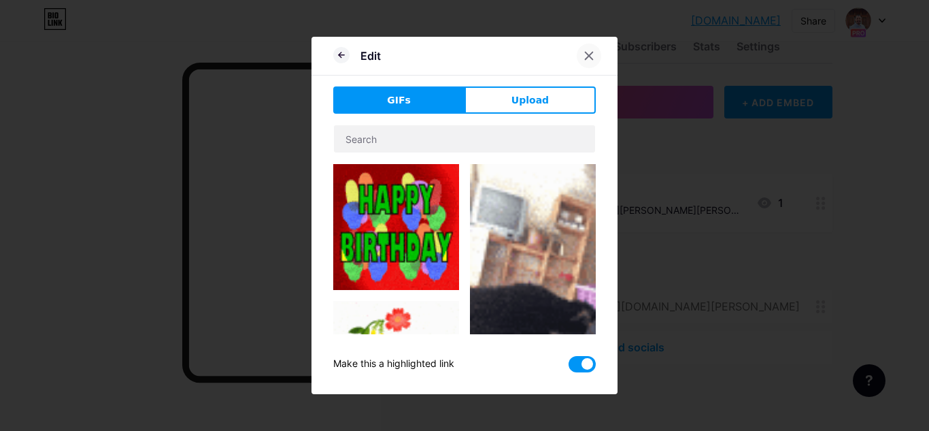
click at [593, 55] on icon at bounding box center [589, 55] width 11 height 11
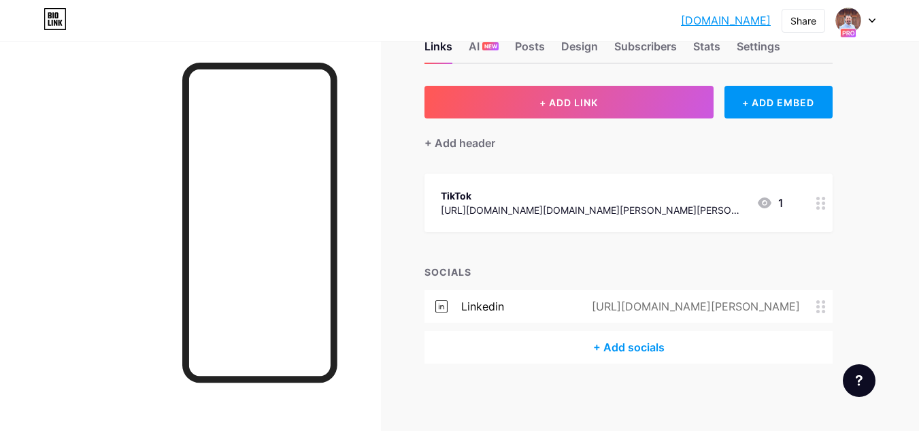
click at [859, 220] on div "Links AI NEW Posts Design Subscribers Stats Settings + ADD LINK + ADD EMBED + A…" at bounding box center [445, 215] width 890 height 431
click at [531, 46] on div "Posts" at bounding box center [530, 50] width 30 height 24
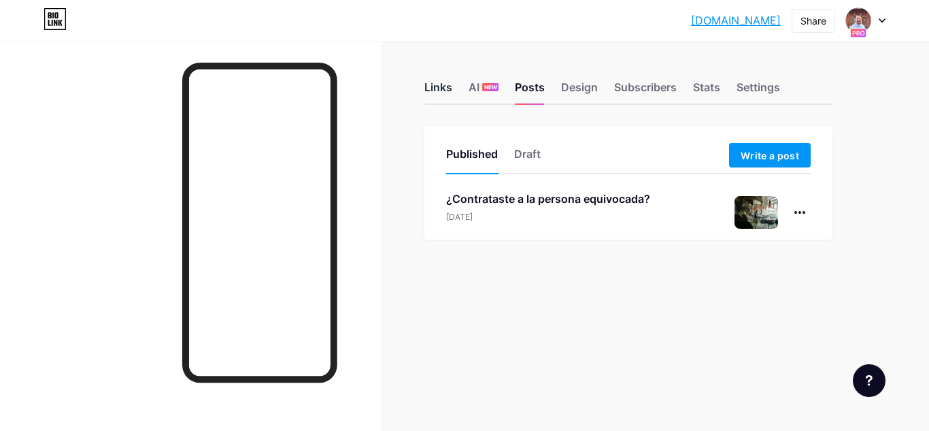
click at [440, 90] on div "Links" at bounding box center [439, 91] width 28 height 24
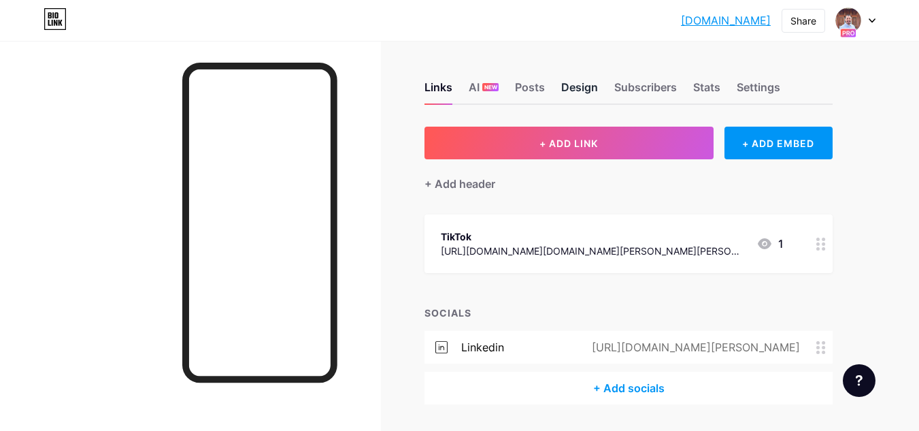
click at [581, 86] on div "Design" at bounding box center [579, 91] width 37 height 24
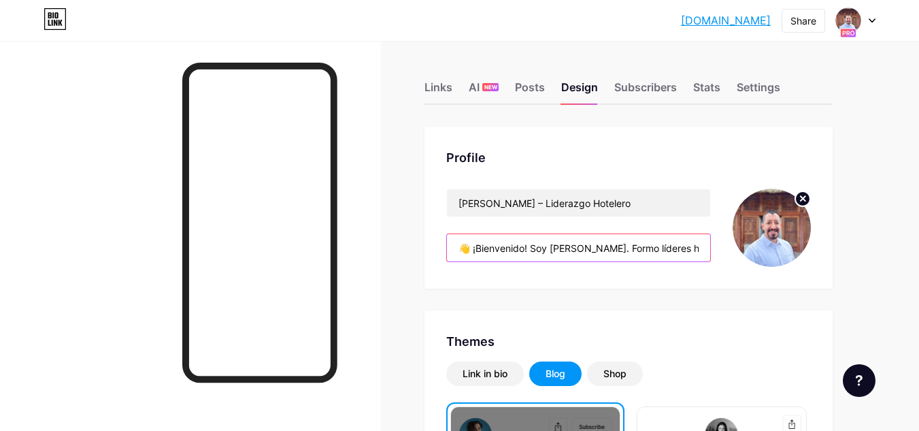
click at [625, 250] on input "👋 ¡Bienvenido! Soy [PERSON_NAME]. Formo líderes hoteleros desde la experiencia …" at bounding box center [578, 247] width 263 height 27
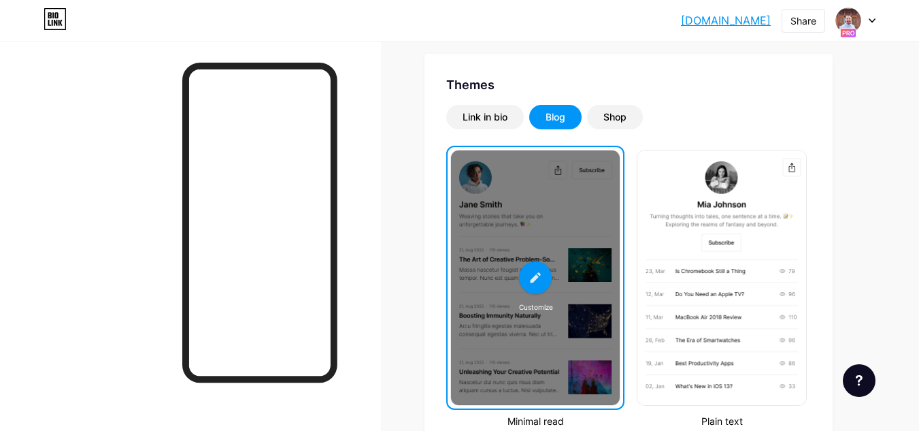
scroll to position [257, 0]
click at [617, 115] on div "Shop" at bounding box center [614, 117] width 23 height 14
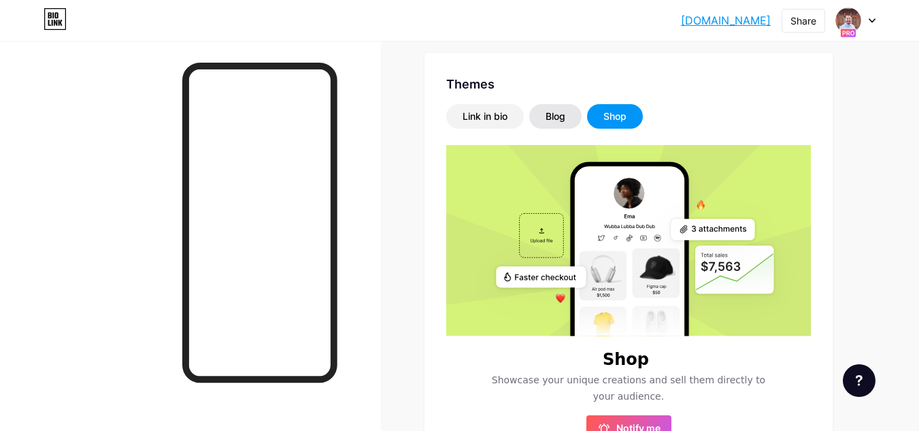
click at [548, 112] on div "Blog" at bounding box center [556, 117] width 20 height 14
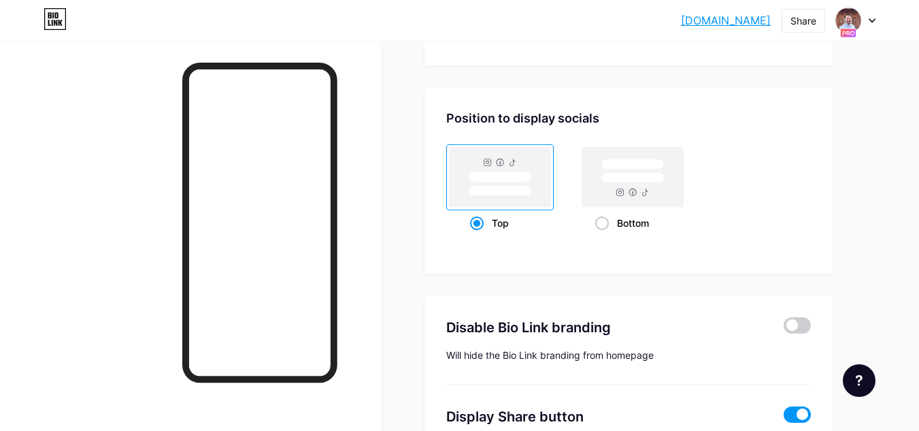
scroll to position [941, 0]
click at [599, 222] on span at bounding box center [602, 222] width 14 height 14
click at [599, 234] on input "Bottom" at bounding box center [599, 238] width 9 height 9
radio input "true"
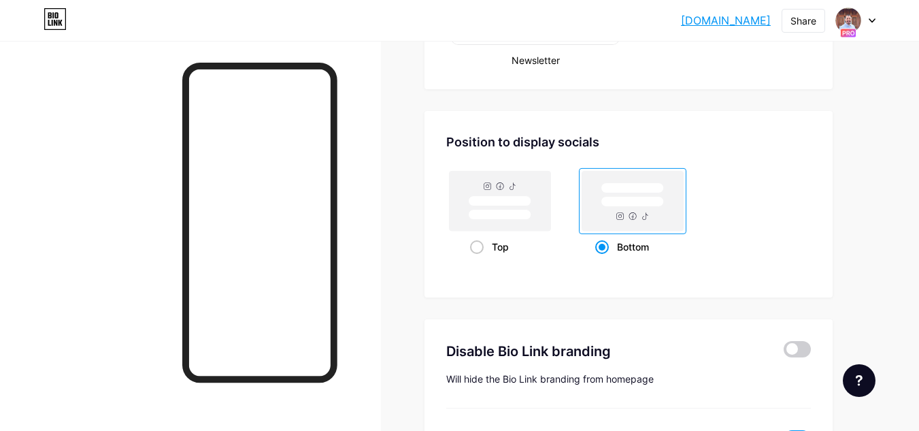
scroll to position [910, 0]
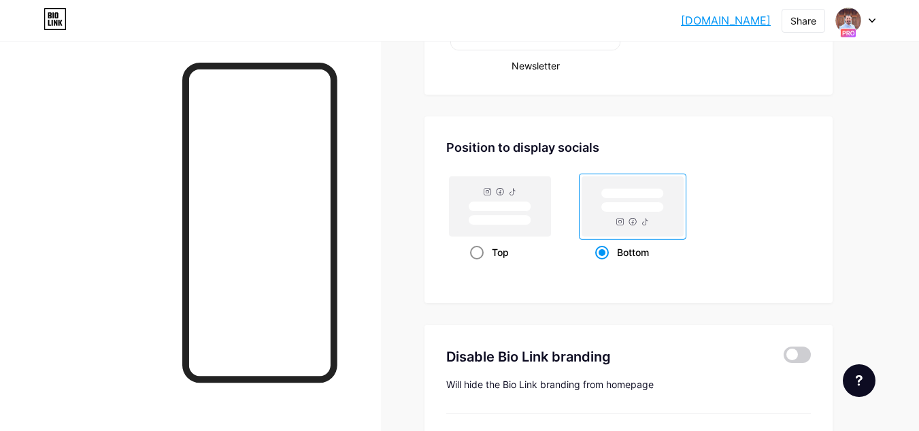
click at [478, 252] on span at bounding box center [477, 253] width 14 height 14
click at [478, 265] on input "Top" at bounding box center [474, 269] width 9 height 9
radio input "true"
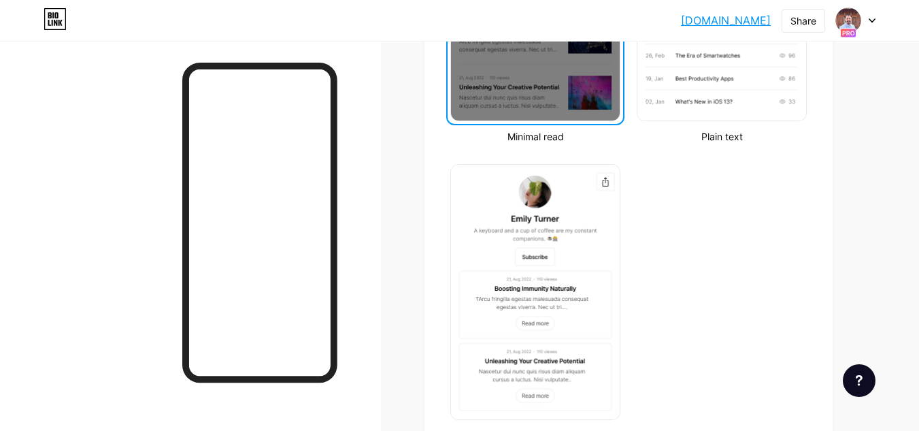
scroll to position [542, 0]
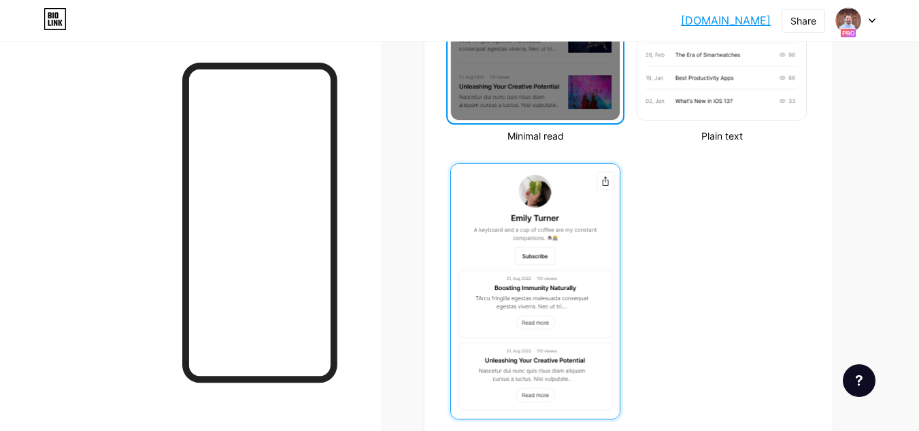
click at [536, 290] on img at bounding box center [535, 291] width 169 height 254
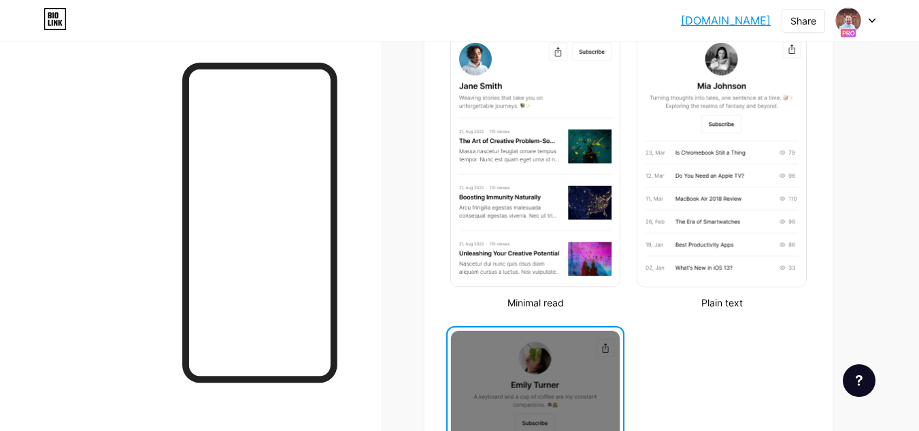
scroll to position [374, 0]
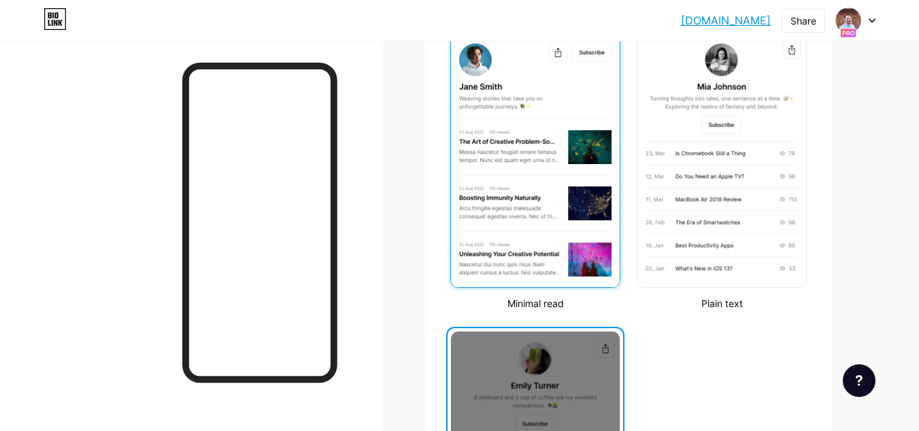
click at [513, 172] on img at bounding box center [535, 160] width 169 height 254
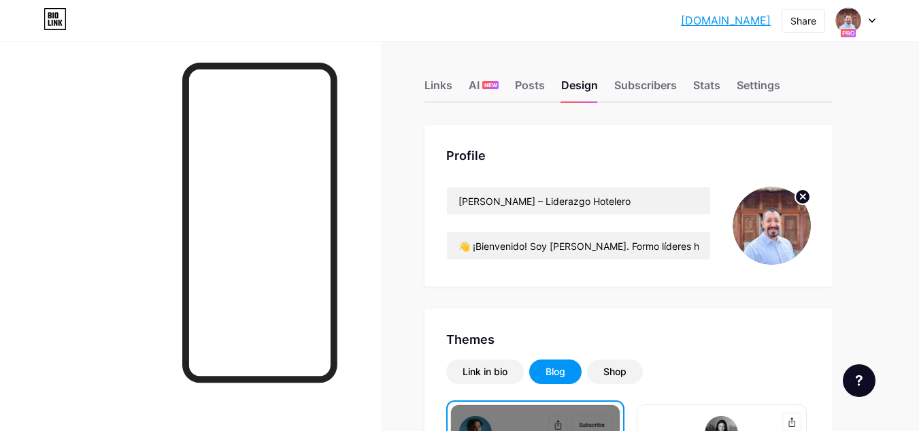
scroll to position [0, 0]
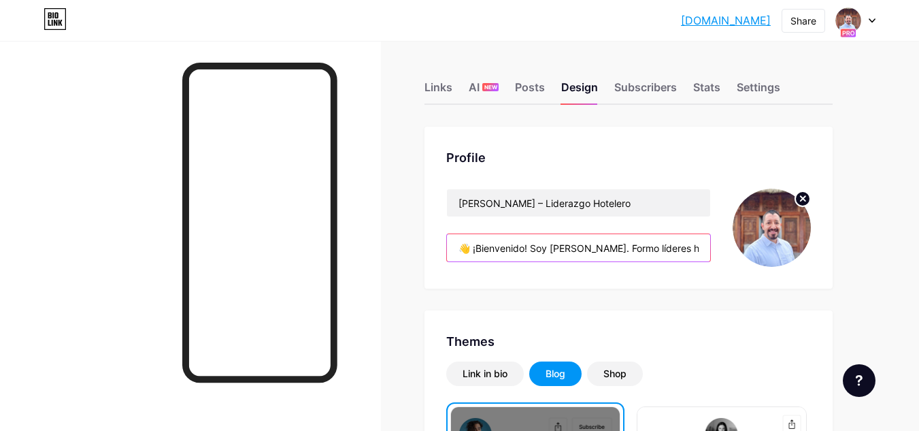
click at [578, 244] on input "👋 ¡Bienvenido! Soy [PERSON_NAME]. Formo líderes hoteleros desde la experiencia …" at bounding box center [578, 247] width 263 height 27
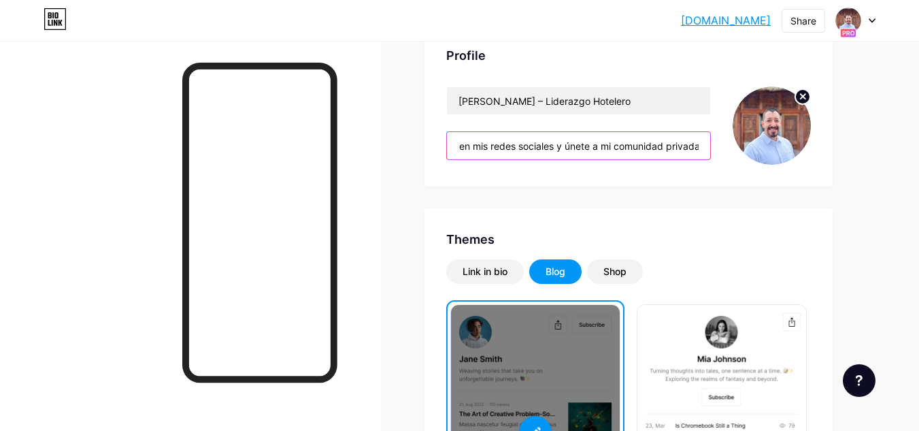
scroll to position [0, 506]
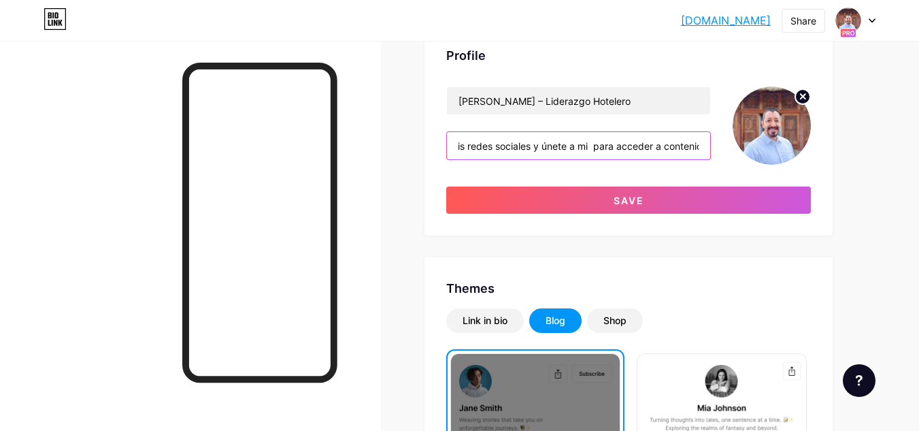
paste input "newsletter semanal"
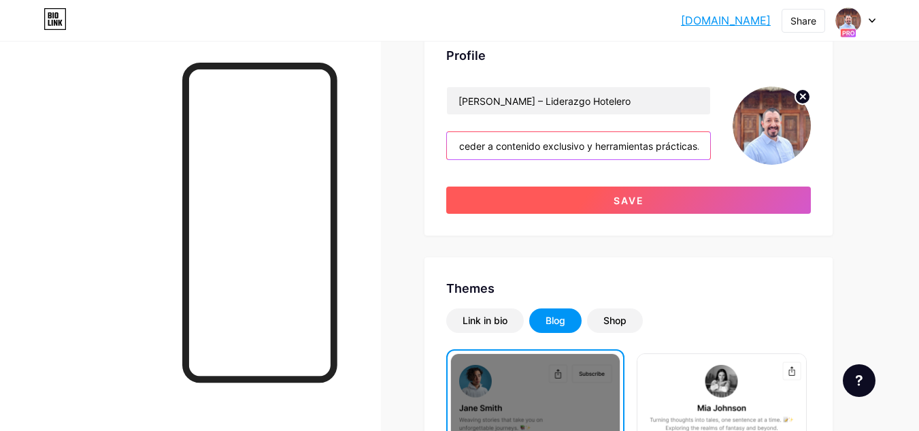
type input "👋 ¡Bienvenido! Soy [PERSON_NAME]. Formo líderes hoteleros desde la experiencia …"
click at [684, 201] on button "Save" at bounding box center [628, 199] width 365 height 27
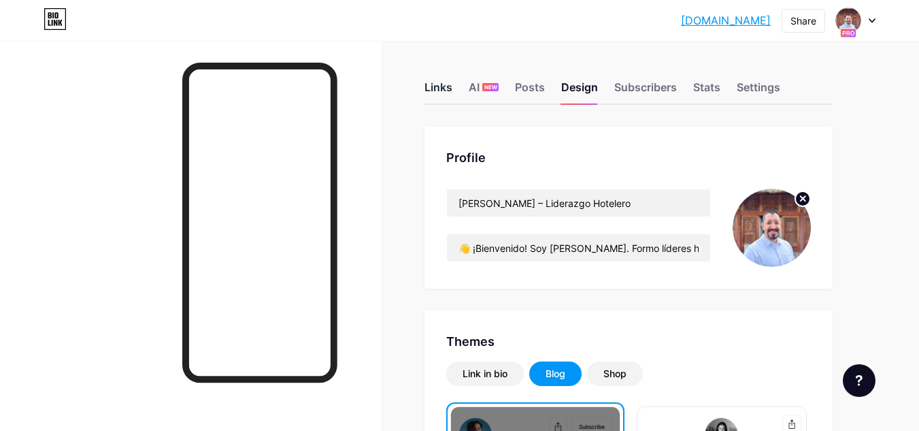
click at [435, 90] on div "Links" at bounding box center [439, 91] width 28 height 24
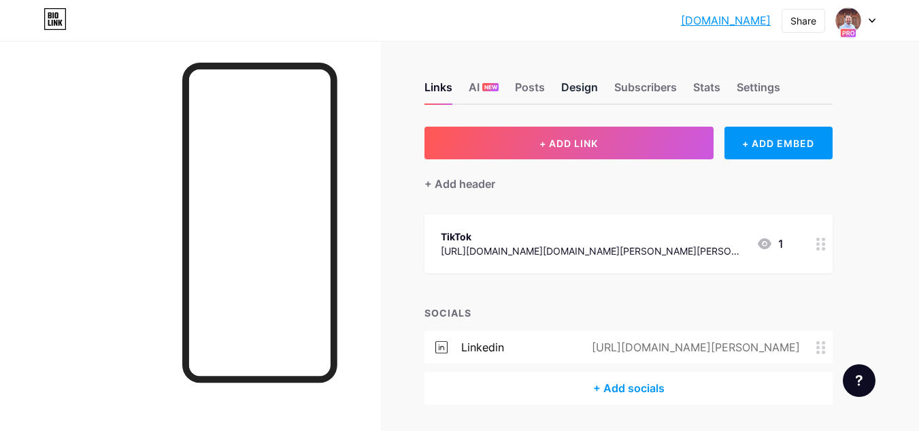
click at [578, 95] on div "Design" at bounding box center [579, 91] width 37 height 24
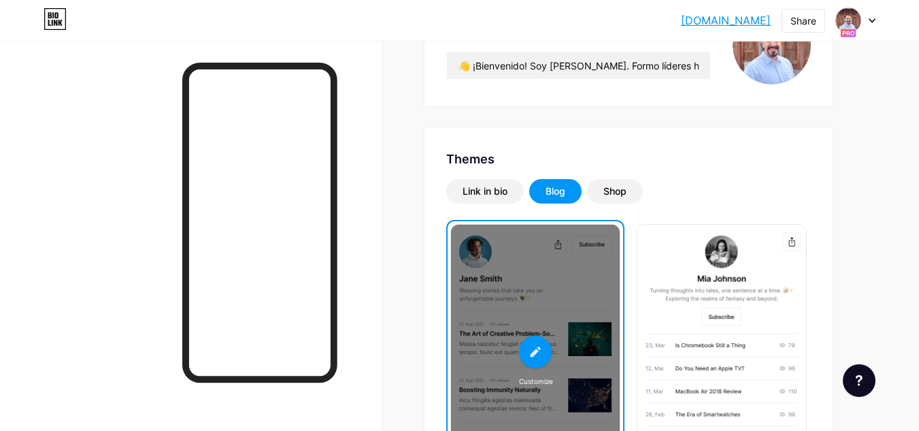
scroll to position [175, 0]
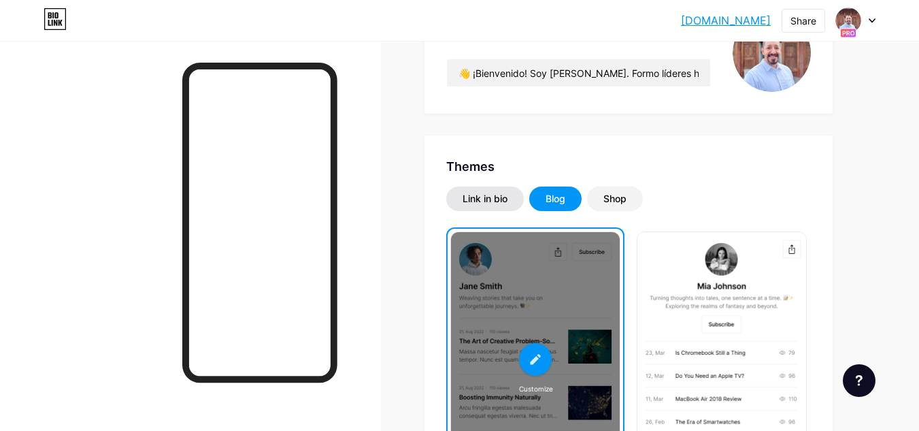
click at [487, 206] on div "Link in bio" at bounding box center [485, 198] width 78 height 24
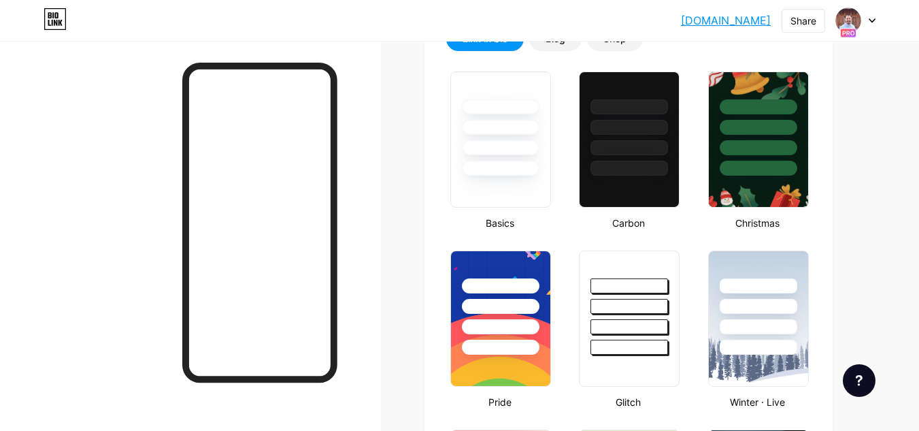
scroll to position [335, 0]
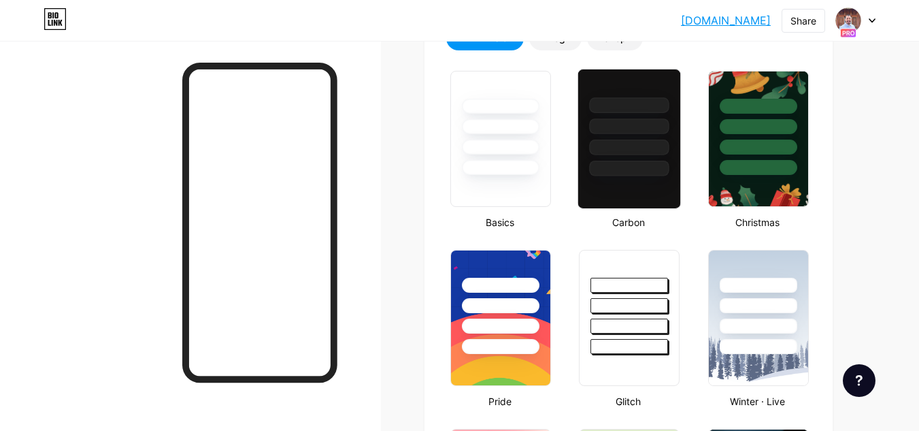
click at [628, 162] on div at bounding box center [630, 169] width 80 height 16
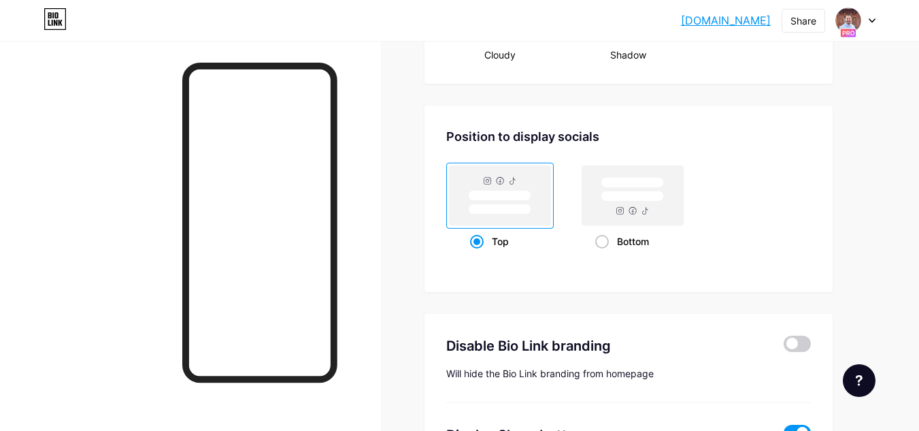
scroll to position [1757, 0]
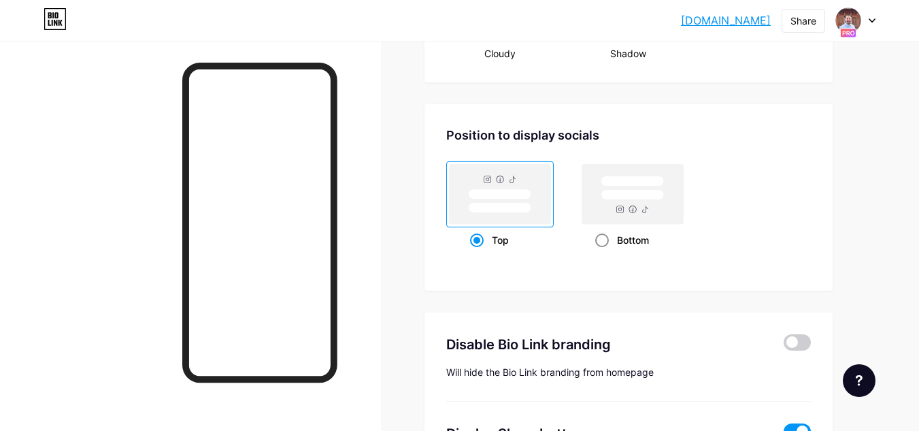
click at [600, 234] on span at bounding box center [602, 240] width 14 height 14
click at [600, 252] on input "Bottom" at bounding box center [599, 256] width 9 height 9
radio input "true"
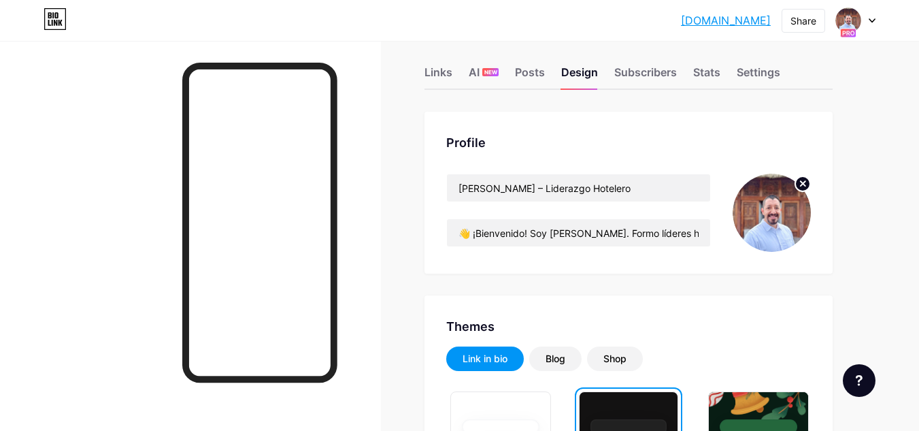
scroll to position [0, 0]
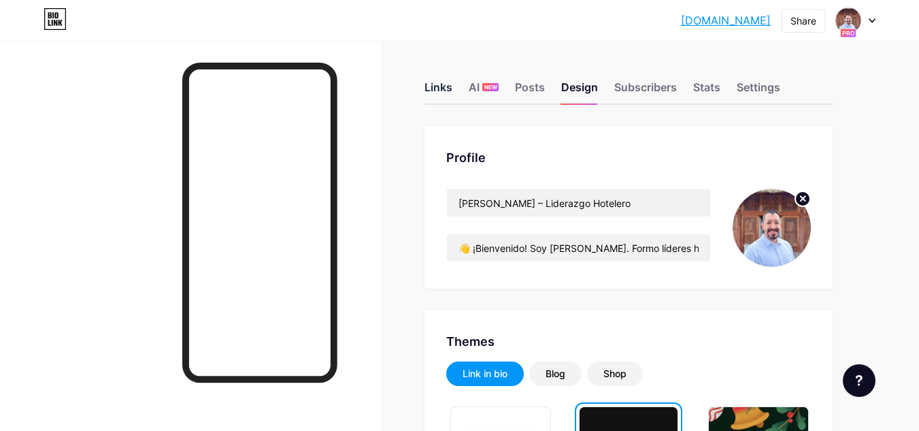
click at [441, 82] on div "Links" at bounding box center [439, 91] width 28 height 24
